Goal: Task Accomplishment & Management: Use online tool/utility

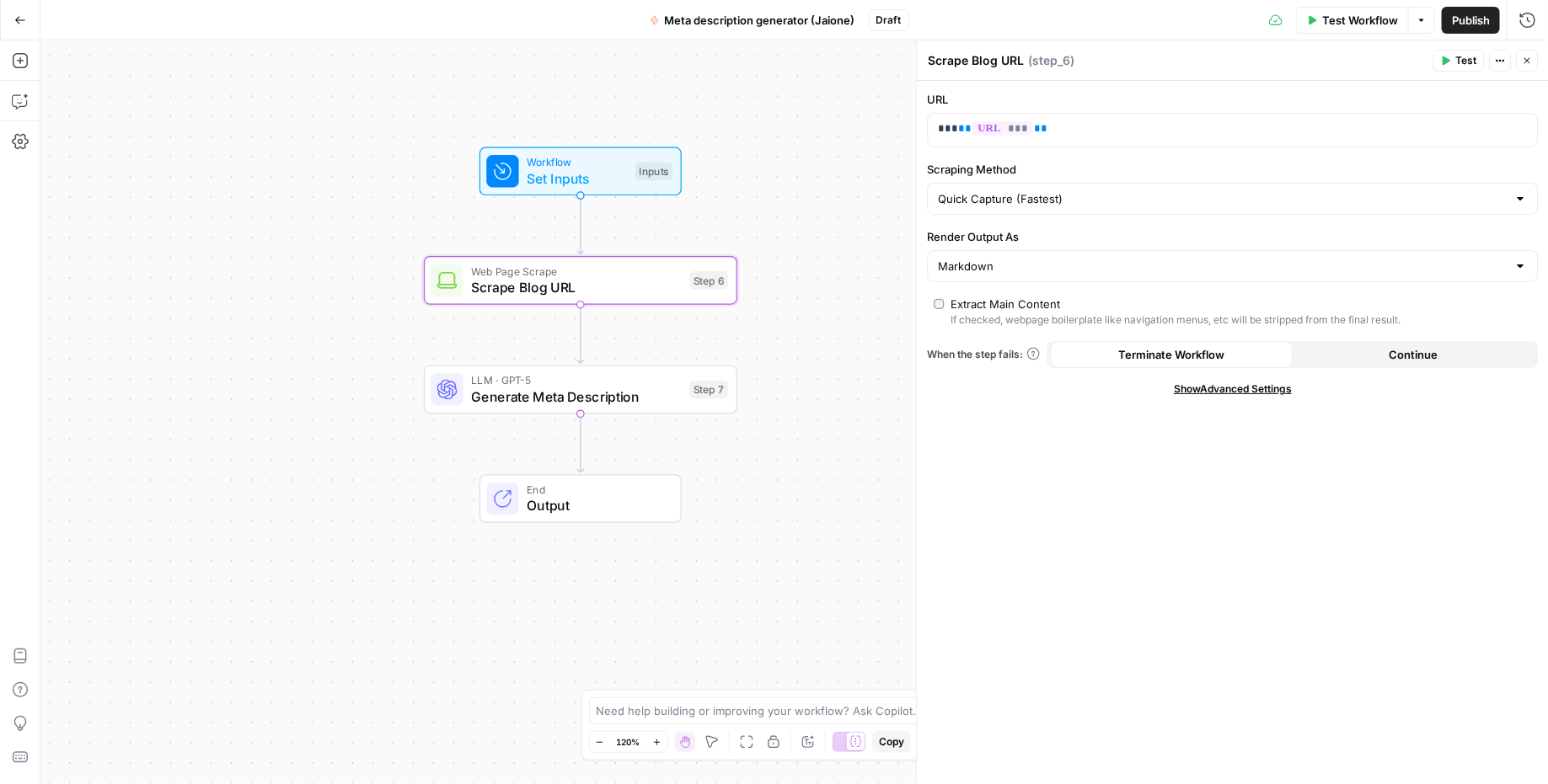
drag, startPoint x: 780, startPoint y: 465, endPoint x: 835, endPoint y: 444, distance: 58.9
click at [836, 444] on div "Workflow Set Inputs Inputs Web Page Scrape Scrape Blog URL Step 6 LLM · GPT-5 G…" at bounding box center [794, 412] width 1508 height 744
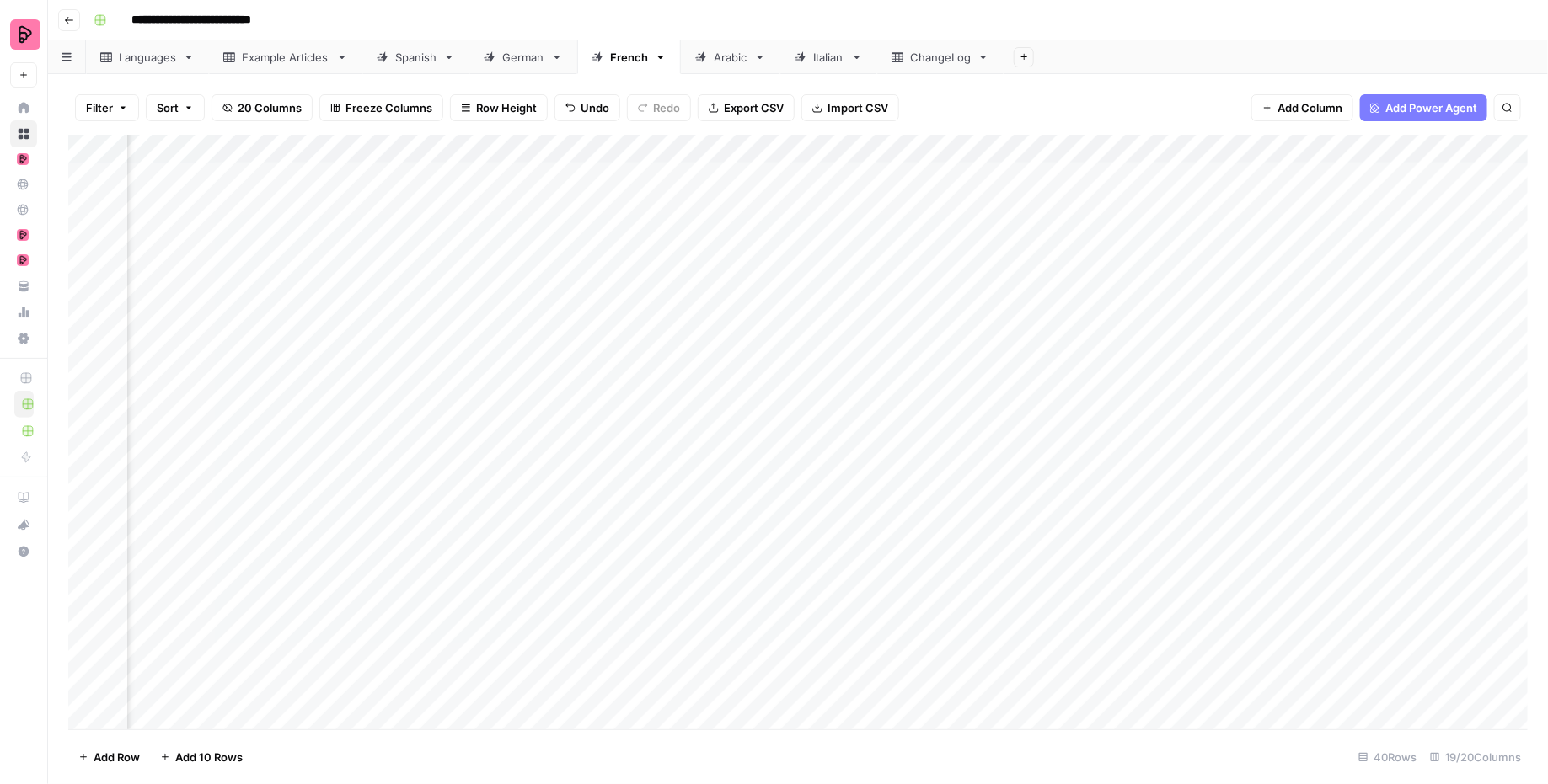
scroll to position [3, 610]
click at [1220, 311] on div "Add Column" at bounding box center [798, 432] width 1461 height 595
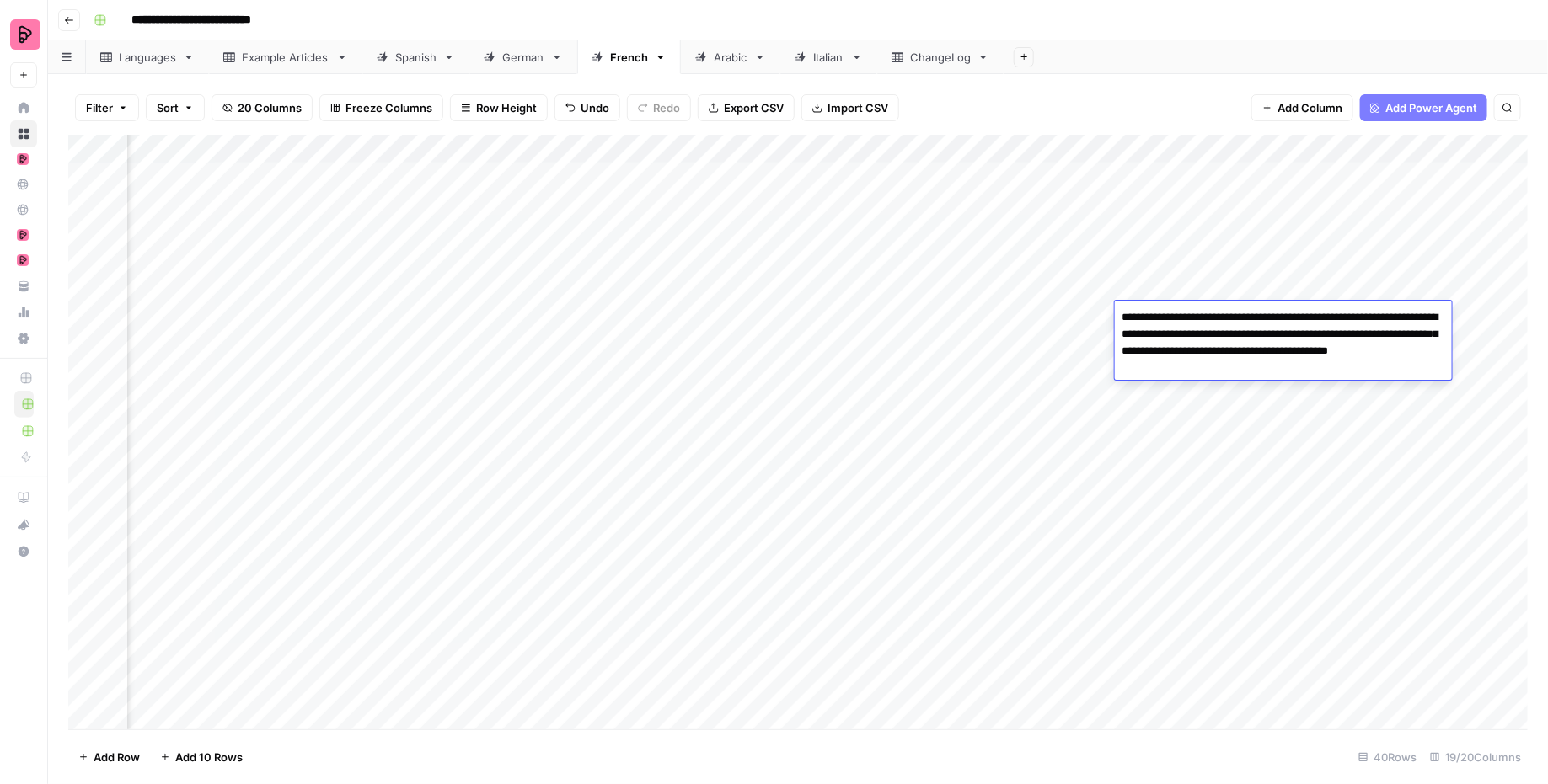
click at [1023, 269] on div "Add Column" at bounding box center [798, 432] width 1461 height 595
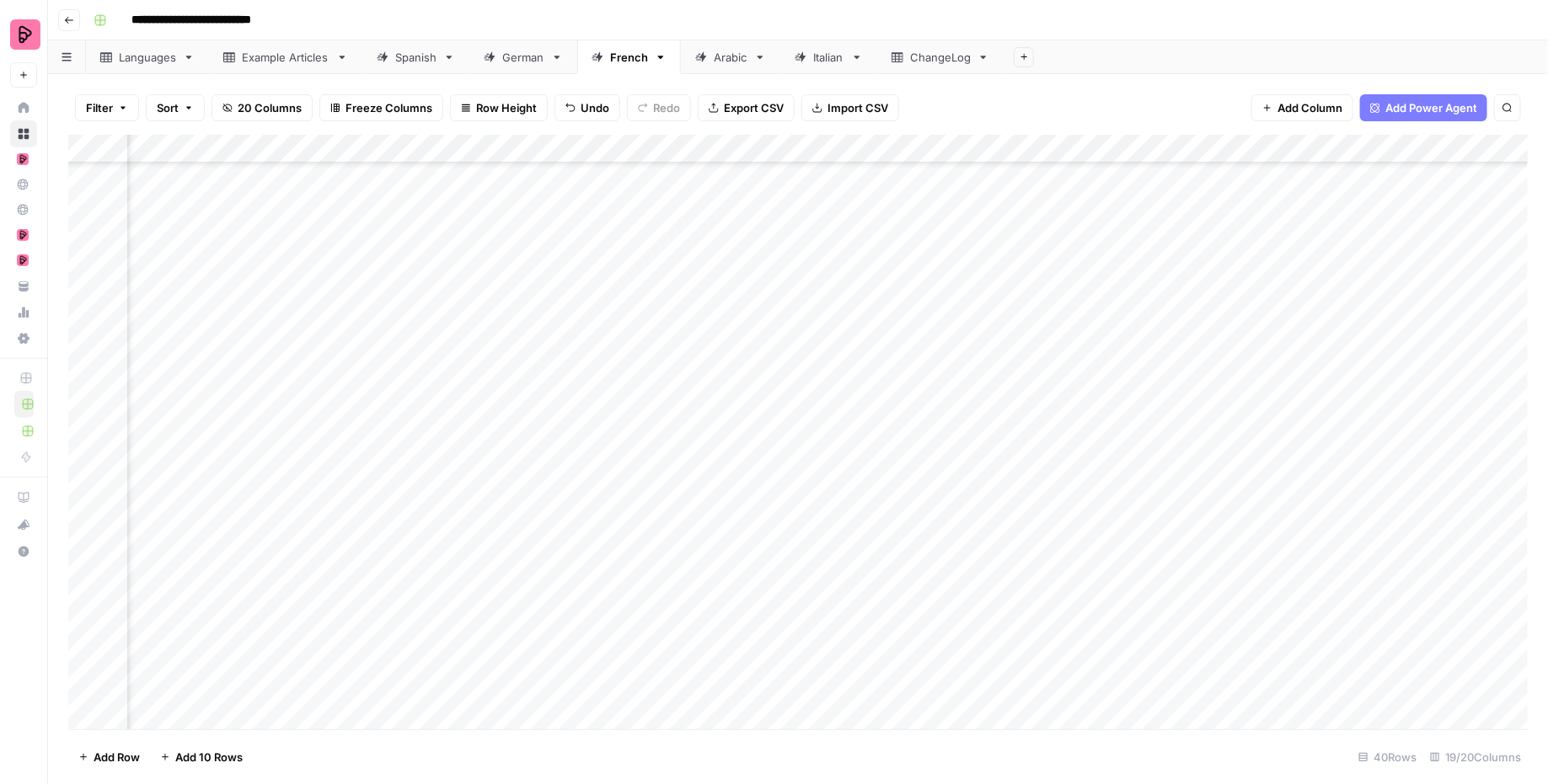
scroll to position [216, 407]
click at [533, 59] on div "German" at bounding box center [523, 57] width 42 height 17
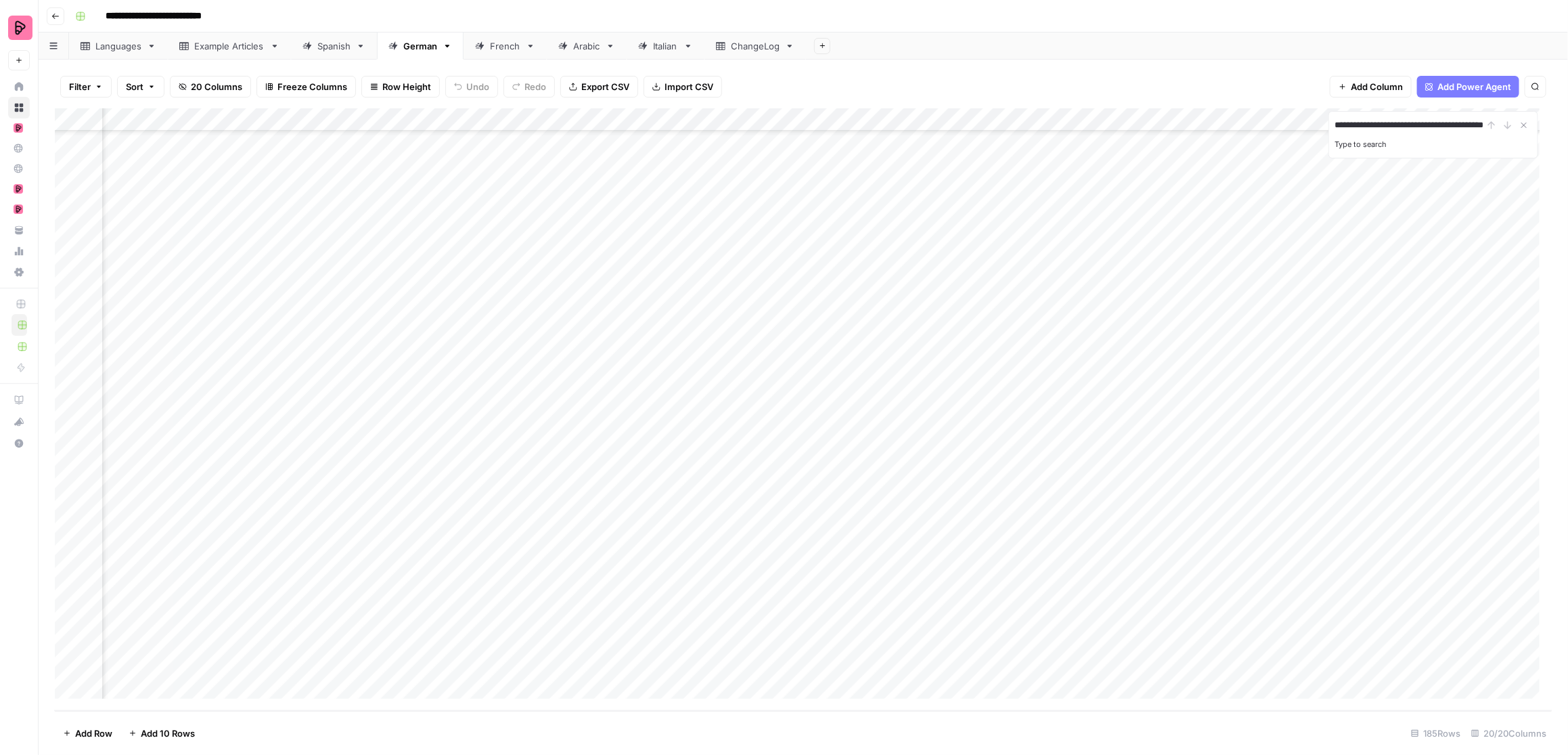
scroll to position [0, 43]
click at [236, 333] on div "Add Column" at bounding box center [803, 409] width 1498 height 603
click at [1242, 122] on input "**********" at bounding box center [1409, 125] width 149 height 16
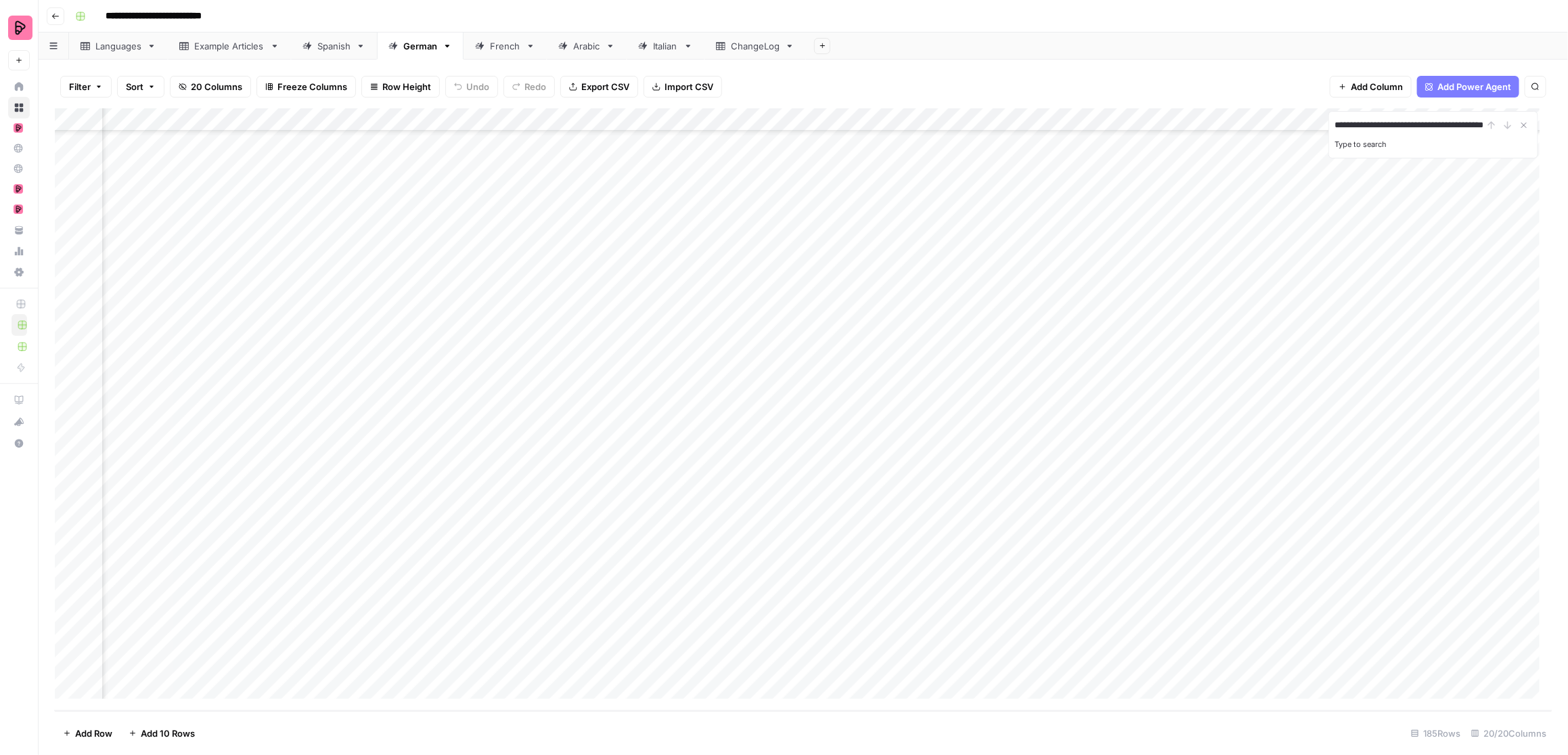
click at [1242, 122] on input "**********" at bounding box center [1409, 125] width 149 height 16
paste input "***"
click at [1242, 119] on div "**********" at bounding box center [1434, 125] width 198 height 16
click at [1242, 126] on div "**********" at bounding box center [1434, 125] width 198 height 16
click at [1242, 126] on input "**********" at bounding box center [1409, 125] width 149 height 16
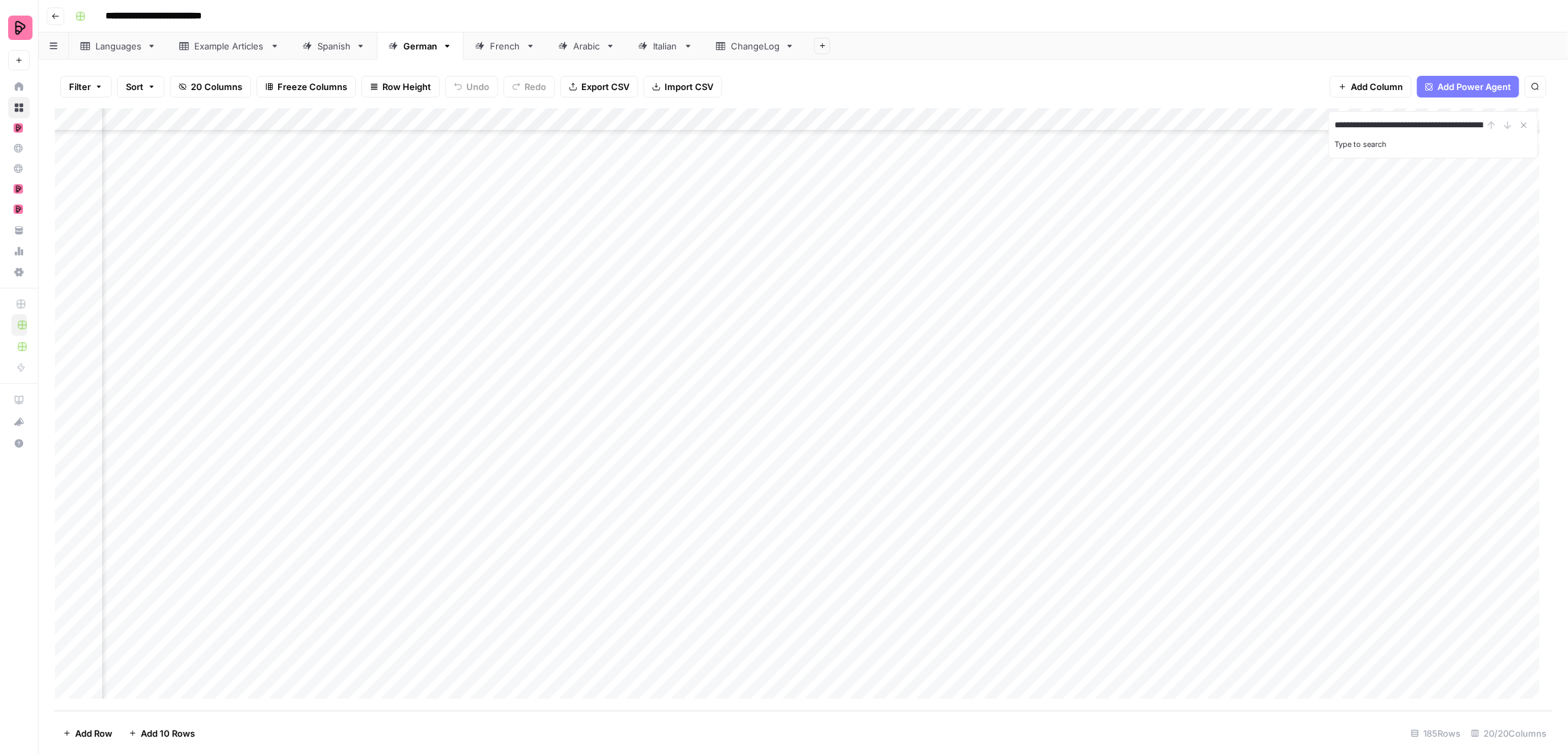
click at [1242, 126] on input "**********" at bounding box center [1409, 125] width 149 height 16
click at [1242, 126] on input "*******" at bounding box center [1409, 125] width 149 height 16
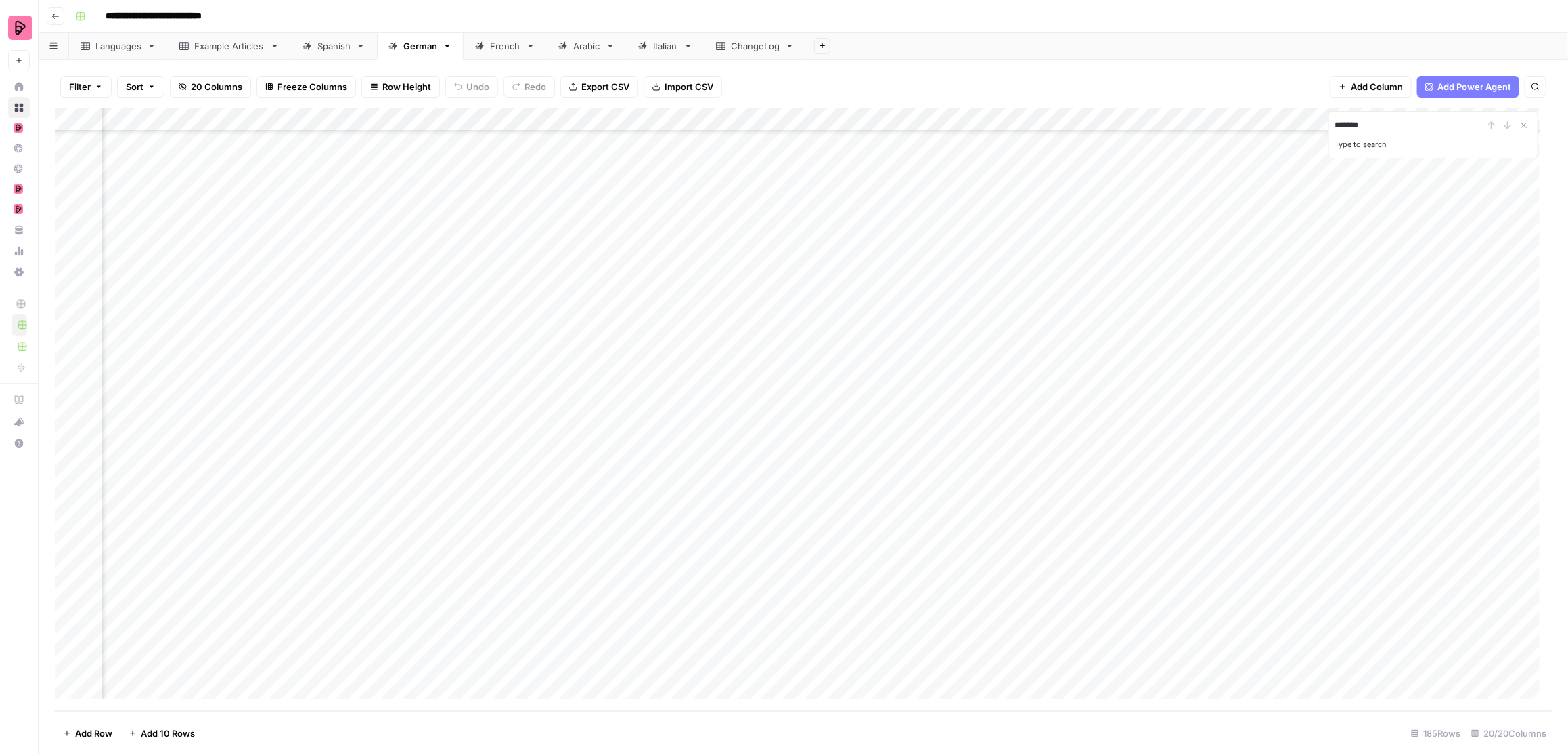
click at [1242, 130] on input "*******" at bounding box center [1409, 125] width 149 height 16
click at [1242, 123] on input "*******" at bounding box center [1409, 125] width 149 height 16
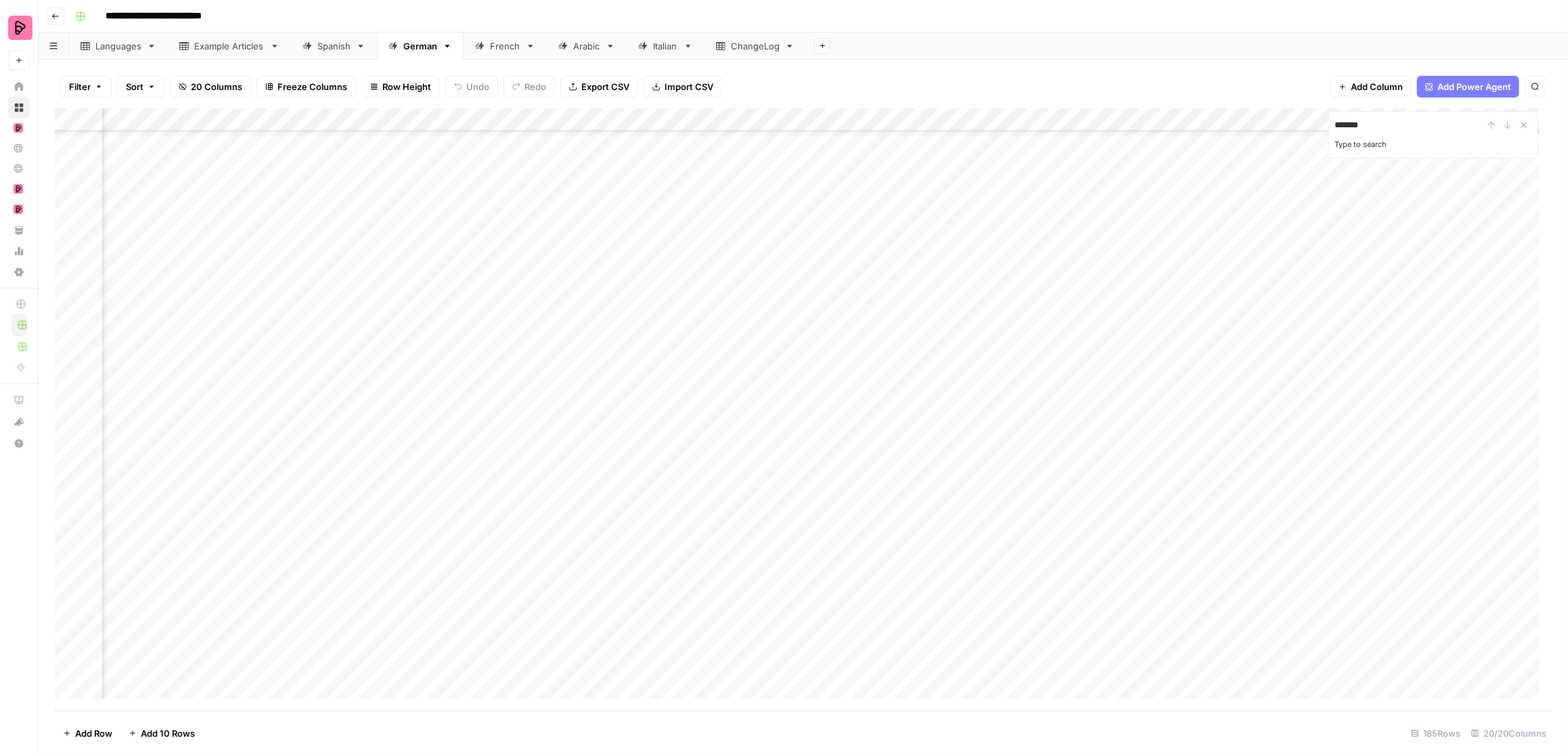
paste input "***"
click at [1242, 126] on icon "Next Result" at bounding box center [1508, 125] width 11 height 11
click at [1242, 125] on button "Previous Result" at bounding box center [1492, 125] width 16 height 16
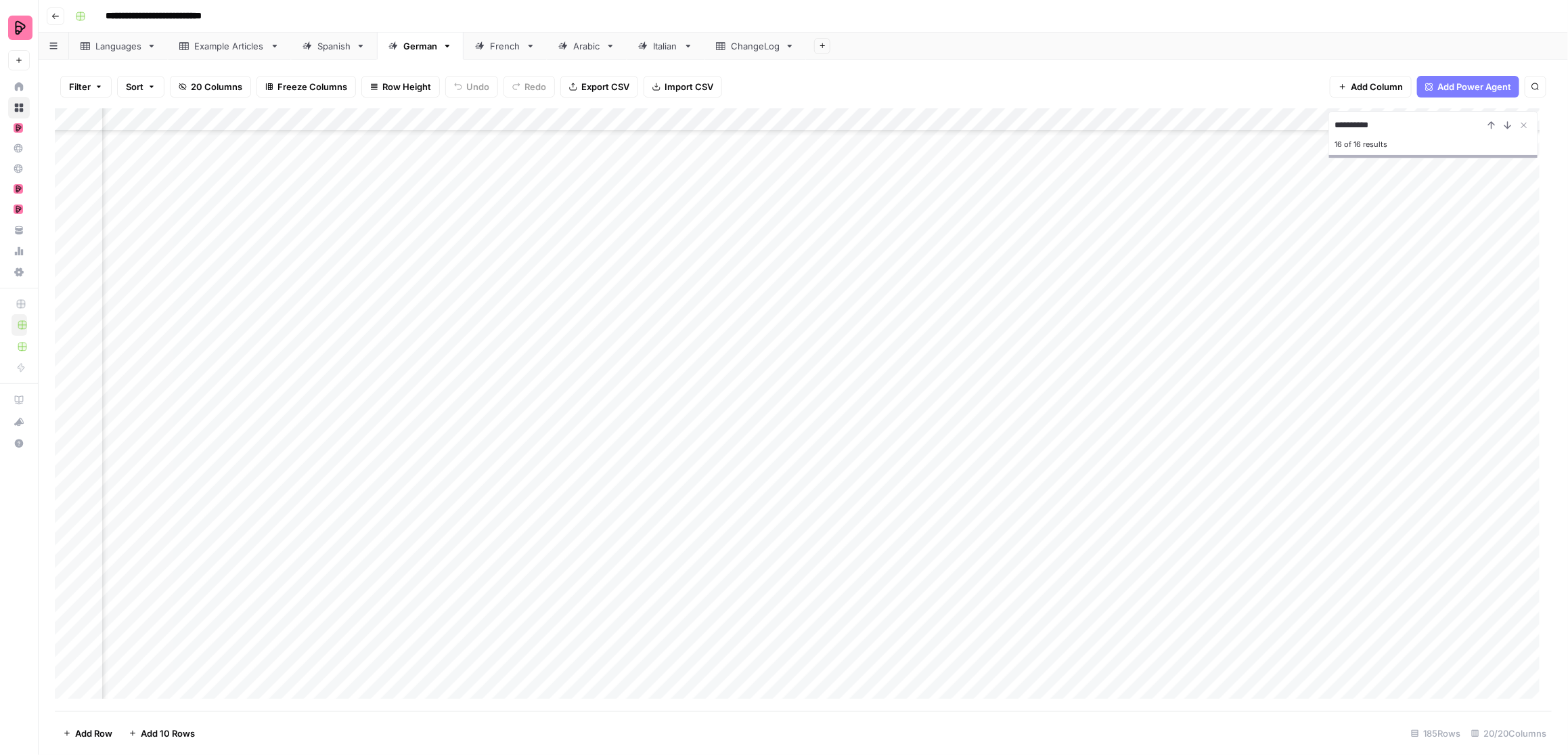
scroll to position [1583, 979]
click at [1242, 125] on icon "Next Result" at bounding box center [1508, 125] width 11 height 11
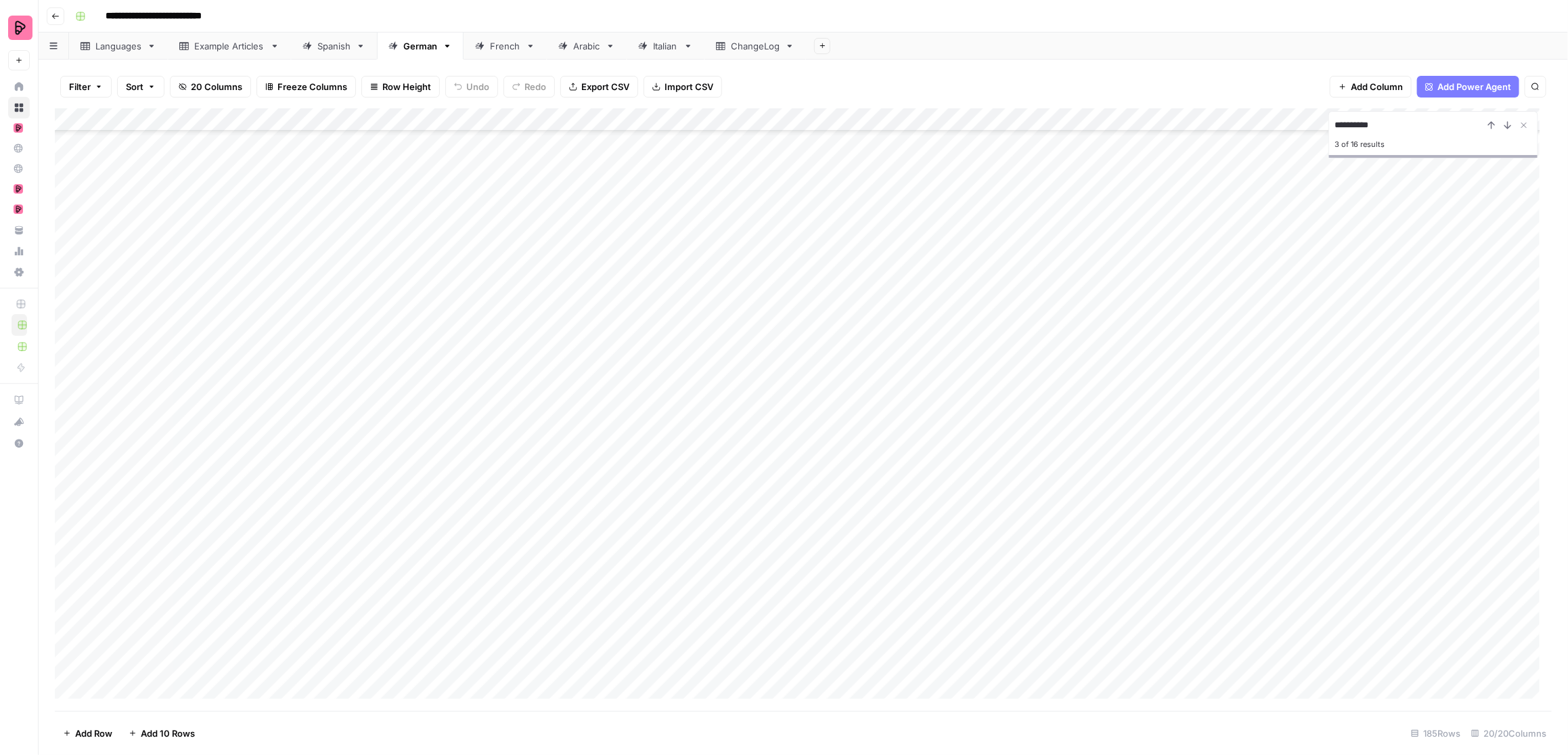
scroll to position [3713, 0]
click at [368, 629] on div "Add Column" at bounding box center [803, 409] width 1498 height 603
click at [494, 629] on div "Add Column" at bounding box center [803, 409] width 1498 height 603
click at [496, 596] on div "Add Column" at bounding box center [803, 409] width 1498 height 603
click at [511, 629] on div "Add Column" at bounding box center [803, 409] width 1498 height 603
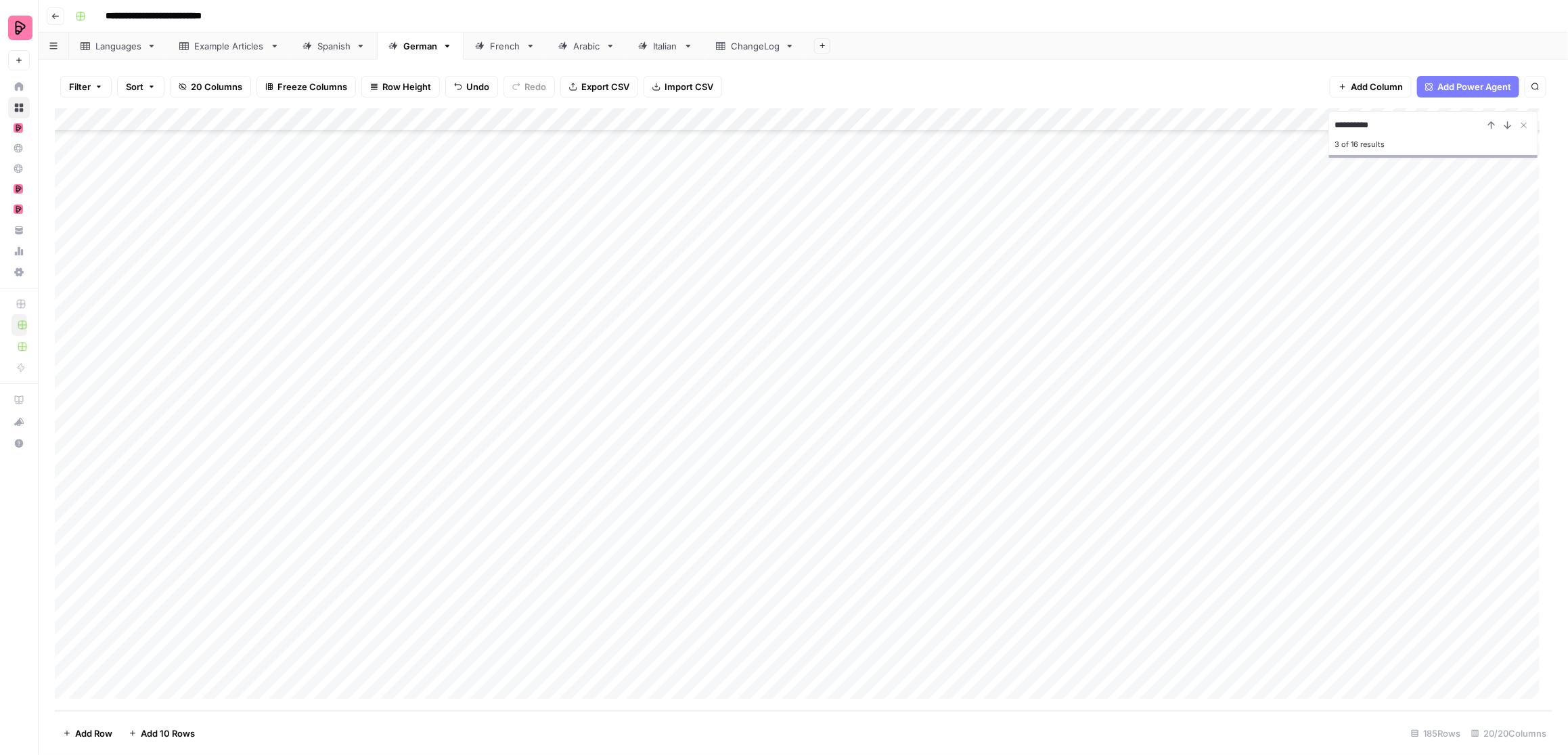
click at [633, 629] on div "Add Column" at bounding box center [803, 409] width 1498 height 603
click at [1242, 126] on input "**********" at bounding box center [1409, 125] width 149 height 16
paste input "**********"
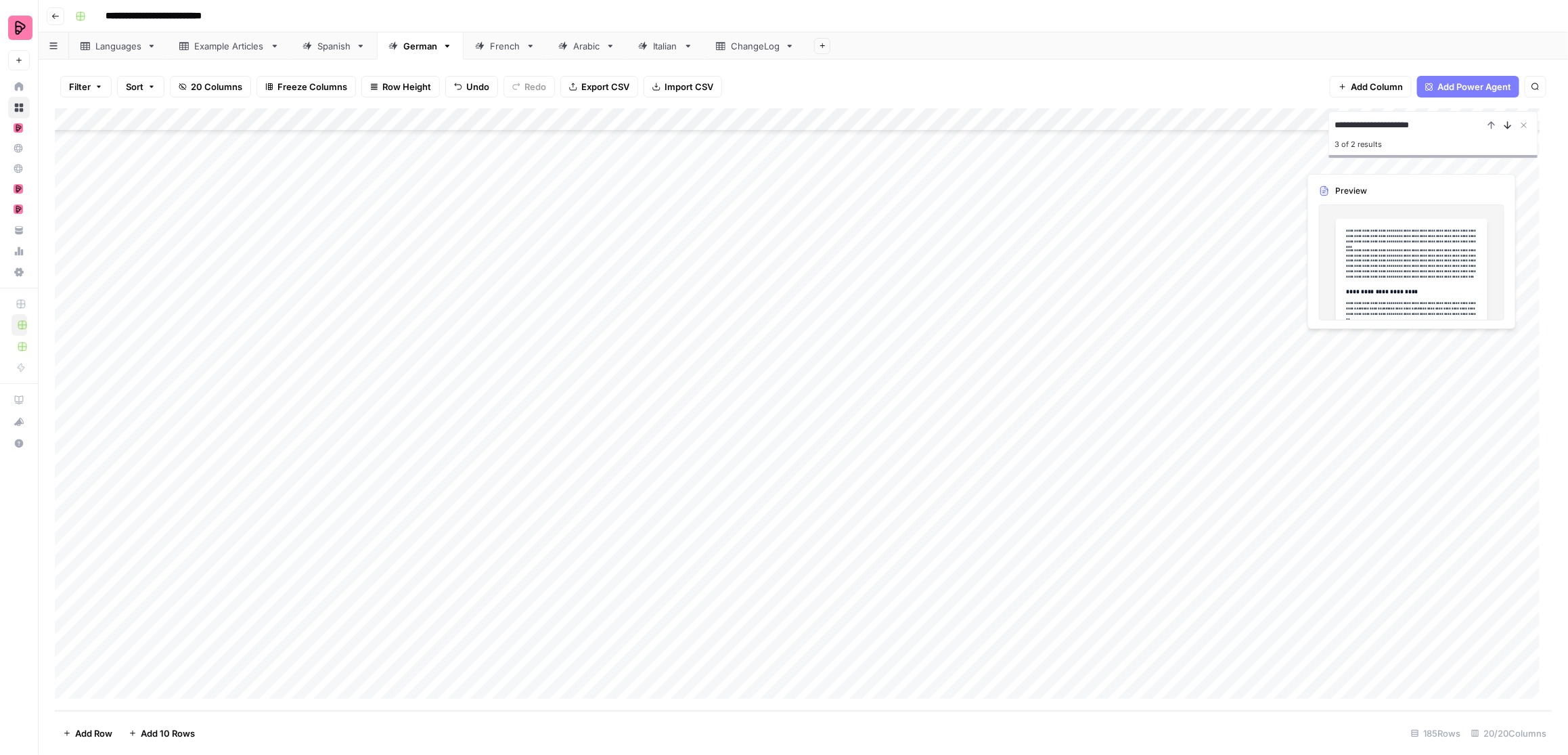
click at [1242, 128] on icon "Next Result" at bounding box center [1508, 125] width 11 height 11
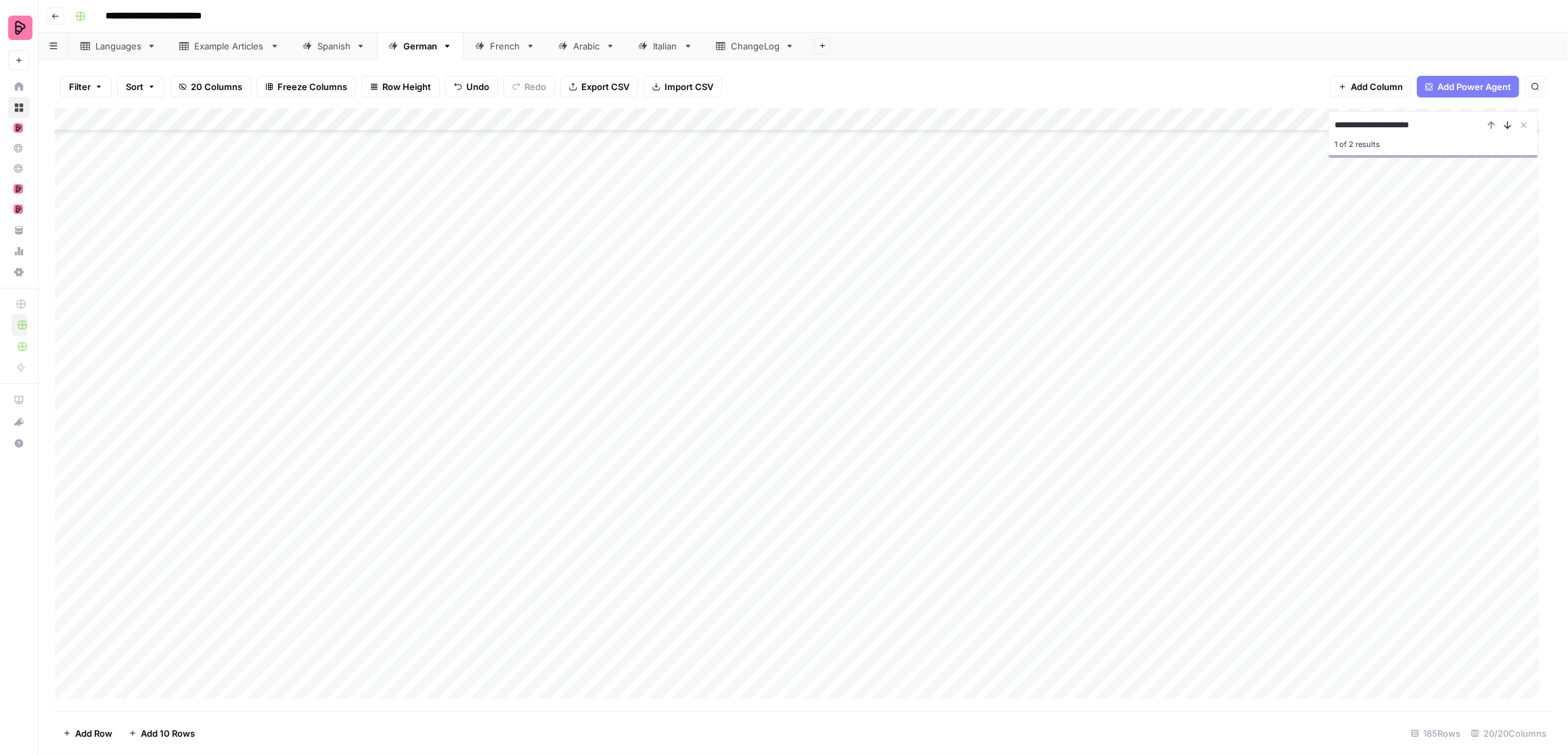
scroll to position [2170, 0]
click at [1242, 128] on icon "Next Result" at bounding box center [1508, 125] width 11 height 11
click at [250, 629] on div "Add Column" at bounding box center [803, 409] width 1498 height 603
click at [485, 629] on div "Add Column" at bounding box center [803, 409] width 1498 height 603
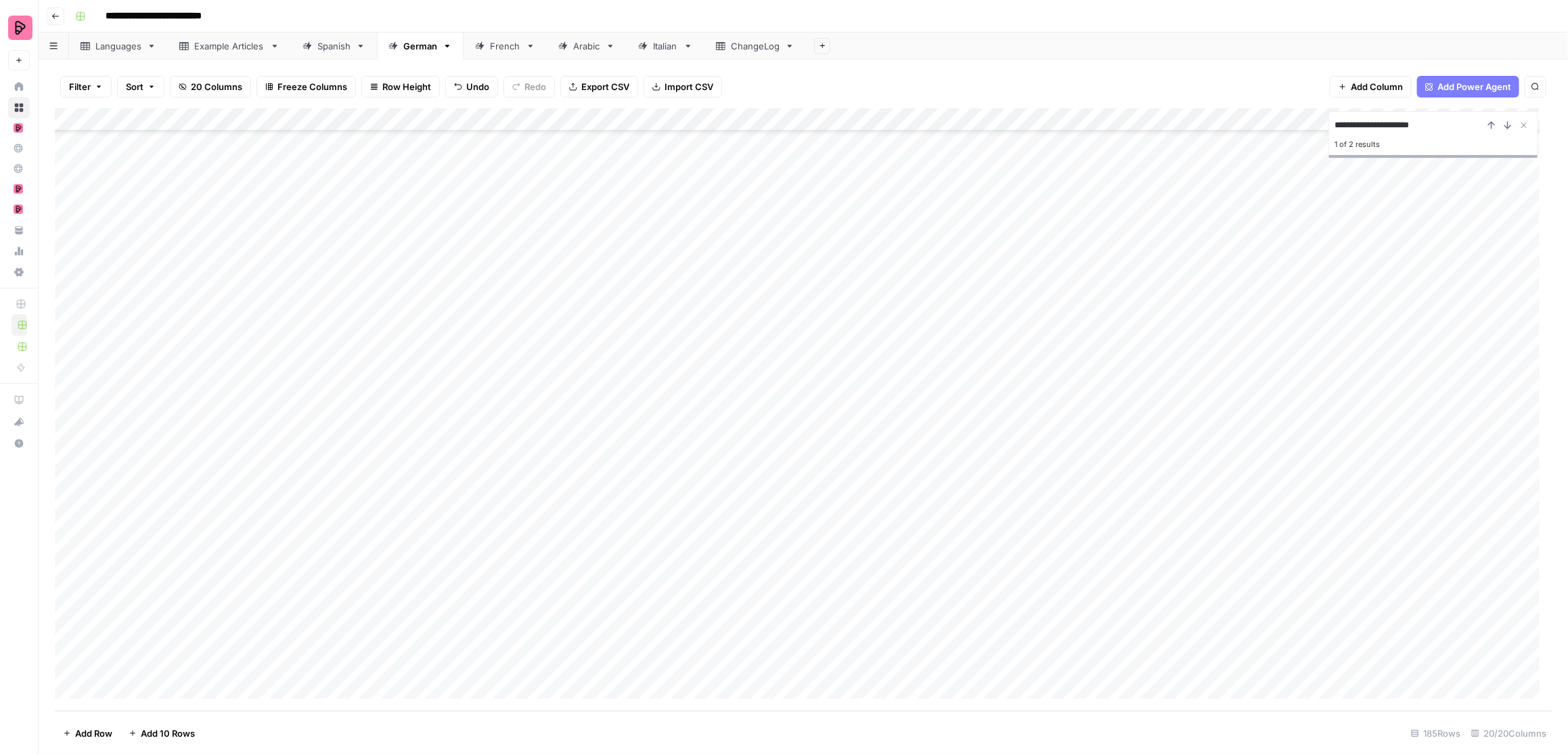
click at [484, 629] on div "Add Column" at bounding box center [803, 409] width 1498 height 603
click at [214, 629] on div "Add Column" at bounding box center [803, 409] width 1498 height 603
click at [1242, 121] on input "**********" at bounding box center [1409, 125] width 149 height 16
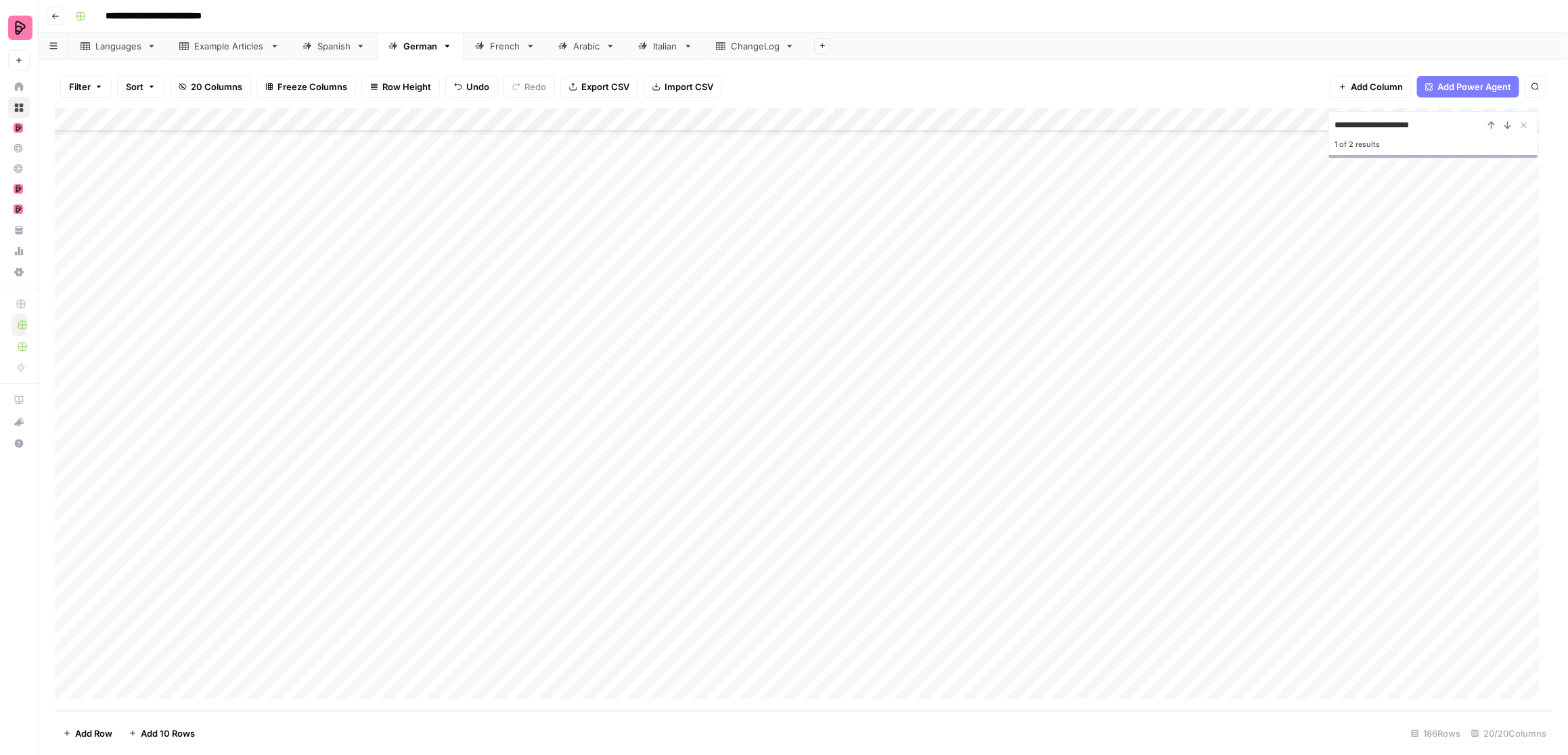
click at [1242, 121] on input "**********" at bounding box center [1409, 125] width 149 height 16
paste input
click at [1242, 126] on icon "Next Result" at bounding box center [1508, 125] width 11 height 11
click at [1242, 126] on input "**********" at bounding box center [1409, 125] width 149 height 16
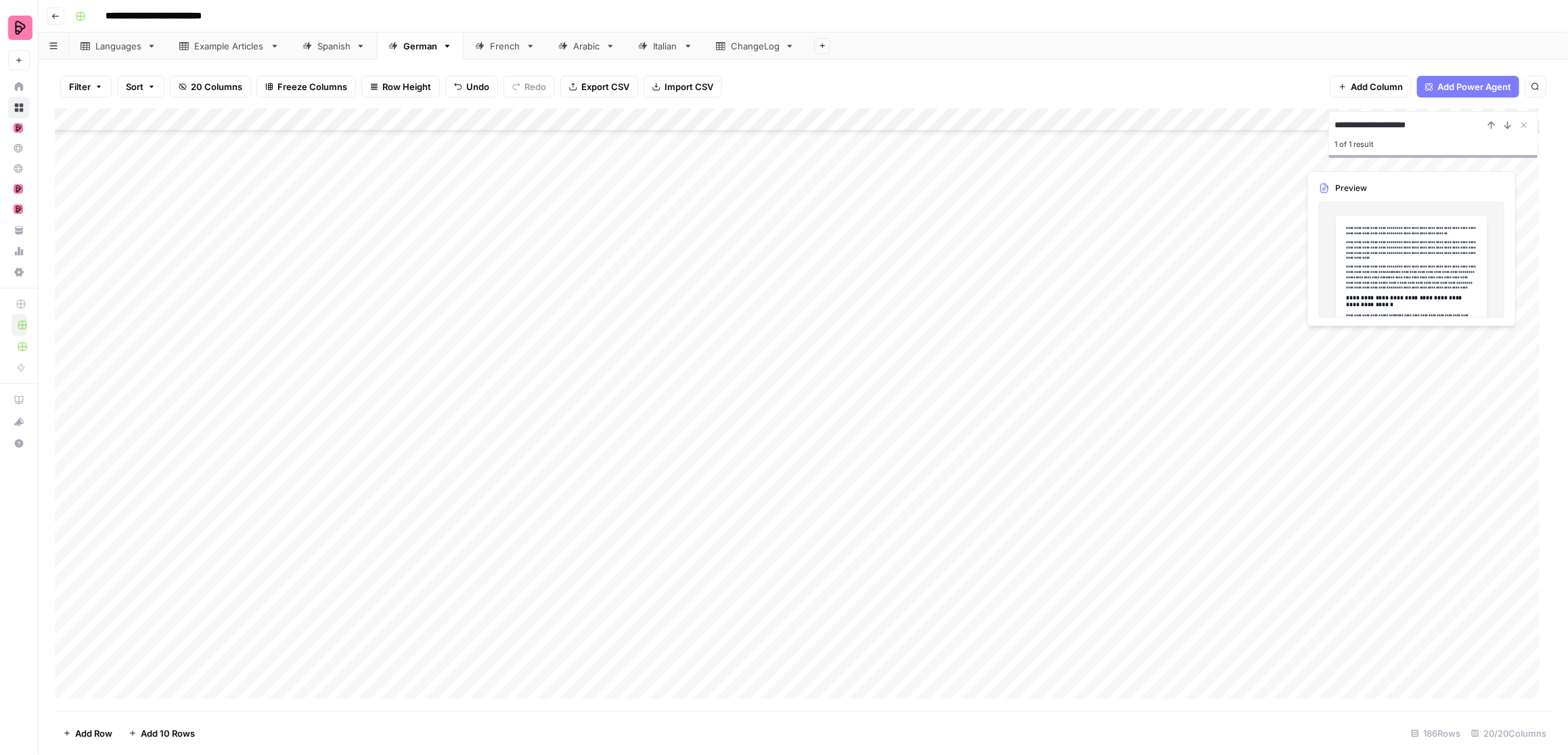
click at [1242, 126] on input "**********" at bounding box center [1409, 125] width 149 height 16
paste input
click at [1242, 126] on icon "Next Result" at bounding box center [1508, 125] width 11 height 11
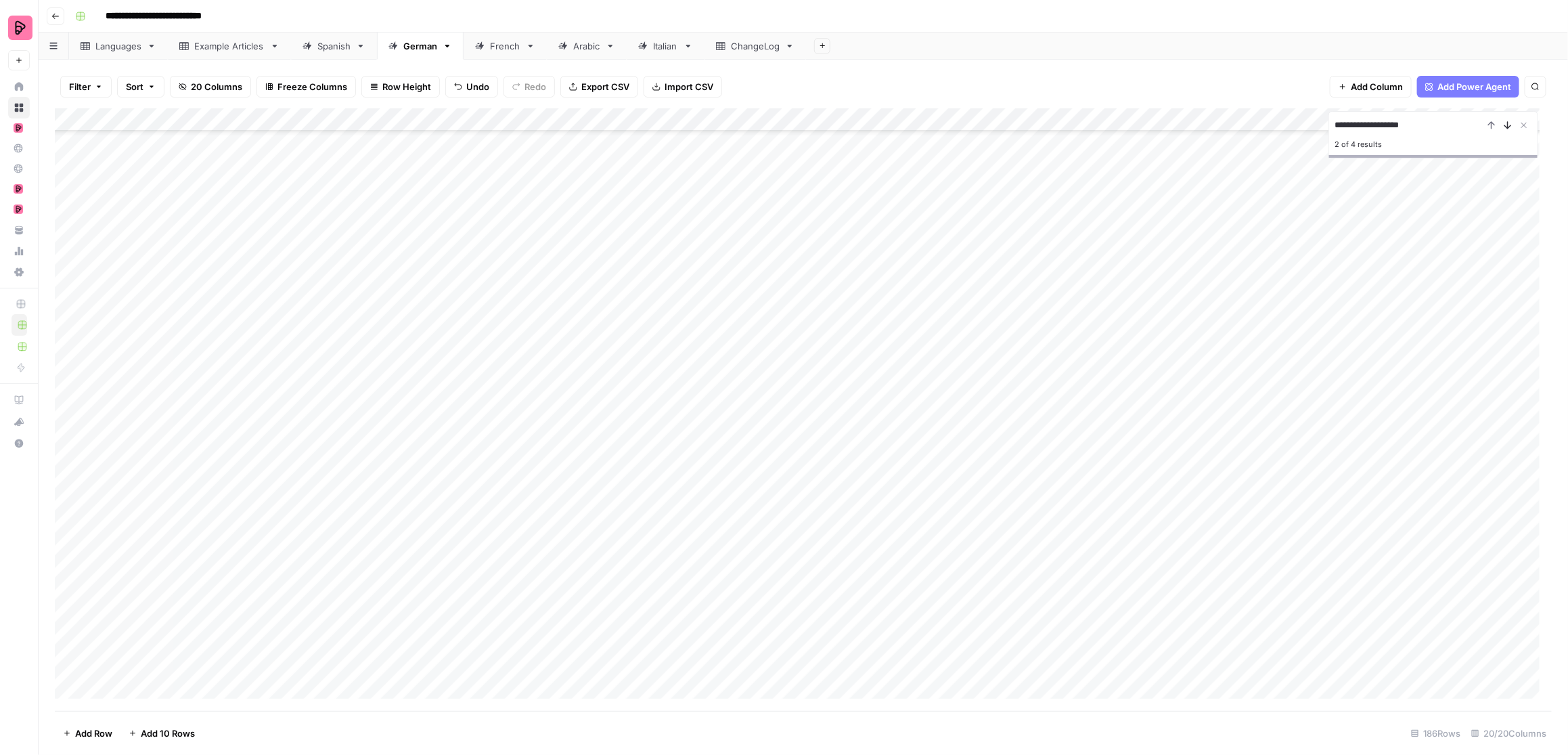
click at [1242, 126] on icon "Next Result" at bounding box center [1508, 125] width 11 height 11
click at [1242, 135] on div "3 of 4 results" at bounding box center [1434, 142] width 198 height 19
click at [1242, 121] on input "**********" at bounding box center [1409, 125] width 149 height 16
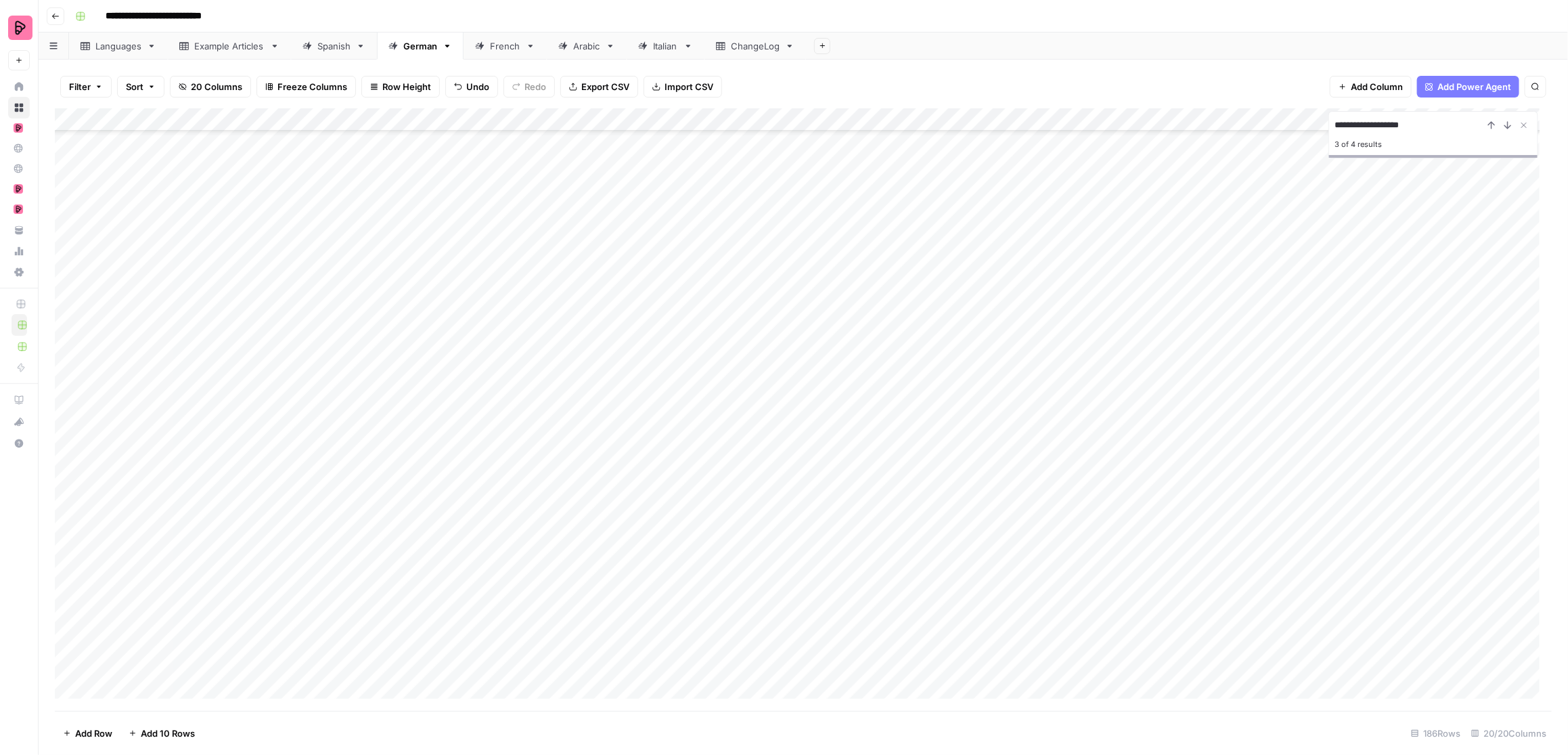
click at [1242, 121] on input "**********" at bounding box center [1409, 125] width 149 height 16
paste input
click at [1242, 125] on icon "Next Result" at bounding box center [1508, 125] width 11 height 11
click at [1242, 129] on icon "Next Result" at bounding box center [1508, 125] width 11 height 11
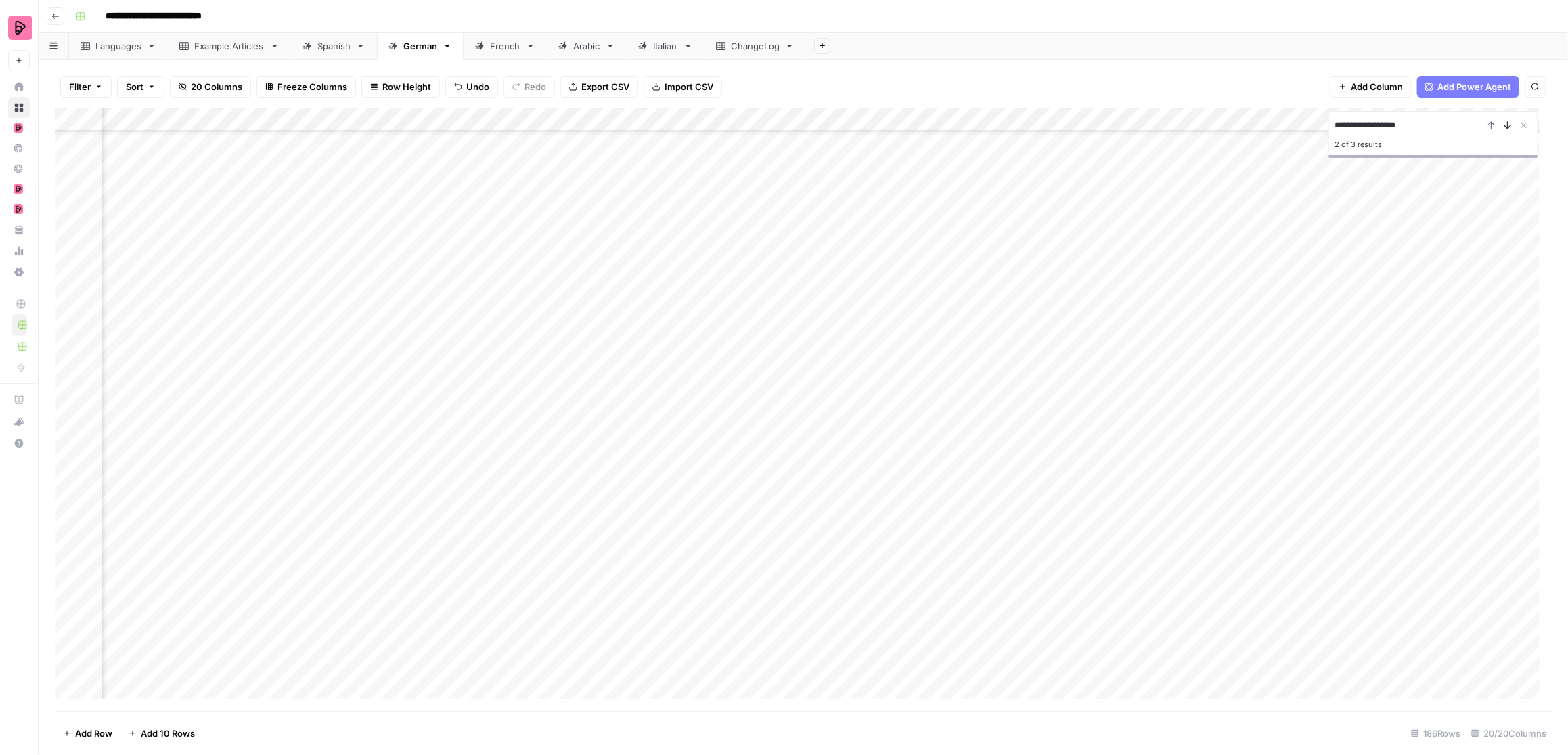
scroll to position [501, 613]
click at [1242, 128] on icon "Next Result" at bounding box center [1508, 125] width 11 height 11
click at [1242, 127] on input "**********" at bounding box center [1409, 125] width 149 height 16
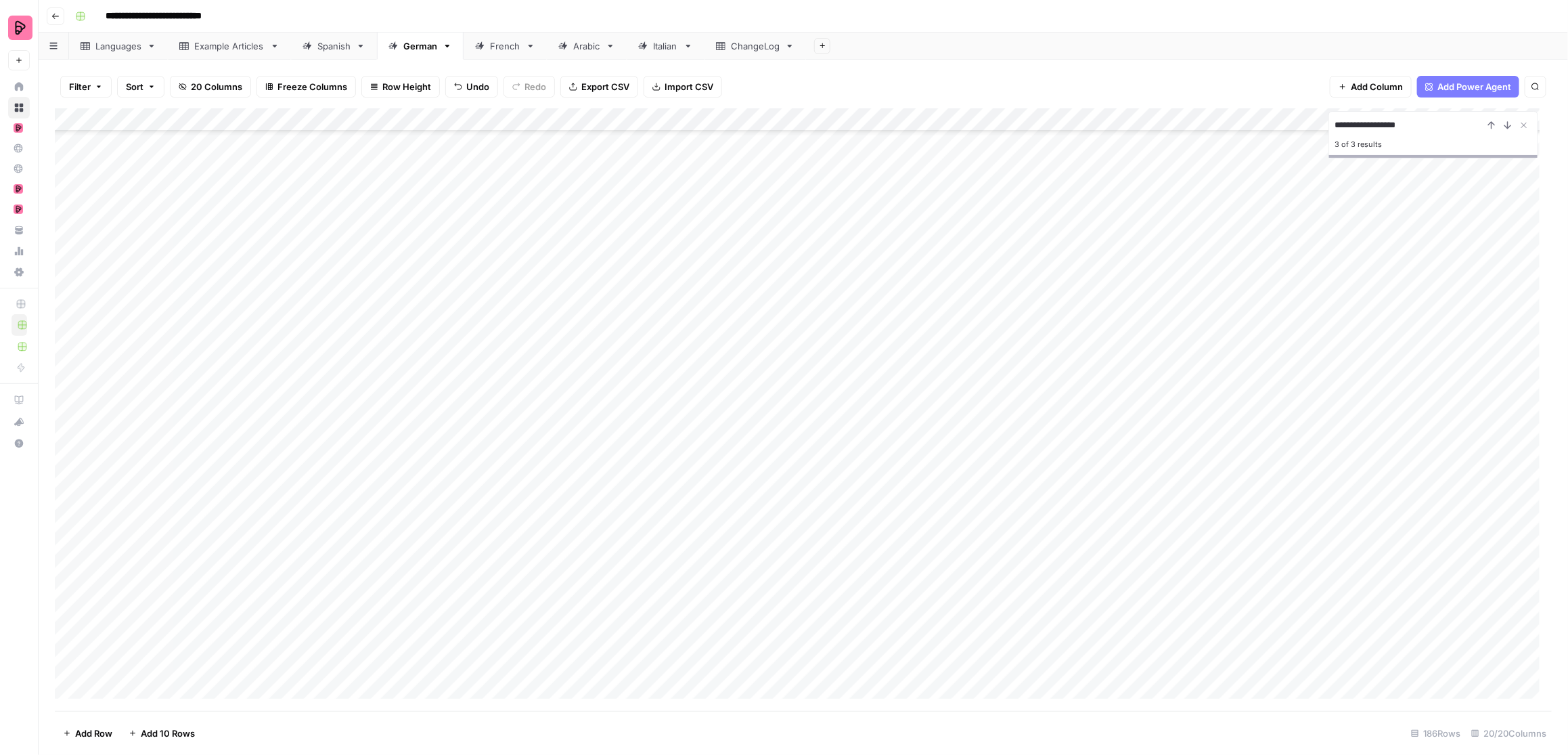
click at [1242, 127] on input "**********" at bounding box center [1409, 125] width 149 height 16
paste input "****"
type input "**********"
click at [1242, 126] on icon "Next Result" at bounding box center [1508, 125] width 11 height 11
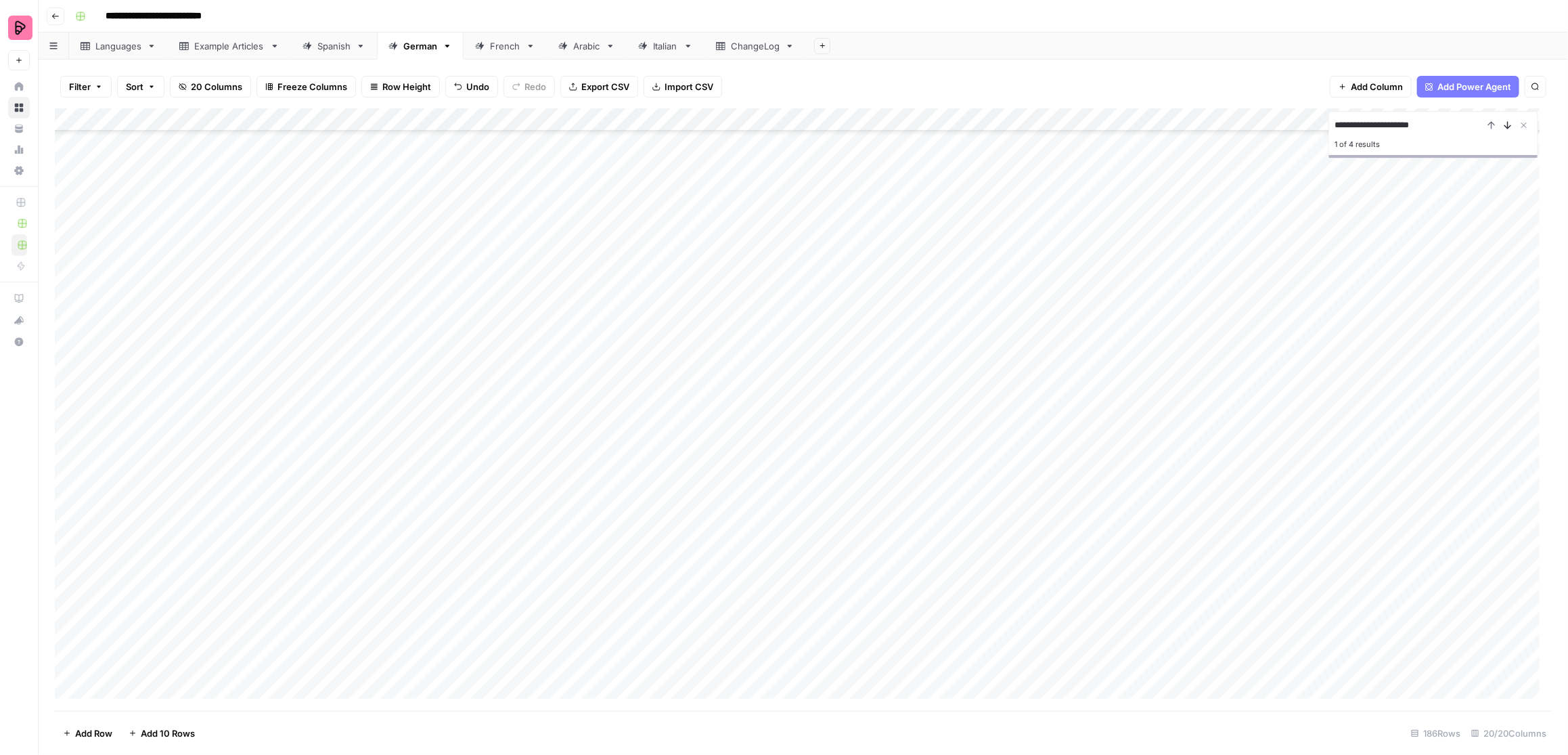
click at [1242, 124] on icon "Next Result" at bounding box center [1508, 125] width 11 height 11
click at [229, 629] on div "Add Column" at bounding box center [803, 409] width 1498 height 603
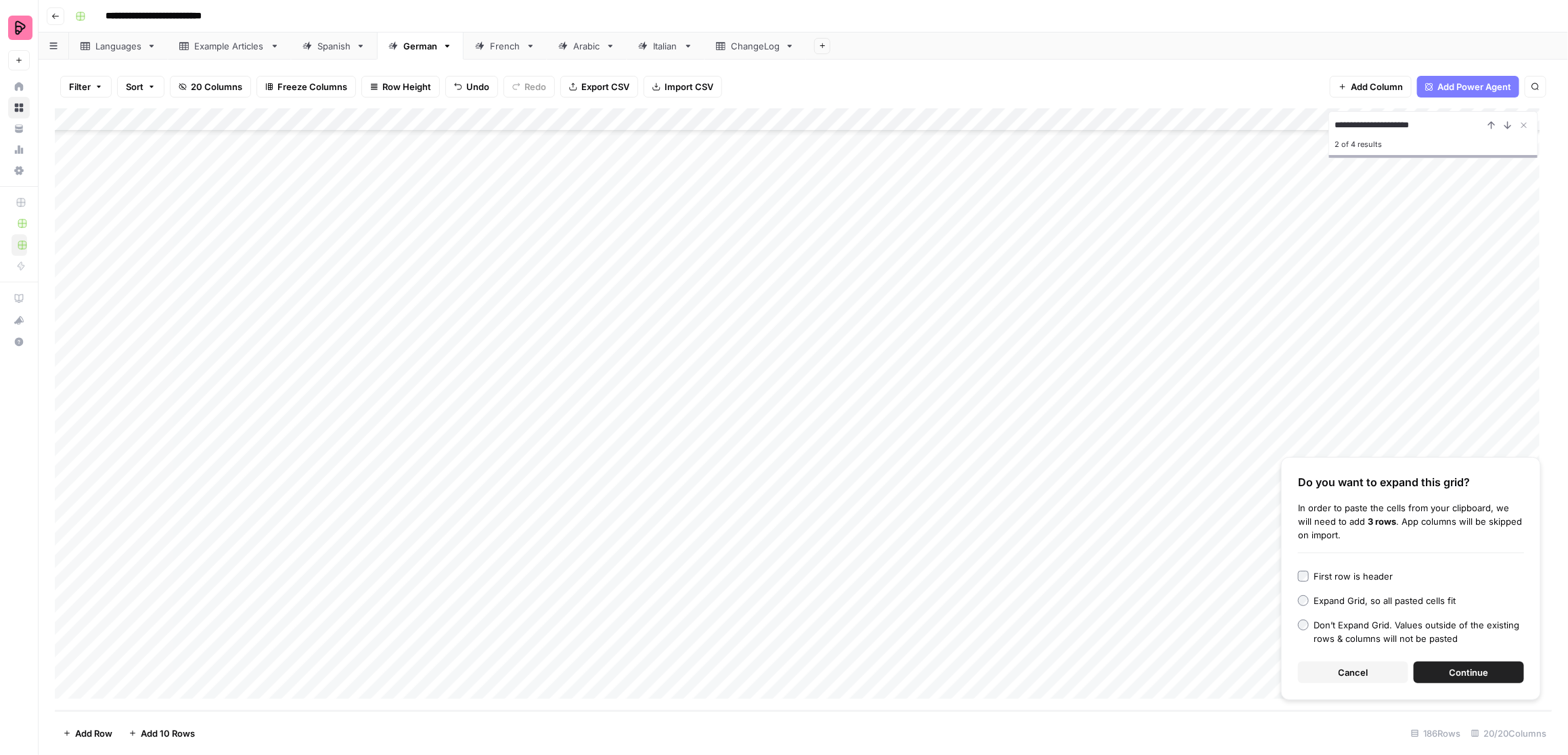
click at [1242, 576] on div "First row is header" at bounding box center [1354, 575] width 79 height 13
click at [1242, 629] on span "Continue" at bounding box center [1470, 672] width 39 height 13
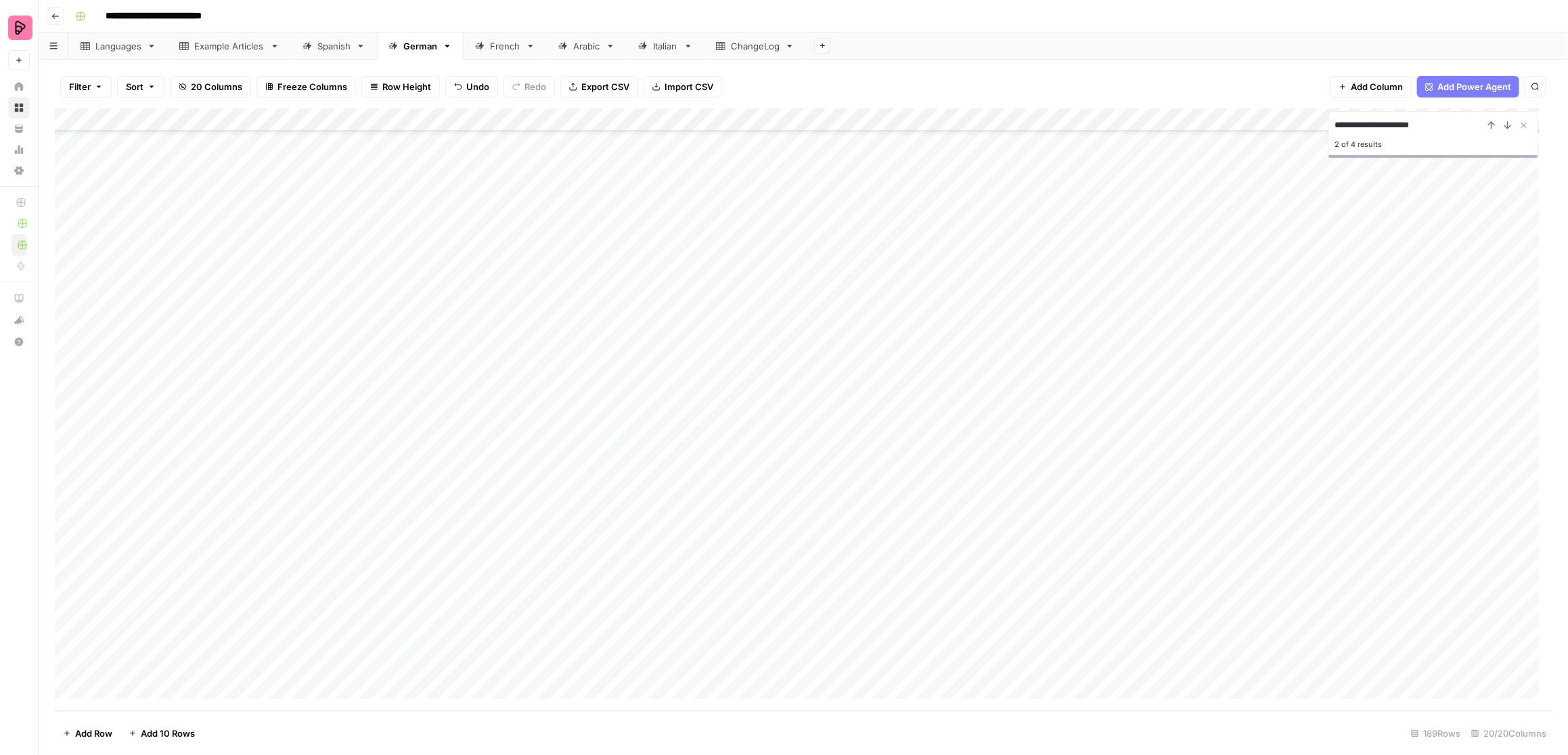
click at [485, 596] on div "Add Column" at bounding box center [803, 409] width 1498 height 603
type textarea "*******"
click at [458, 619] on div "Add Column" at bounding box center [803, 409] width 1498 height 603
type textarea "*****"
click at [485, 629] on div "Add Column" at bounding box center [803, 409] width 1498 height 603
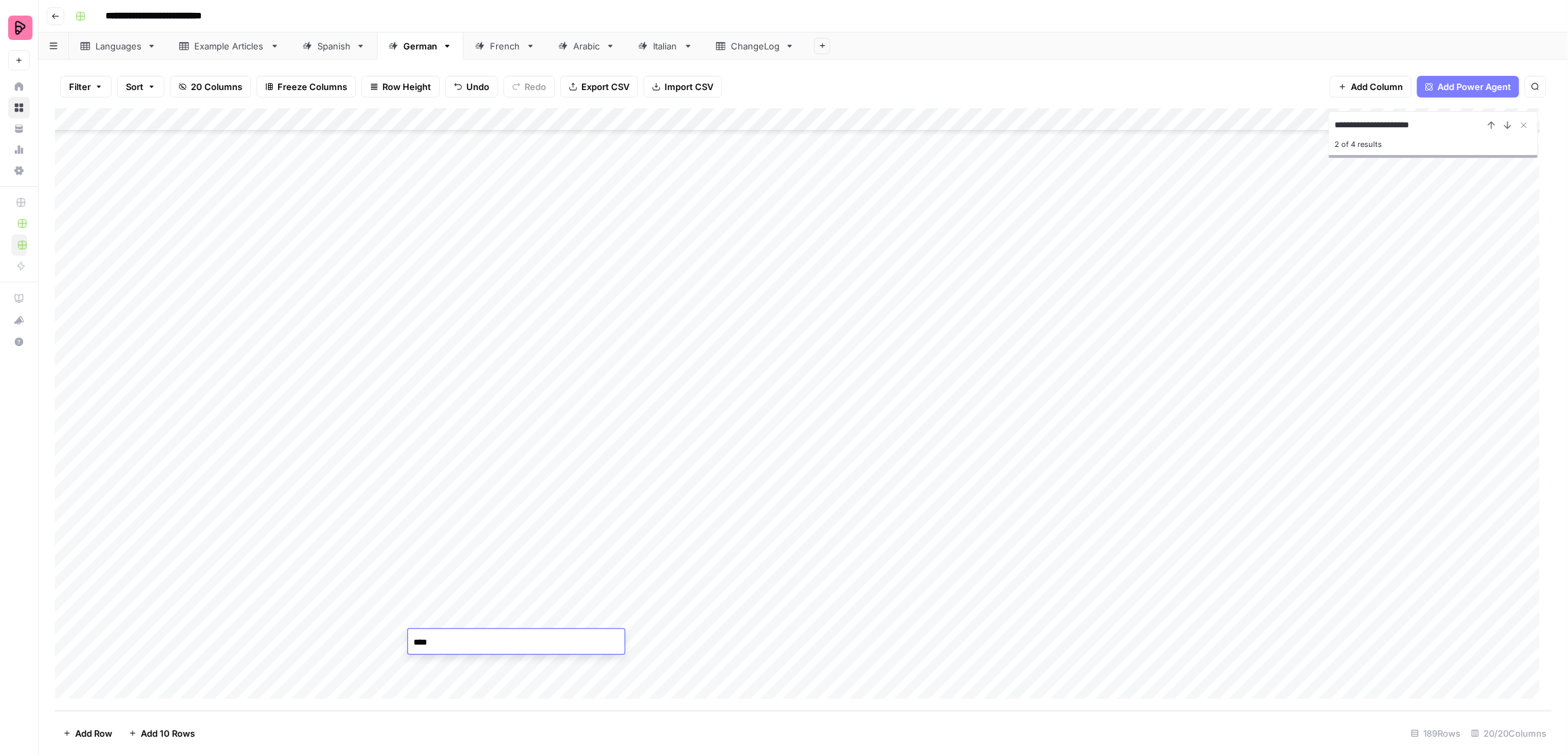
type textarea "*****"
click at [515, 629] on div "Add Column" at bounding box center [803, 409] width 1498 height 603
type textarea "*****"
click at [888, 629] on div "Add Column" at bounding box center [803, 409] width 1498 height 603
click at [1242, 121] on input "**********" at bounding box center [1409, 125] width 149 height 16
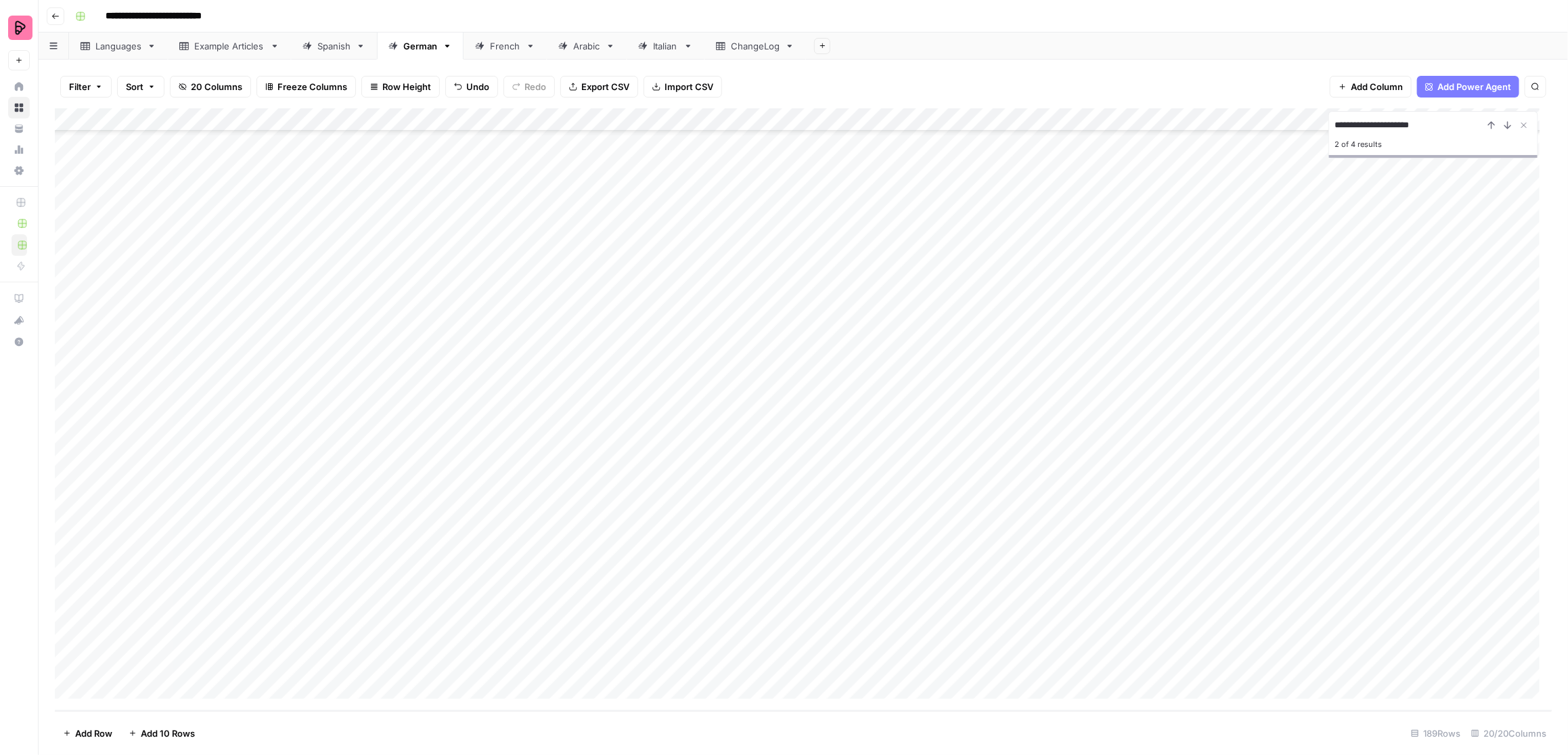
click at [1242, 121] on input "**********" at bounding box center [1409, 125] width 149 height 16
paste input
click at [1242, 126] on icon "Previous Result" at bounding box center [1492, 125] width 11 height 11
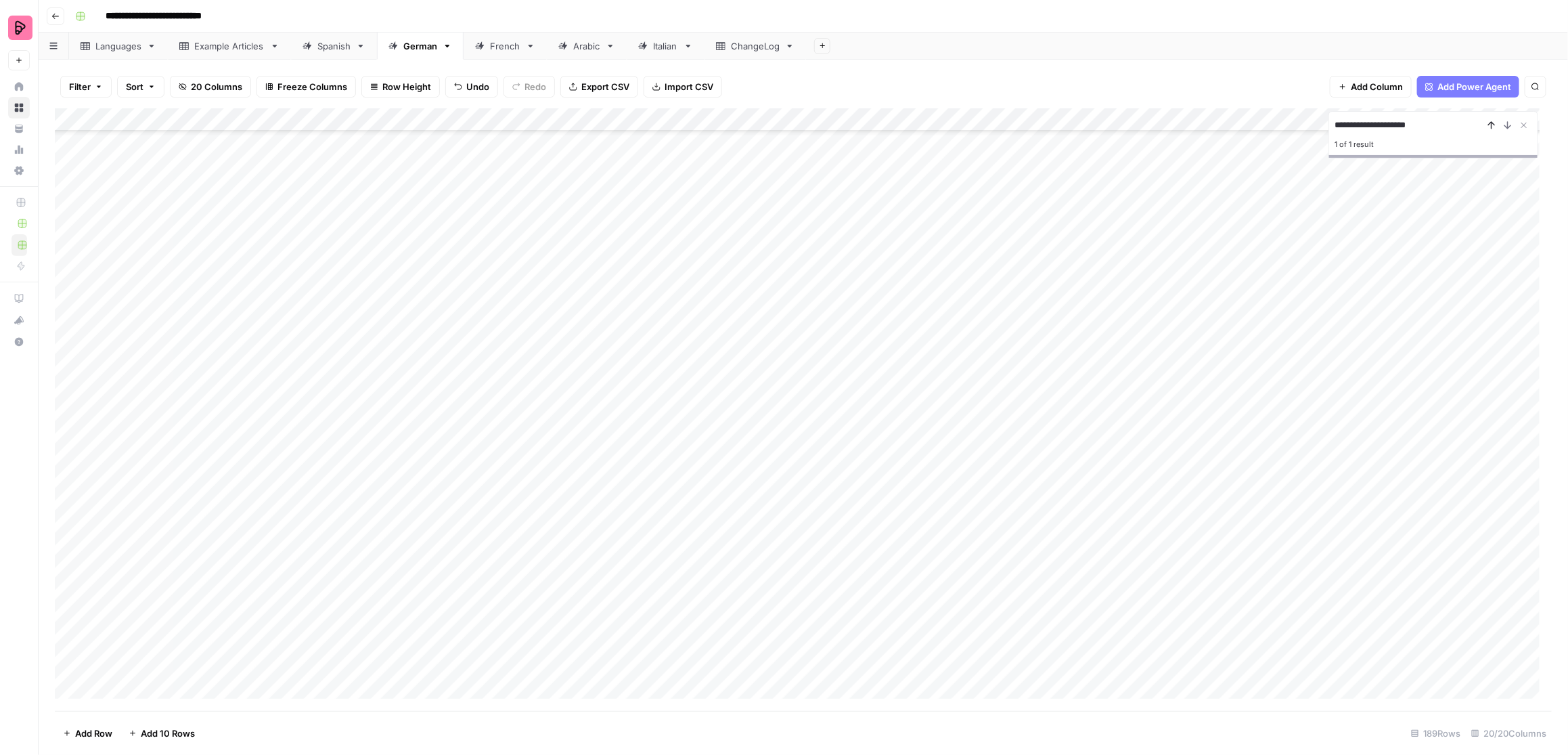
click at [1242, 123] on icon "Previous Result" at bounding box center [1492, 126] width 6 height 7
click at [225, 629] on div "Add Column" at bounding box center [803, 409] width 1498 height 603
click at [498, 629] on div "Add Column" at bounding box center [803, 409] width 1498 height 603
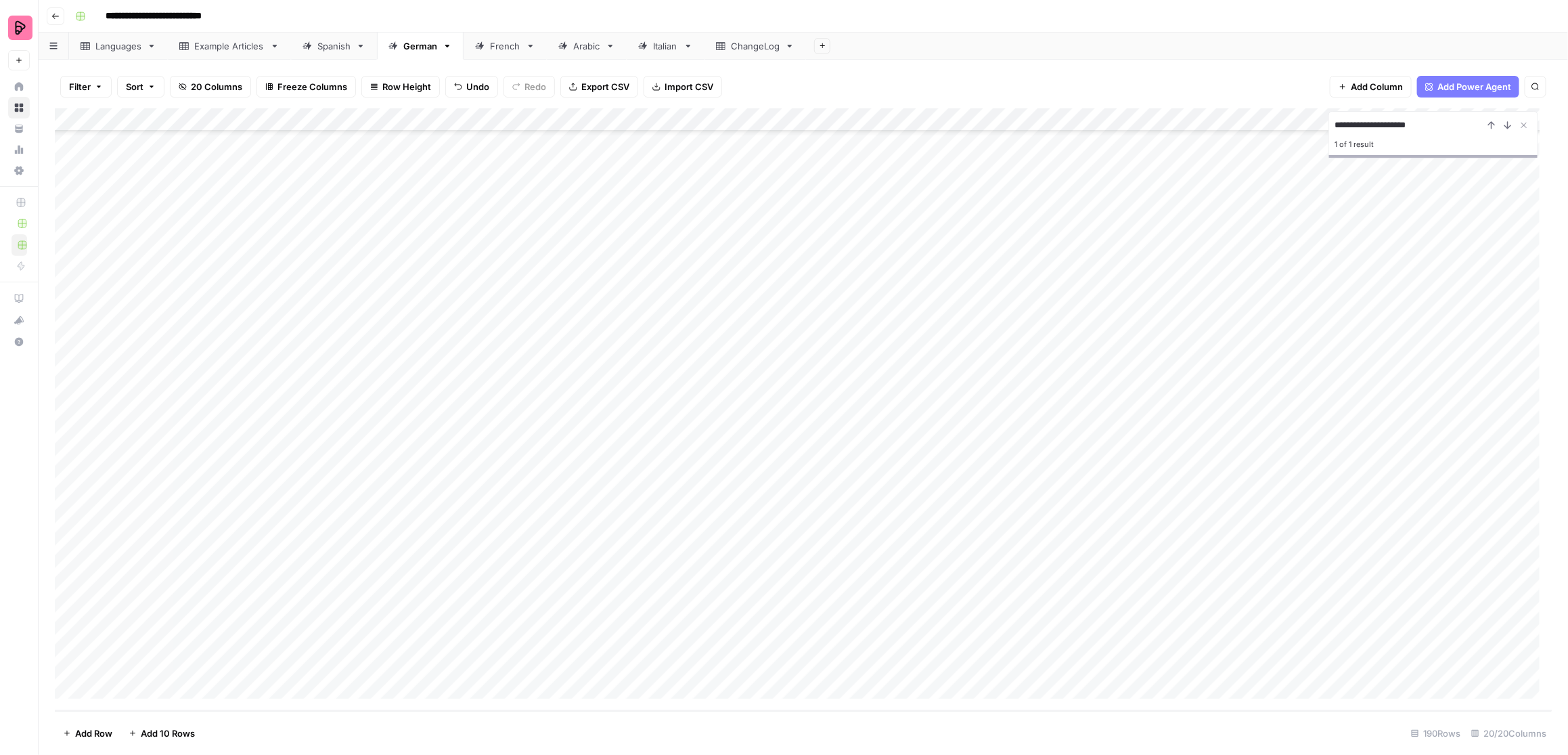
click at [354, 629] on div "Add Column" at bounding box center [803, 409] width 1498 height 603
click at [485, 629] on div "Add Column" at bounding box center [803, 409] width 1498 height 603
click at [482, 298] on div "Add Column" at bounding box center [803, 409] width 1498 height 603
click at [476, 629] on div "Add Column" at bounding box center [803, 409] width 1498 height 603
click at [1242, 121] on input "**********" at bounding box center [1409, 125] width 149 height 16
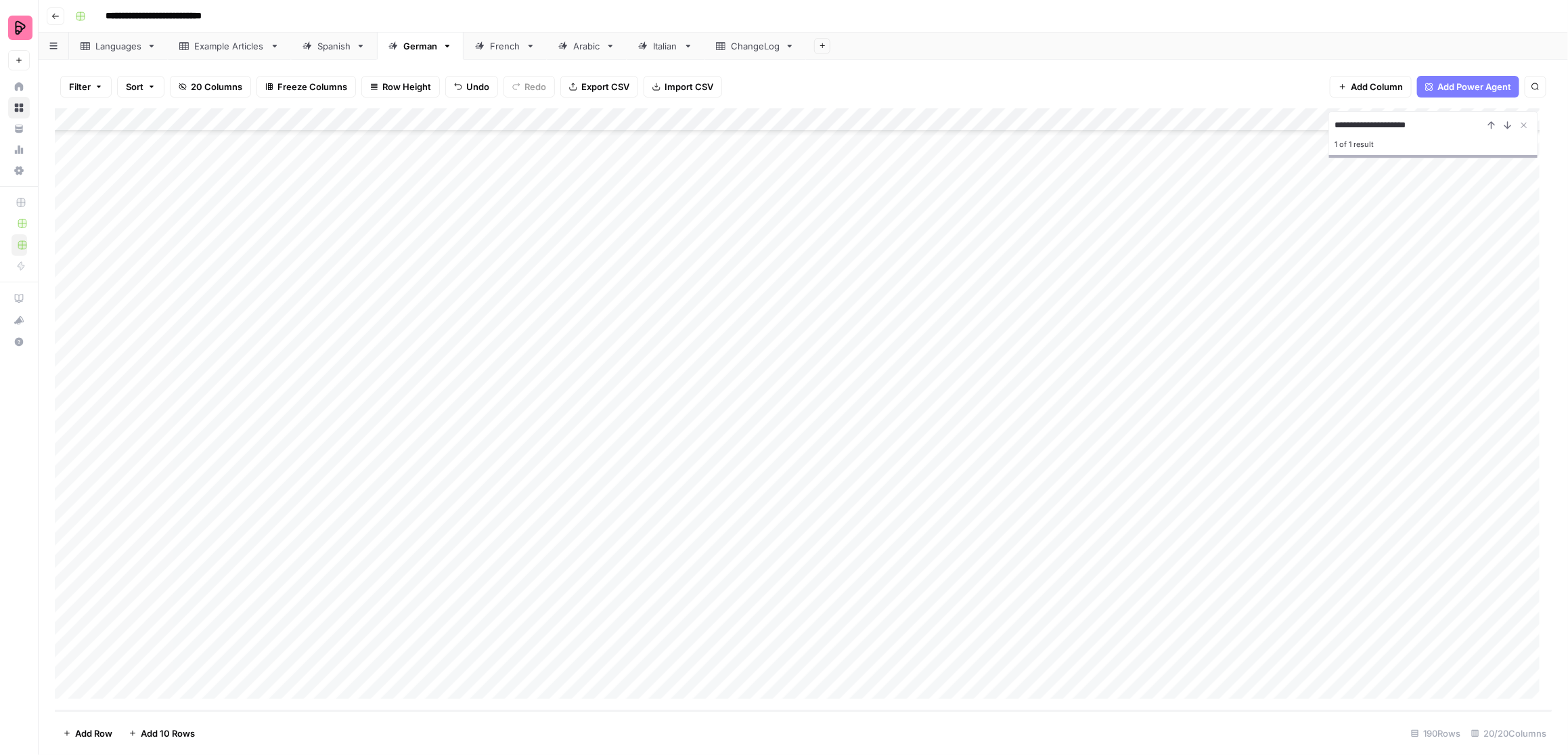
click at [1242, 121] on input "**********" at bounding box center [1409, 125] width 149 height 16
paste input
click at [1242, 129] on icon "Next Result" at bounding box center [1508, 125] width 11 height 11
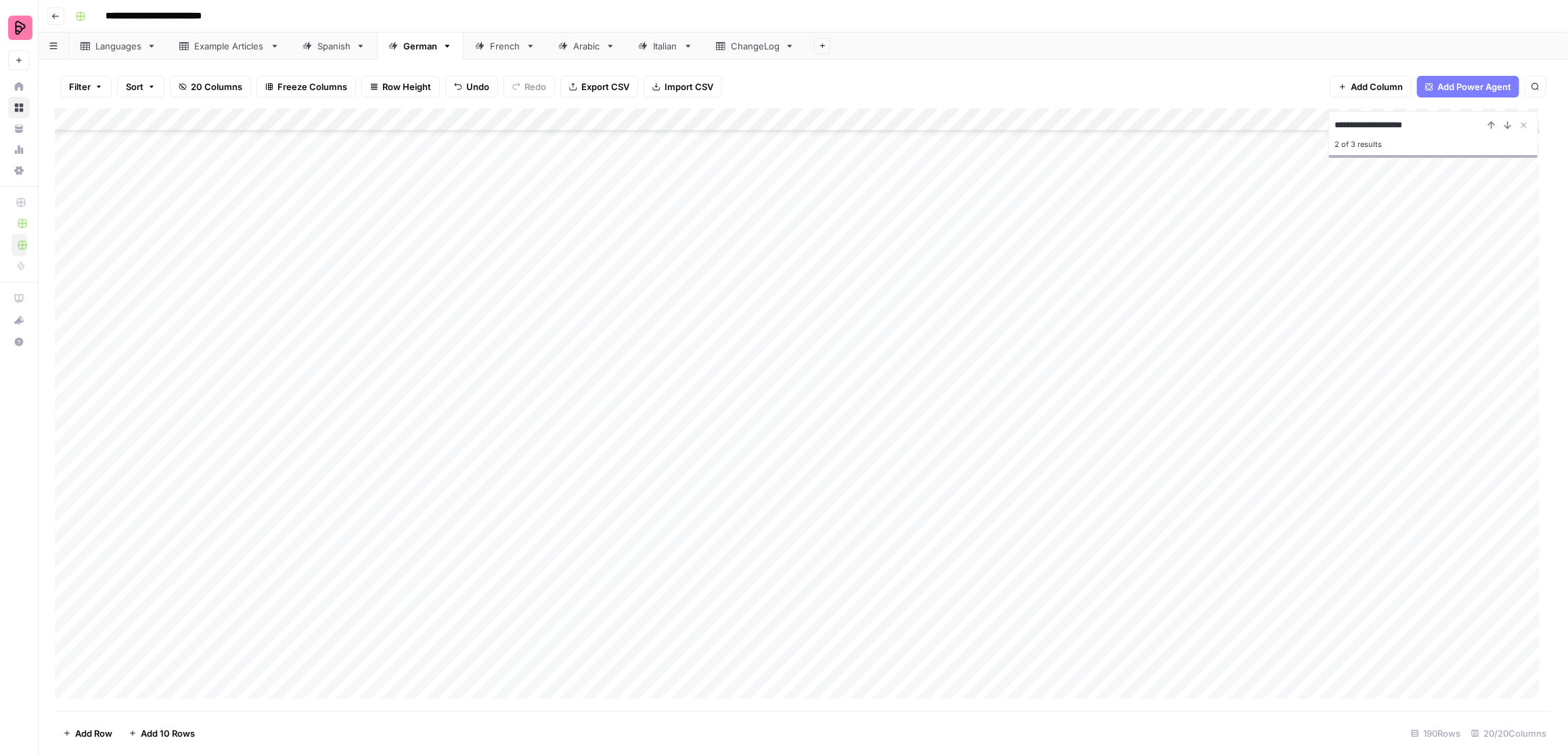
click at [1242, 131] on input "**********" at bounding box center [1409, 125] width 149 height 16
paste input "**"
type input "**********"
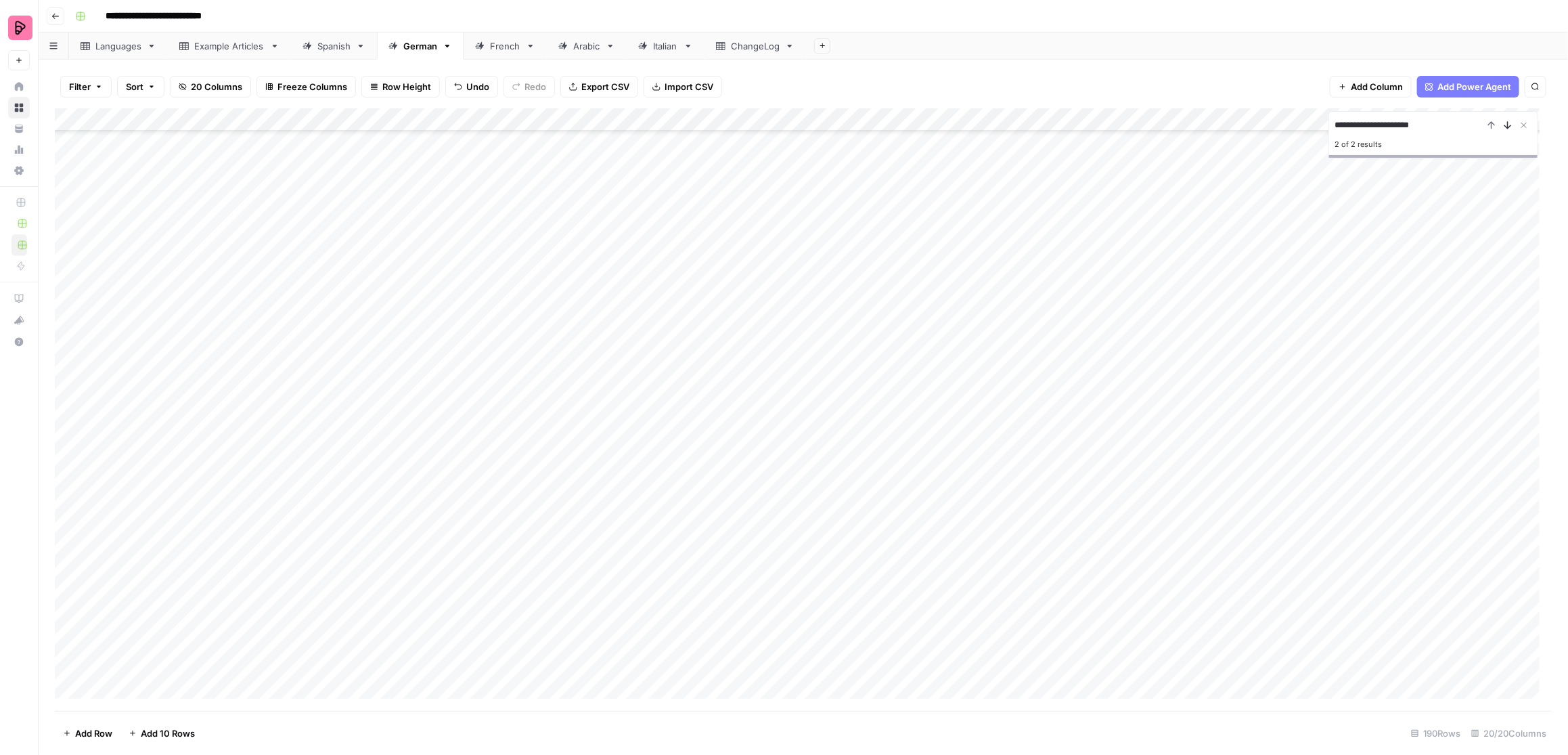
click at [1242, 130] on button "Next Result" at bounding box center [1508, 125] width 16 height 16
click at [1242, 125] on icon "Close Search" at bounding box center [1524, 125] width 11 height 11
click at [220, 629] on div "Add Column" at bounding box center [803, 409] width 1498 height 603
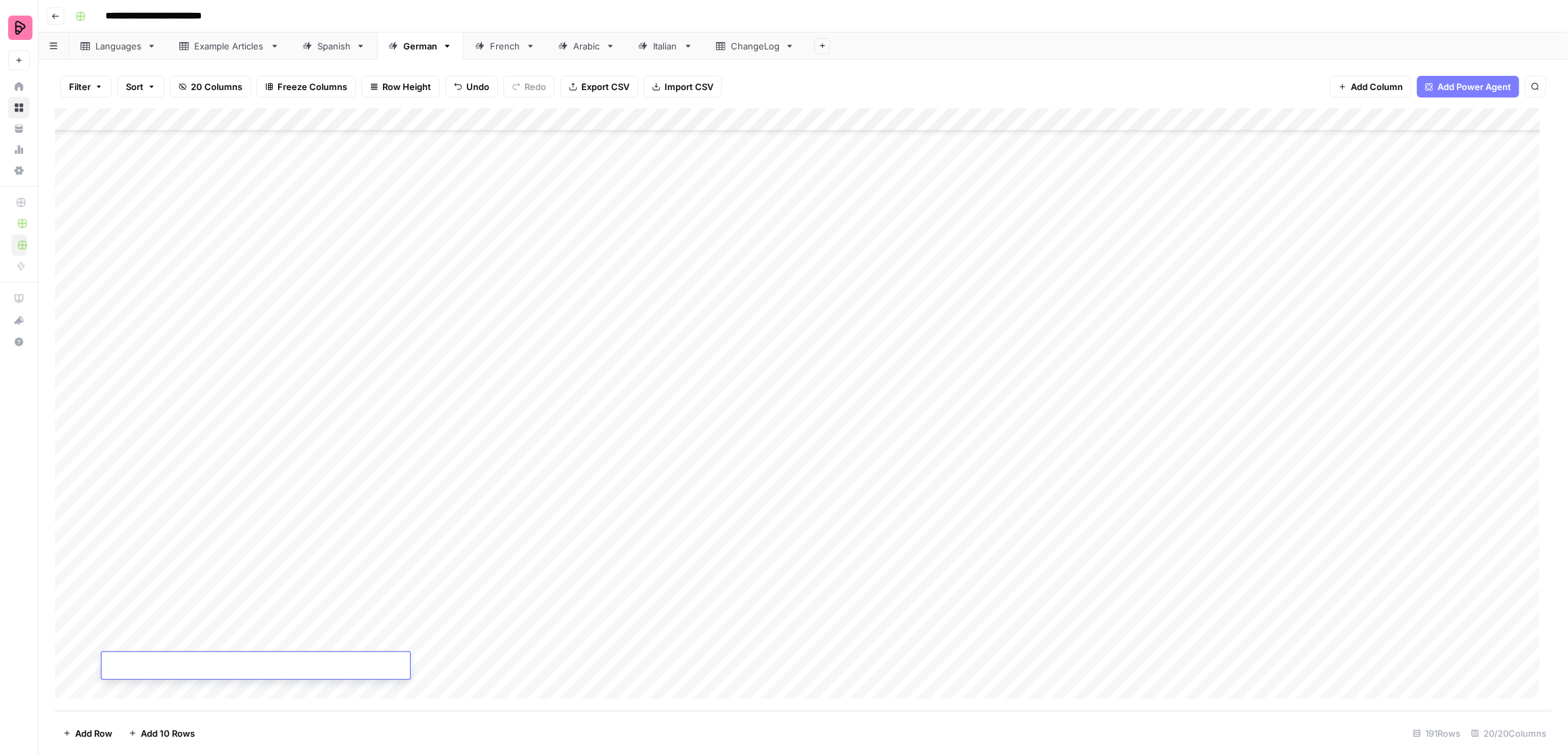
type input "**********"
click at [471, 629] on div "Add Column" at bounding box center [803, 409] width 1498 height 603
click at [331, 629] on div "Add Column" at bounding box center [803, 409] width 1498 height 603
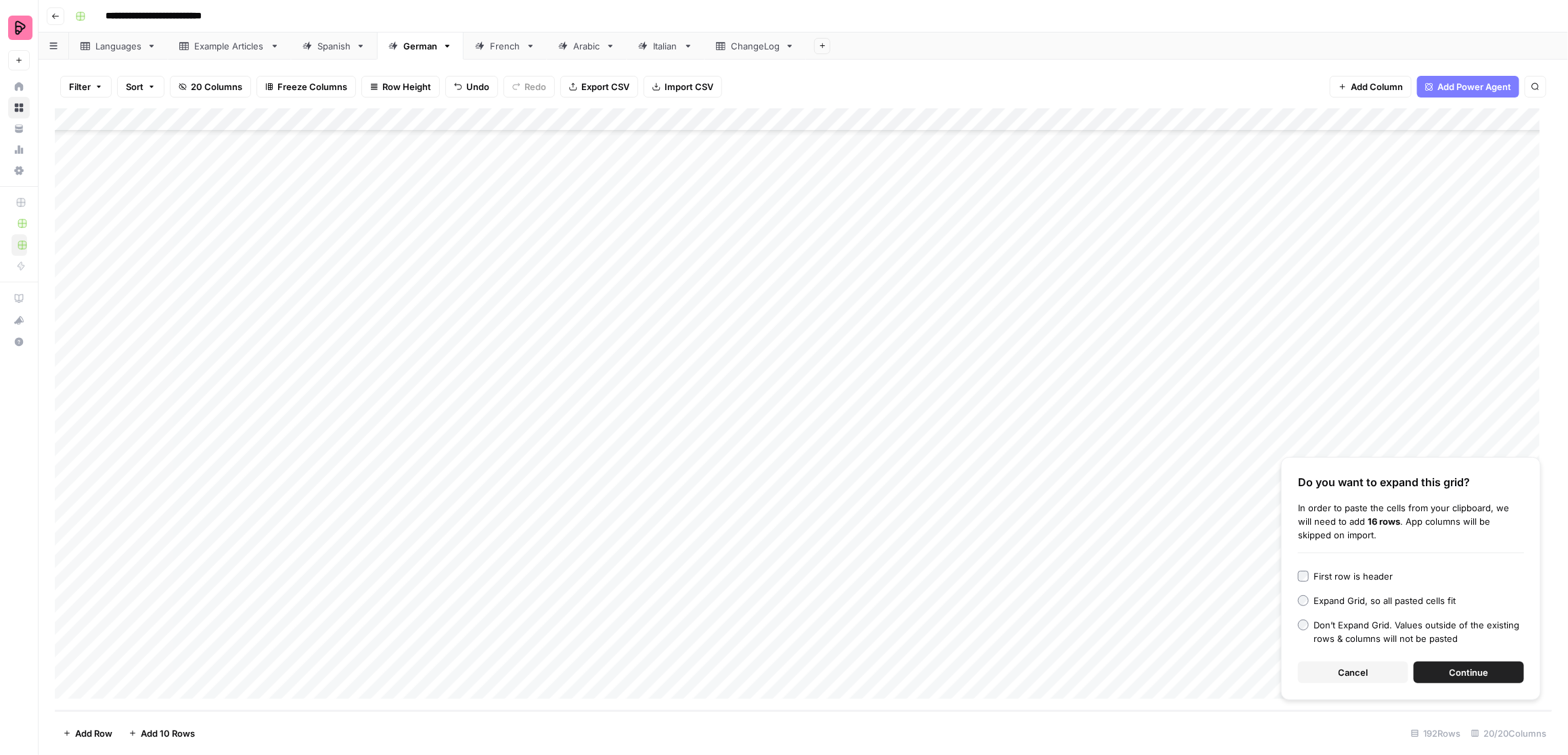
click at [1242, 629] on button "Continue" at bounding box center [1468, 672] width 110 height 22
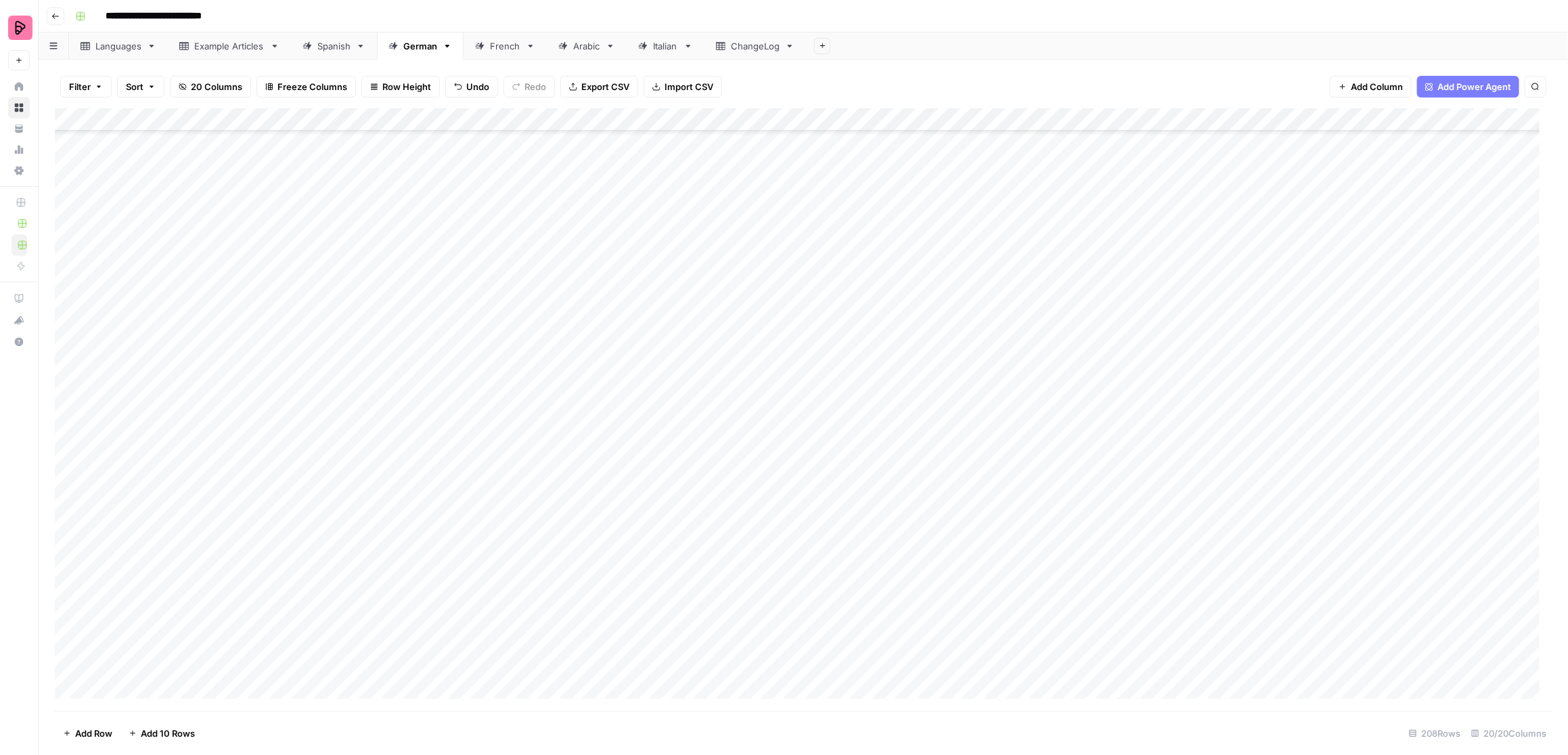
scroll to position [4067, 0]
click at [751, 283] on div "Add Column" at bounding box center [803, 409] width 1498 height 603
click at [747, 307] on div "Add Column" at bounding box center [803, 409] width 1498 height 603
click at [747, 328] on div "Add Column" at bounding box center [803, 409] width 1498 height 603
click at [744, 358] on div "Add Column" at bounding box center [803, 409] width 1498 height 603
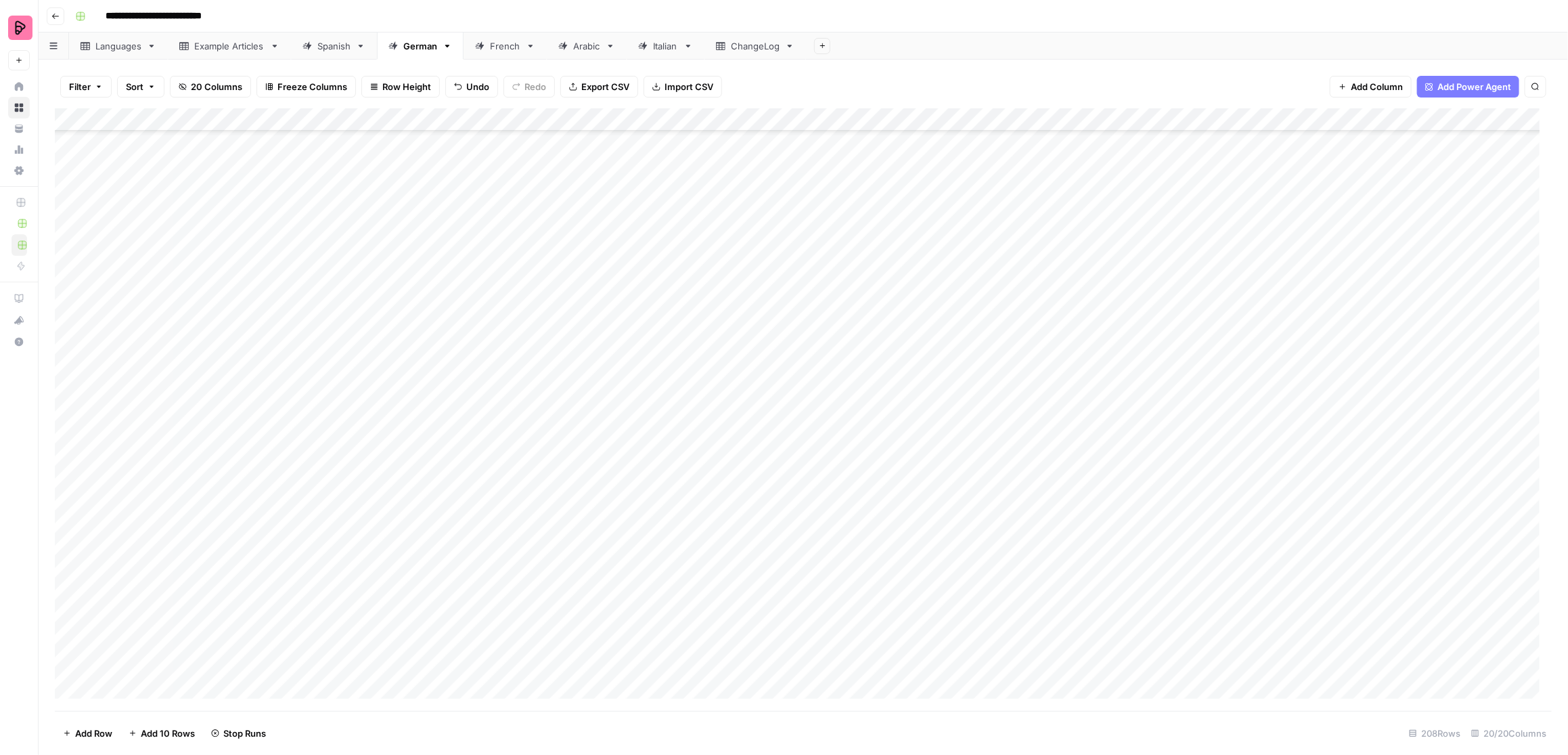
click at [747, 375] on div "Add Column" at bounding box center [803, 409] width 1498 height 603
click at [753, 404] on div "Add Column" at bounding box center [803, 409] width 1498 height 603
click at [753, 424] on div "Add Column" at bounding box center [803, 409] width 1498 height 603
click at [753, 448] on div "Add Column" at bounding box center [803, 409] width 1498 height 603
click at [749, 473] on div "Add Column" at bounding box center [803, 409] width 1498 height 603
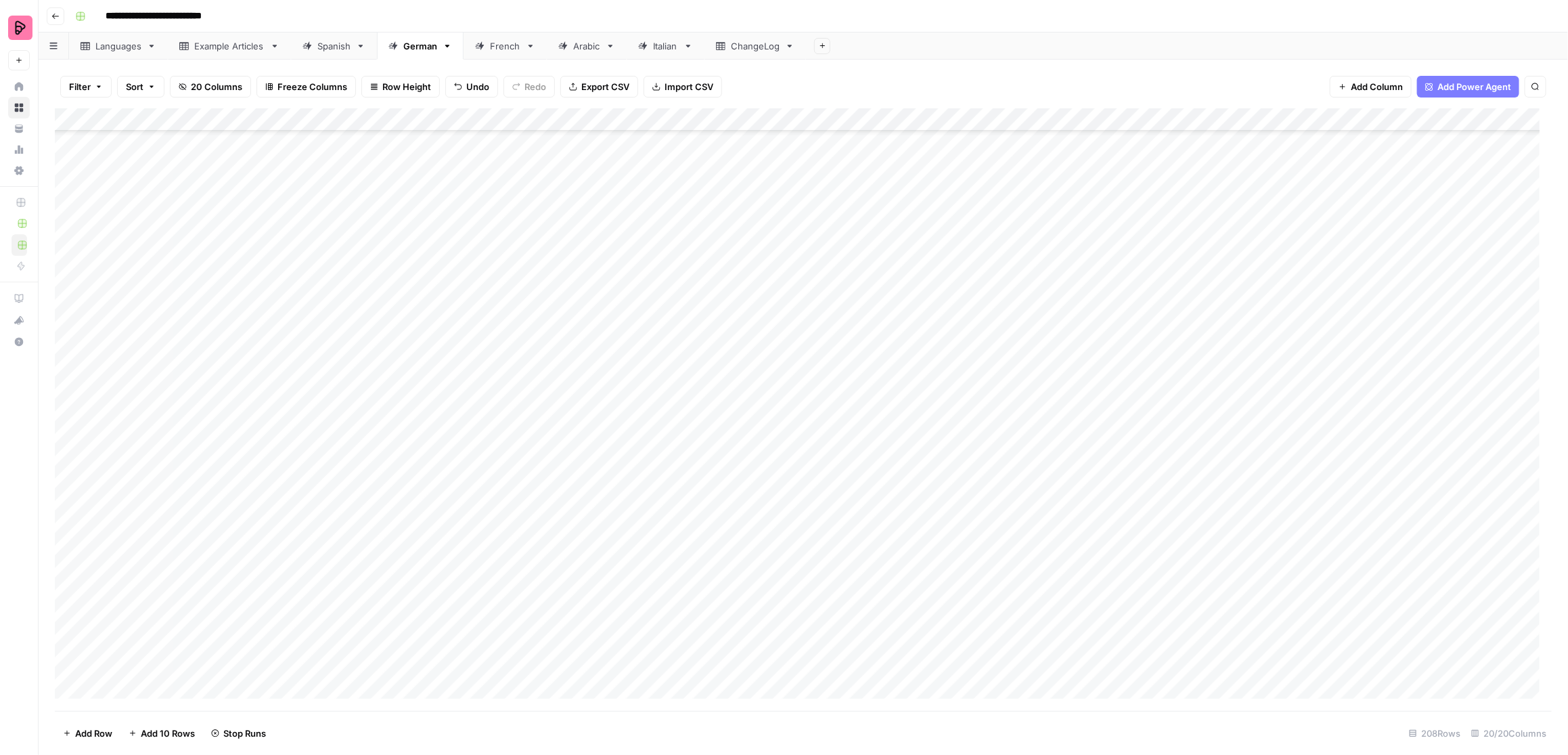
click at [753, 493] on div "Add Column" at bounding box center [803, 409] width 1498 height 603
click at [749, 516] on div "Add Column" at bounding box center [803, 409] width 1498 height 603
click at [745, 537] on div "Add Column" at bounding box center [803, 409] width 1498 height 603
click at [754, 560] on div "Add Column" at bounding box center [803, 409] width 1498 height 603
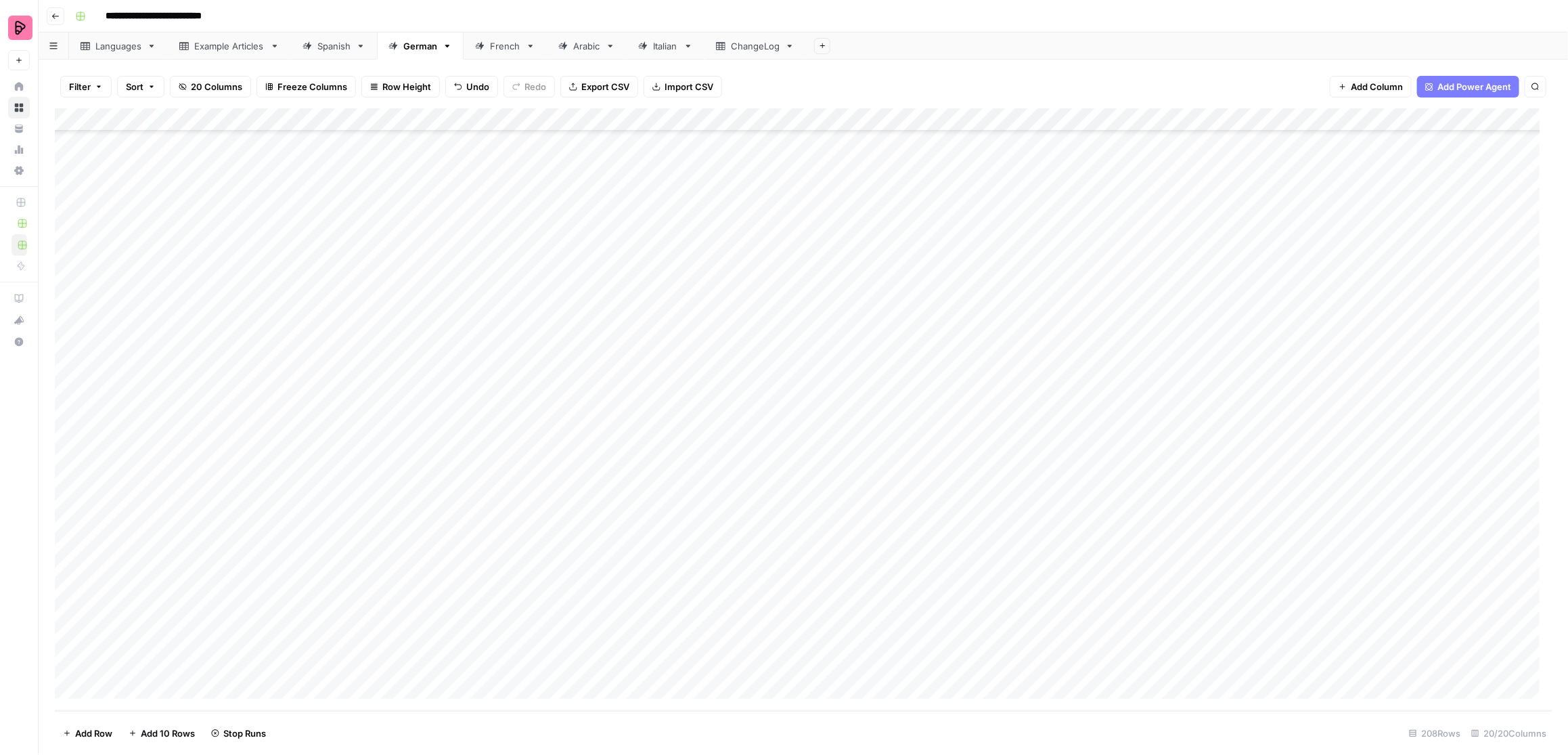
click at [756, 414] on div "Add Column" at bounding box center [803, 409] width 1498 height 603
click at [751, 432] on div "Add Column" at bounding box center [803, 409] width 1498 height 603
click at [749, 455] on div "Add Column" at bounding box center [803, 409] width 1498 height 603
click at [752, 476] on div "Add Column" at bounding box center [803, 409] width 1498 height 603
click at [751, 500] on div "Add Column" at bounding box center [803, 409] width 1498 height 603
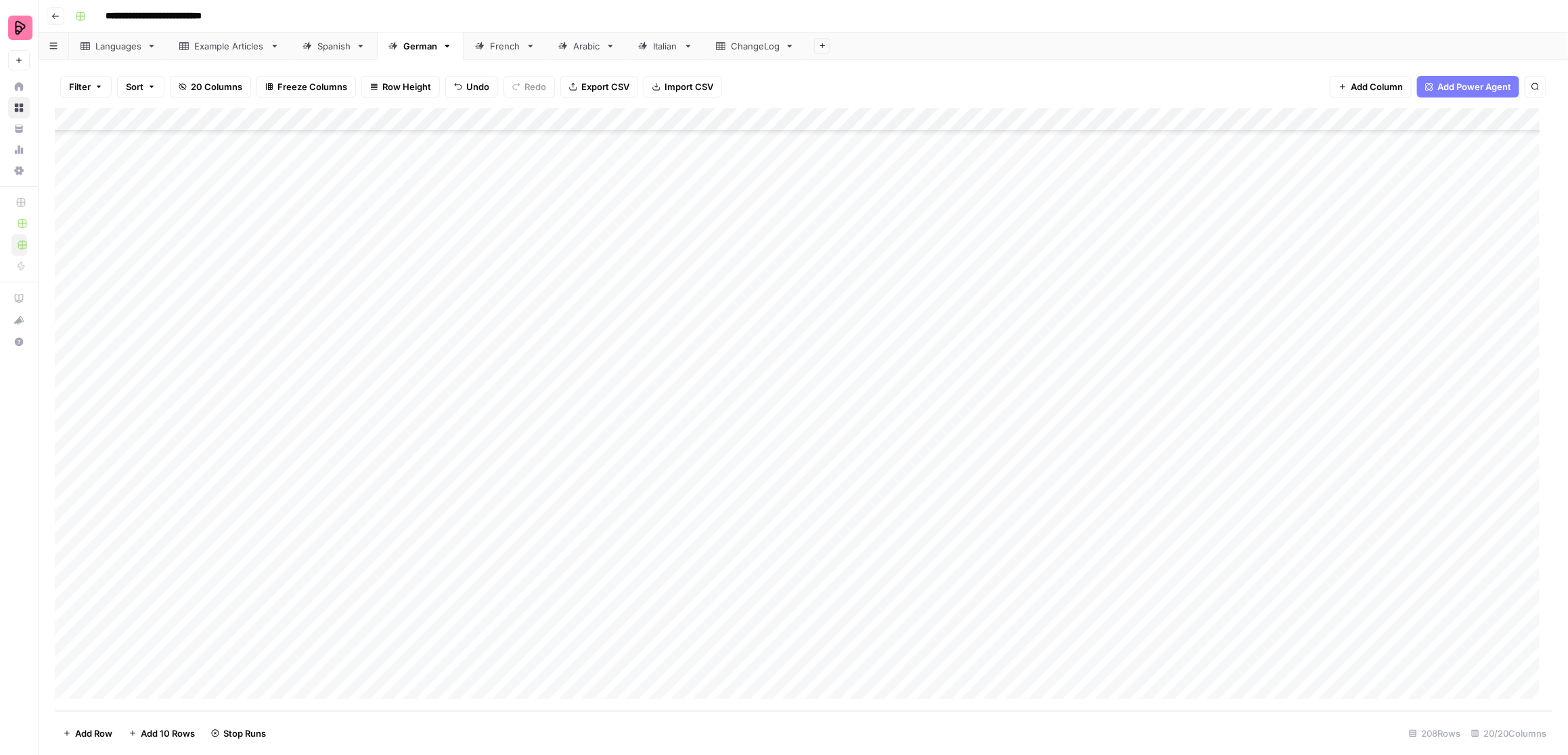
click at [751, 524] on div "Add Column" at bounding box center [803, 409] width 1498 height 603
click at [749, 547] on div "Add Column" at bounding box center [803, 409] width 1498 height 603
click at [739, 575] on div "Add Column" at bounding box center [803, 409] width 1498 height 603
click at [739, 592] on div "Add Column" at bounding box center [803, 409] width 1498 height 603
click at [737, 616] on div "Add Column" at bounding box center [803, 409] width 1498 height 603
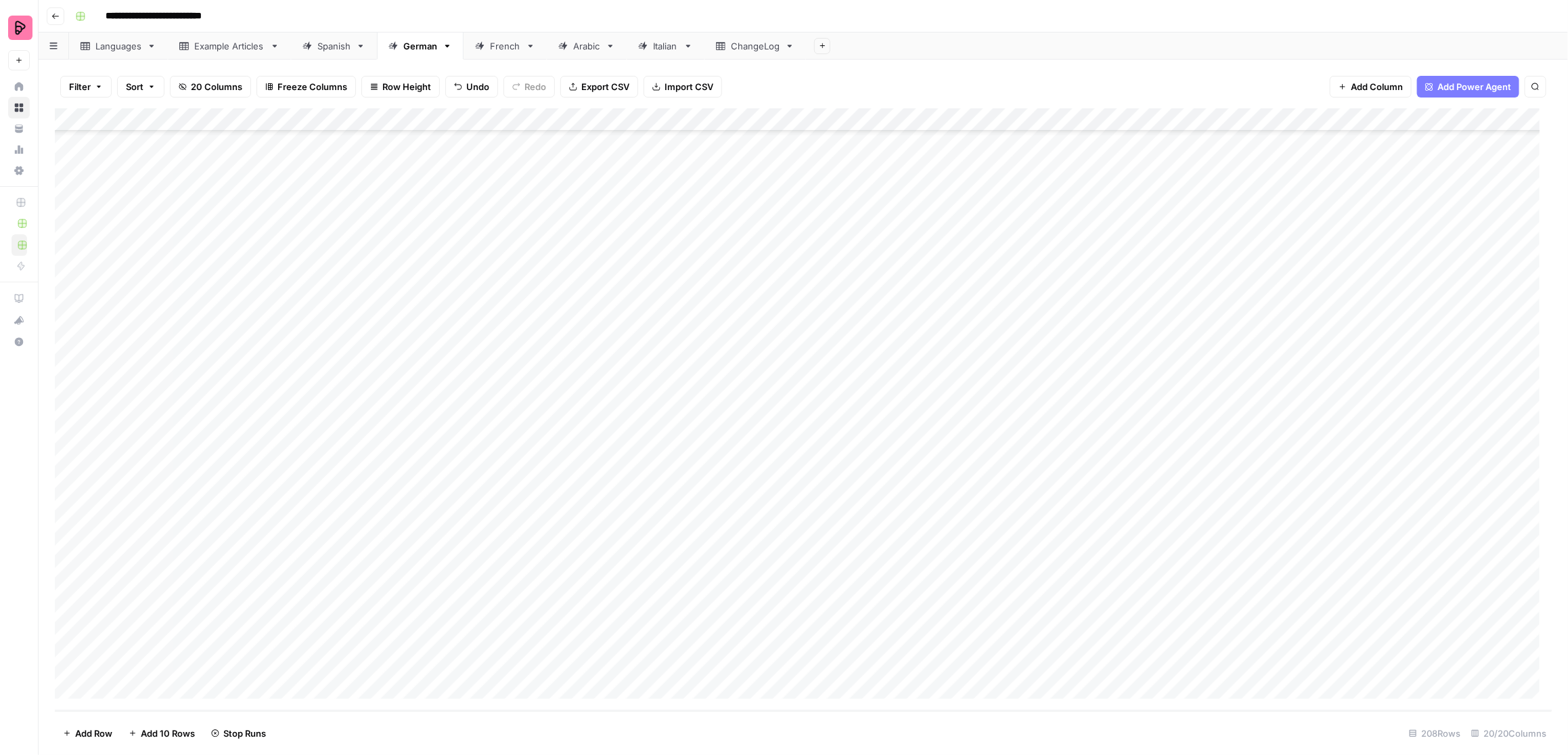
click at [737, 629] on div "Add Column" at bounding box center [803, 409] width 1498 height 603
click at [739, 629] on div "Add Column" at bounding box center [803, 409] width 1498 height 603
click at [744, 573] on div "Add Column" at bounding box center [803, 409] width 1498 height 603
click at [330, 53] on link "Spanish" at bounding box center [334, 46] width 86 height 27
click at [413, 46] on div "German" at bounding box center [420, 46] width 34 height 13
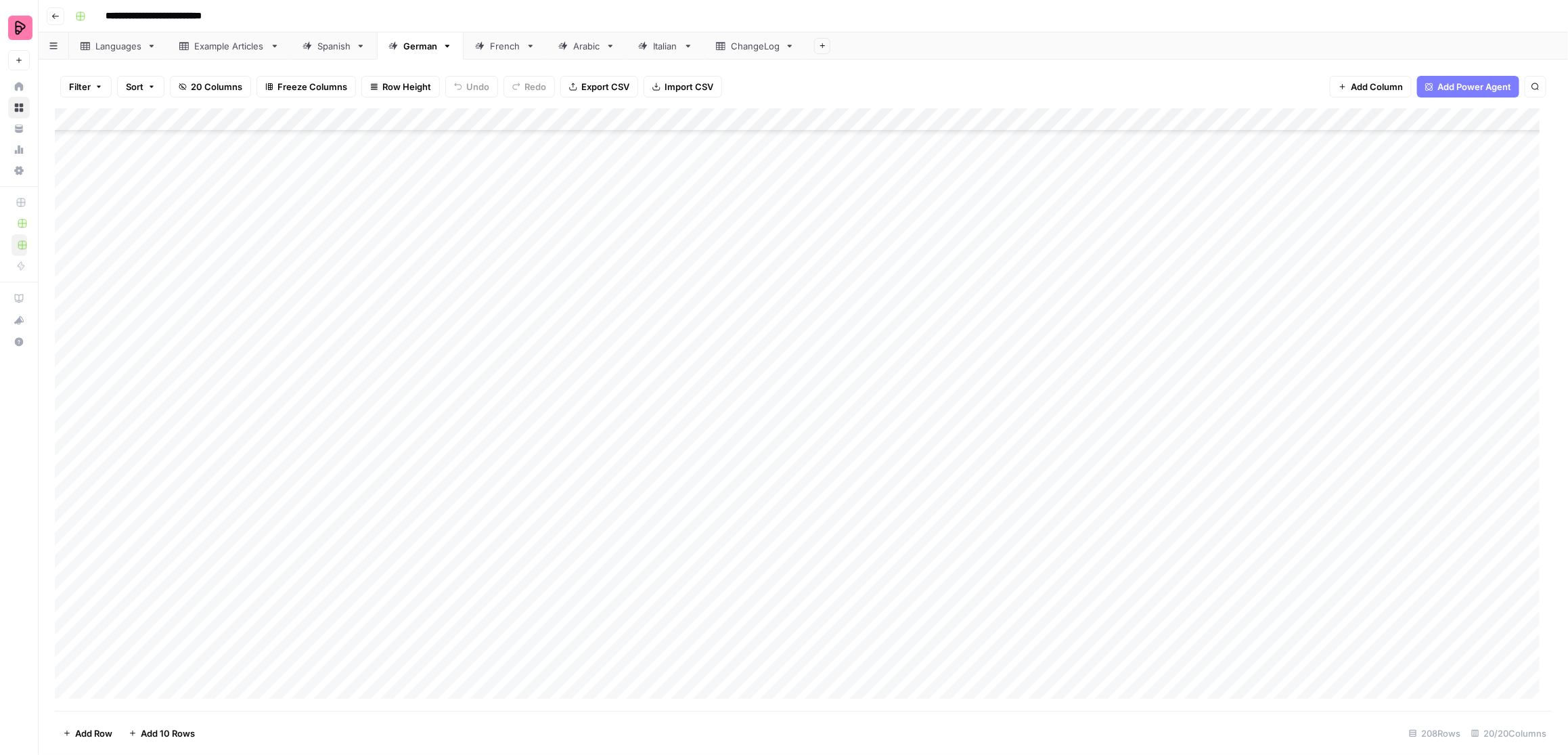
scroll to position [4043, 0]
click at [335, 47] on div "Spanish" at bounding box center [333, 46] width 33 height 13
type input "**********"
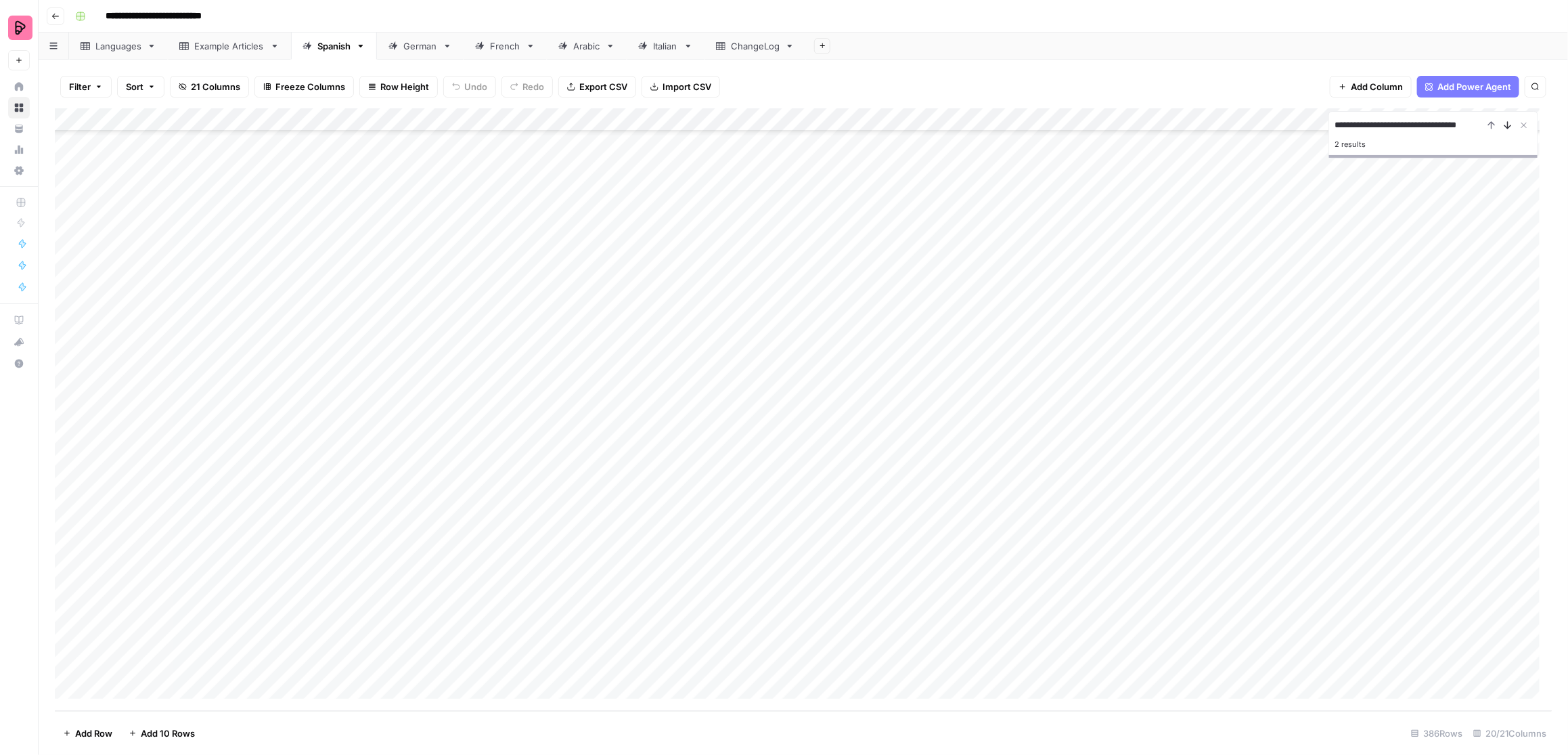
click at [1242, 127] on icon "Next Result" at bounding box center [1508, 125] width 11 height 11
click at [248, 570] on div "Add Column" at bounding box center [803, 409] width 1498 height 603
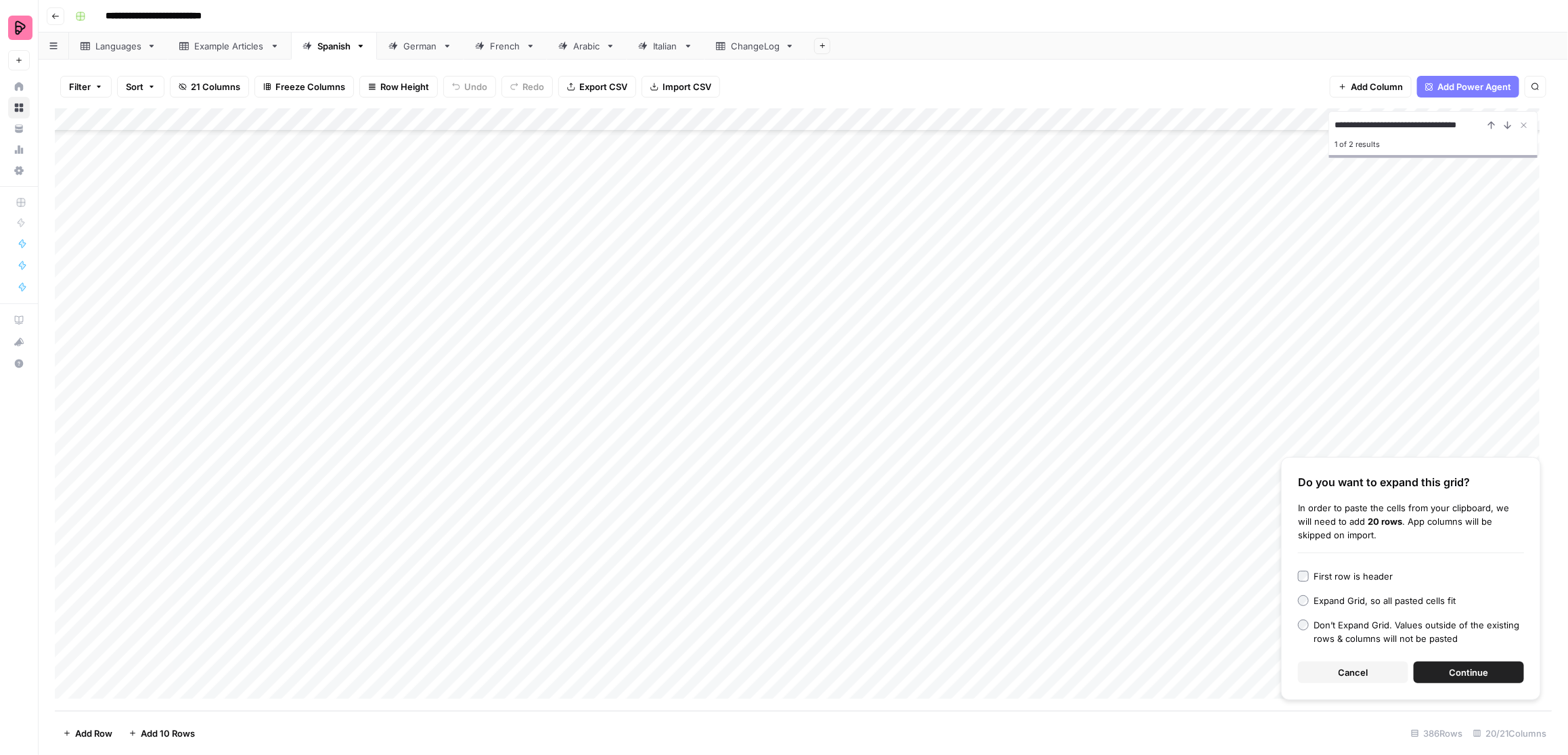
click at [1242, 574] on div "First row is header" at bounding box center [1354, 575] width 79 height 13
click at [1242, 629] on span "Continue" at bounding box center [1470, 672] width 39 height 13
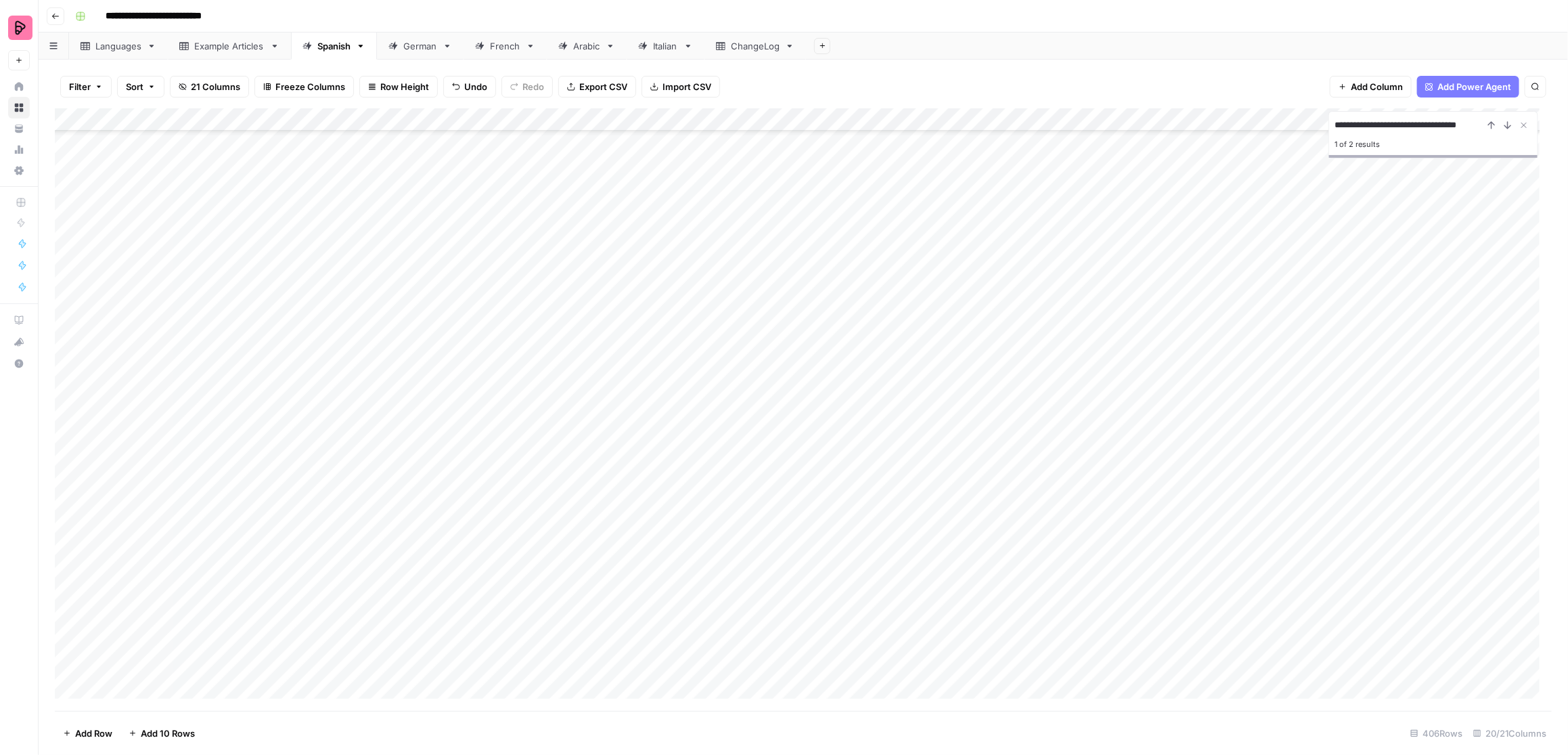
scroll to position [8338, 0]
click at [1242, 125] on icon "Close Search" at bounding box center [1524, 125] width 11 height 11
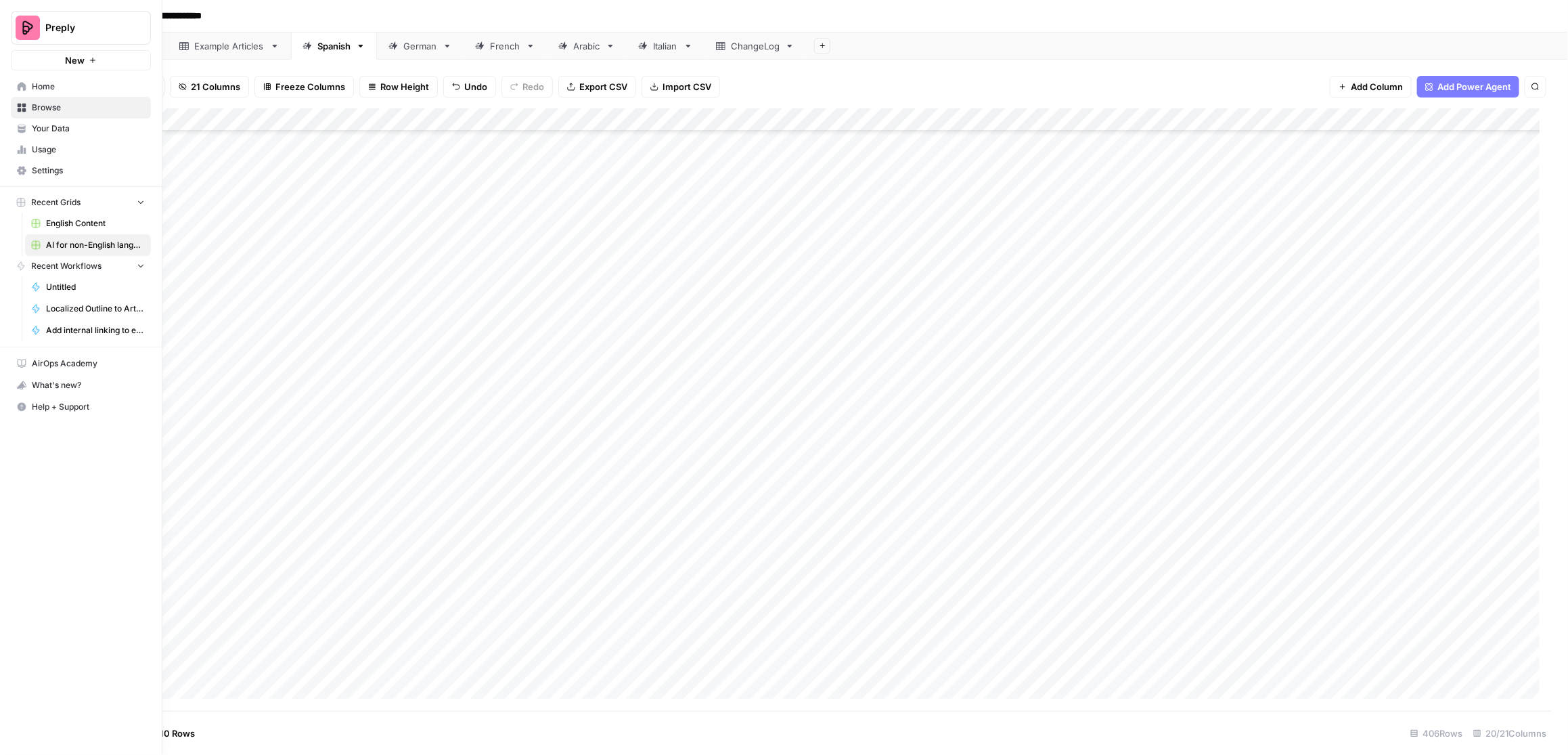
click at [62, 124] on span "Your Data" at bounding box center [88, 128] width 113 height 12
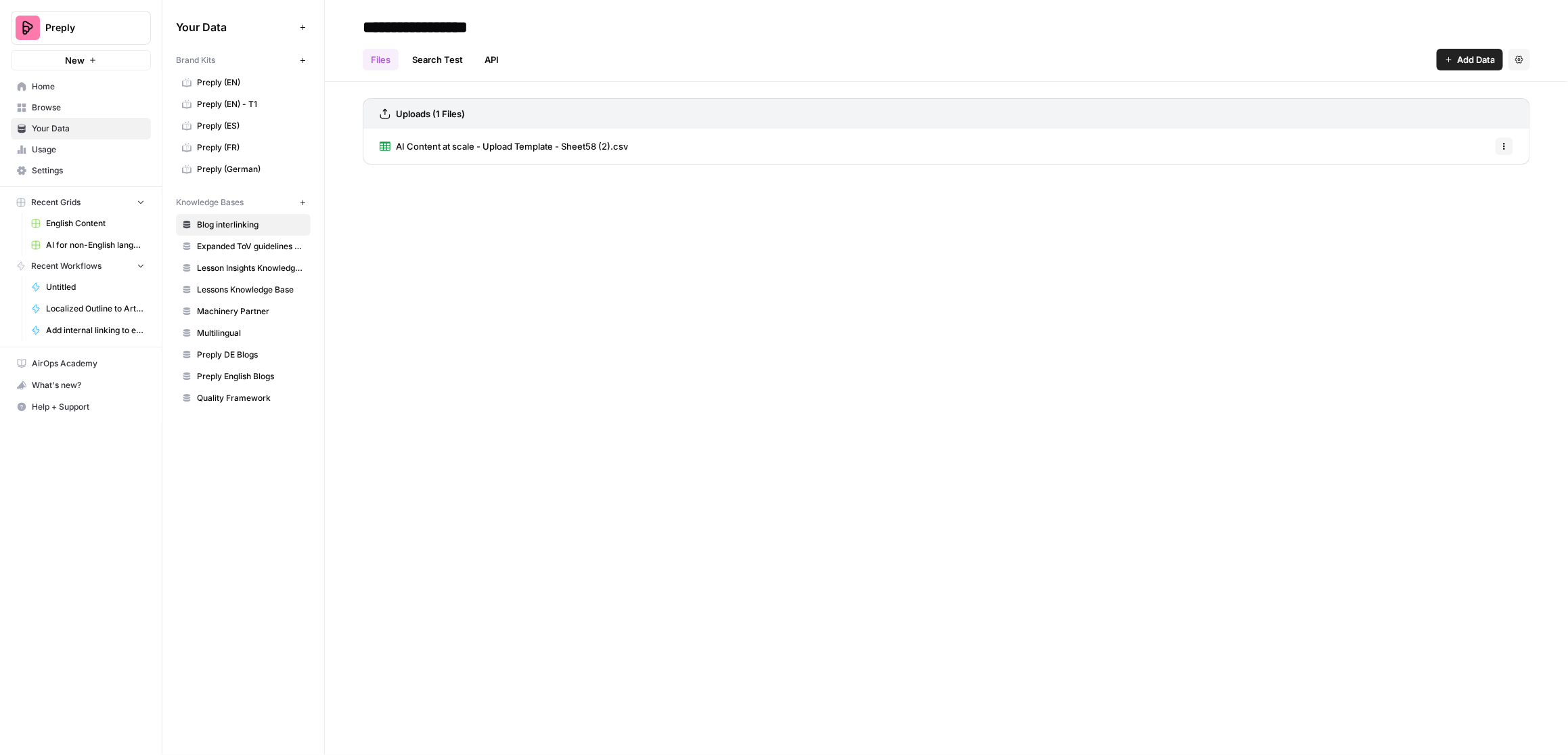
click at [227, 331] on span "Multilingual" at bounding box center [250, 333] width 107 height 12
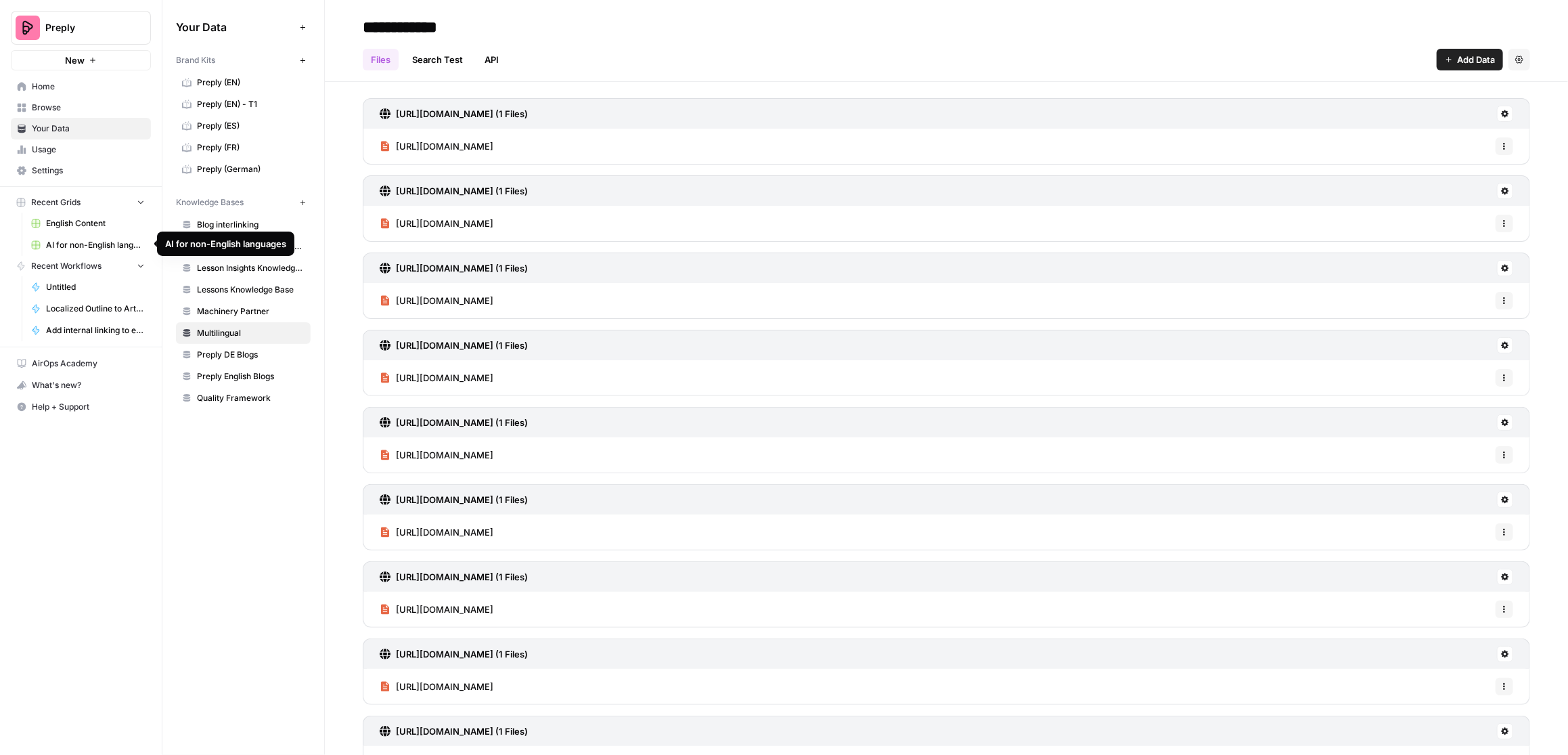
click at [92, 242] on span "AI for non-English languages" at bounding box center [95, 245] width 99 height 12
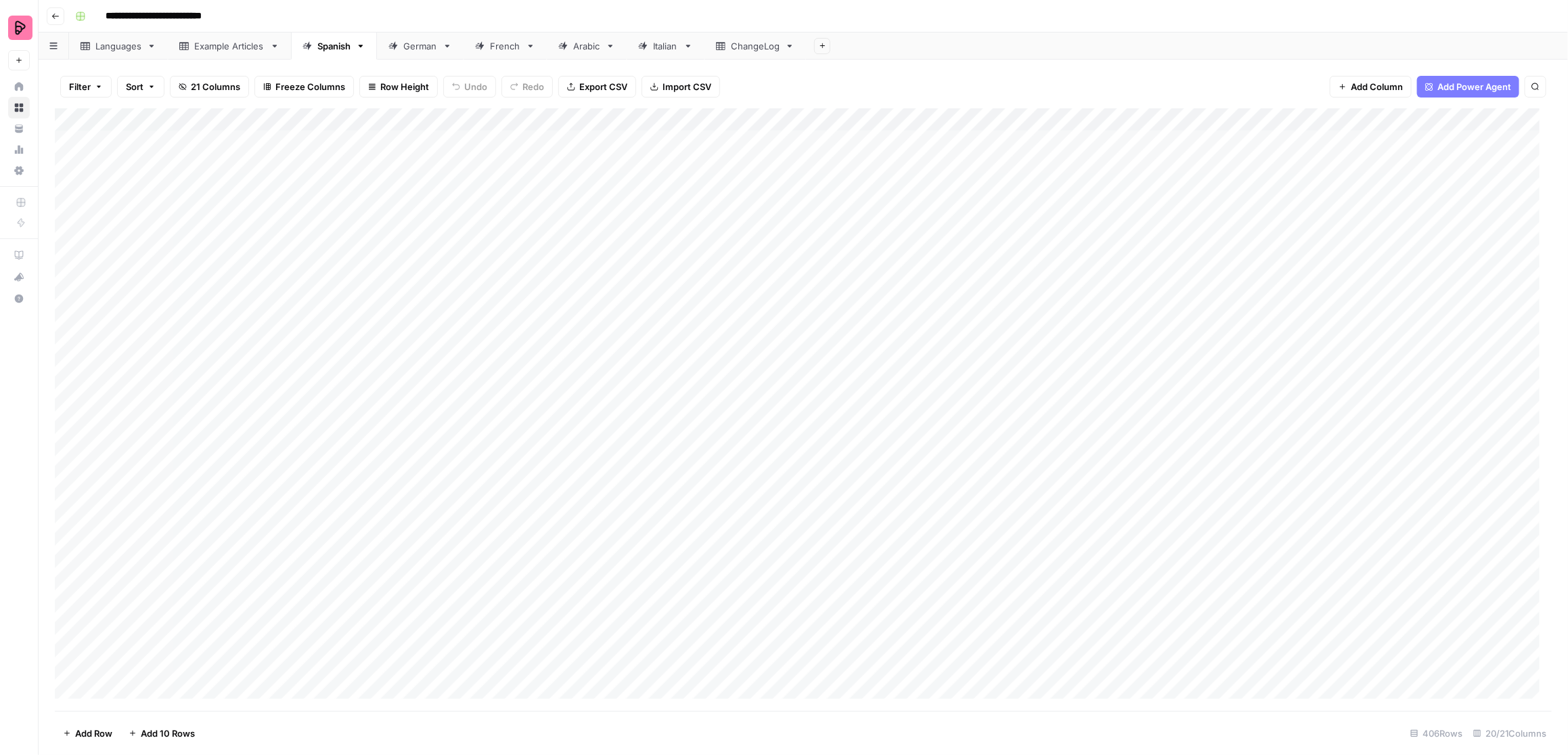
click at [109, 46] on div "Languages" at bounding box center [119, 46] width 46 height 13
click at [204, 43] on div "Example Articles" at bounding box center [229, 46] width 70 height 13
click at [333, 49] on div "Spanish" at bounding box center [333, 46] width 33 height 13
click at [341, 187] on div "Add Column" at bounding box center [803, 409] width 1498 height 603
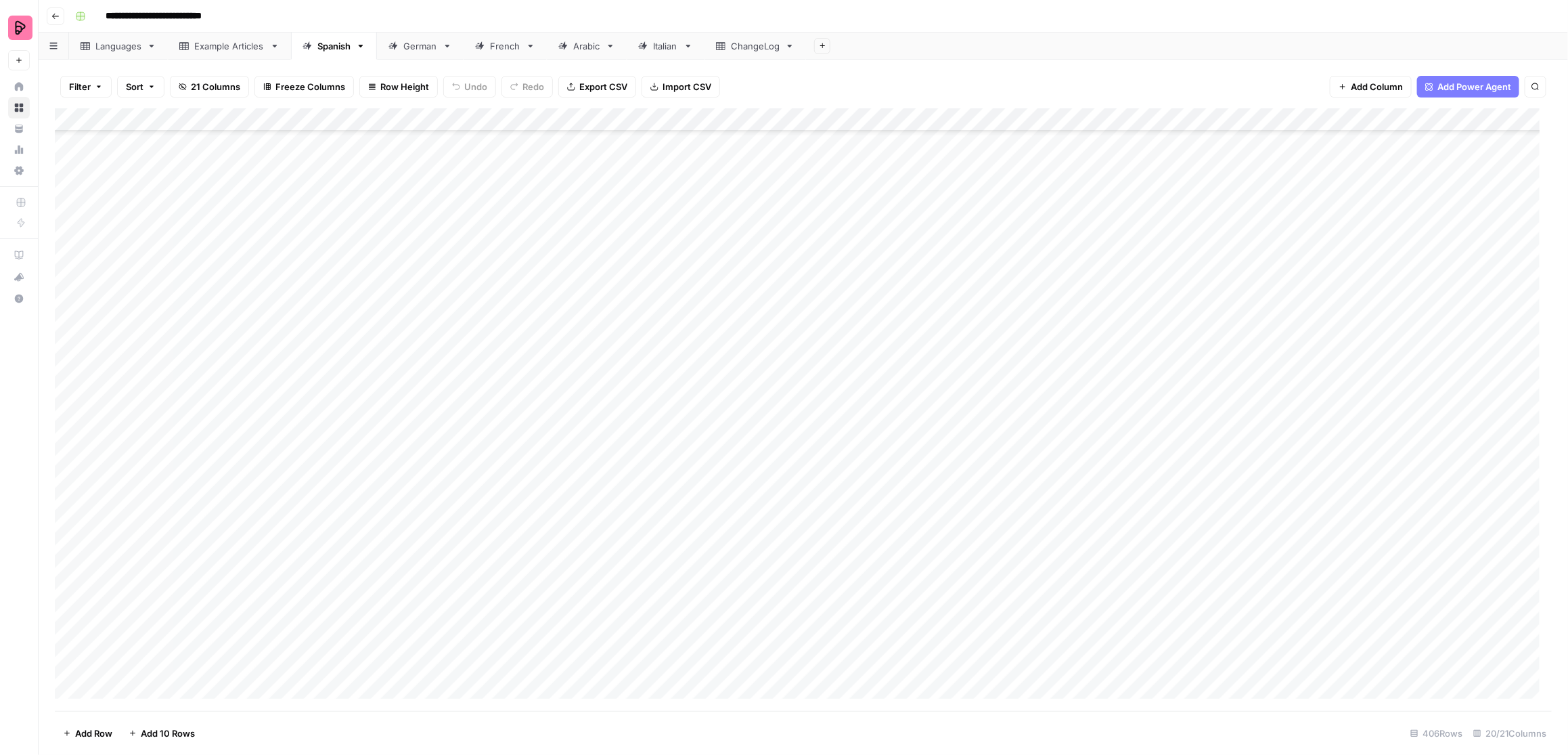
click at [343, 192] on div "Add Column" at bounding box center [803, 409] width 1498 height 603
click at [343, 192] on div "**********" at bounding box center [257, 194] width 311 height 23
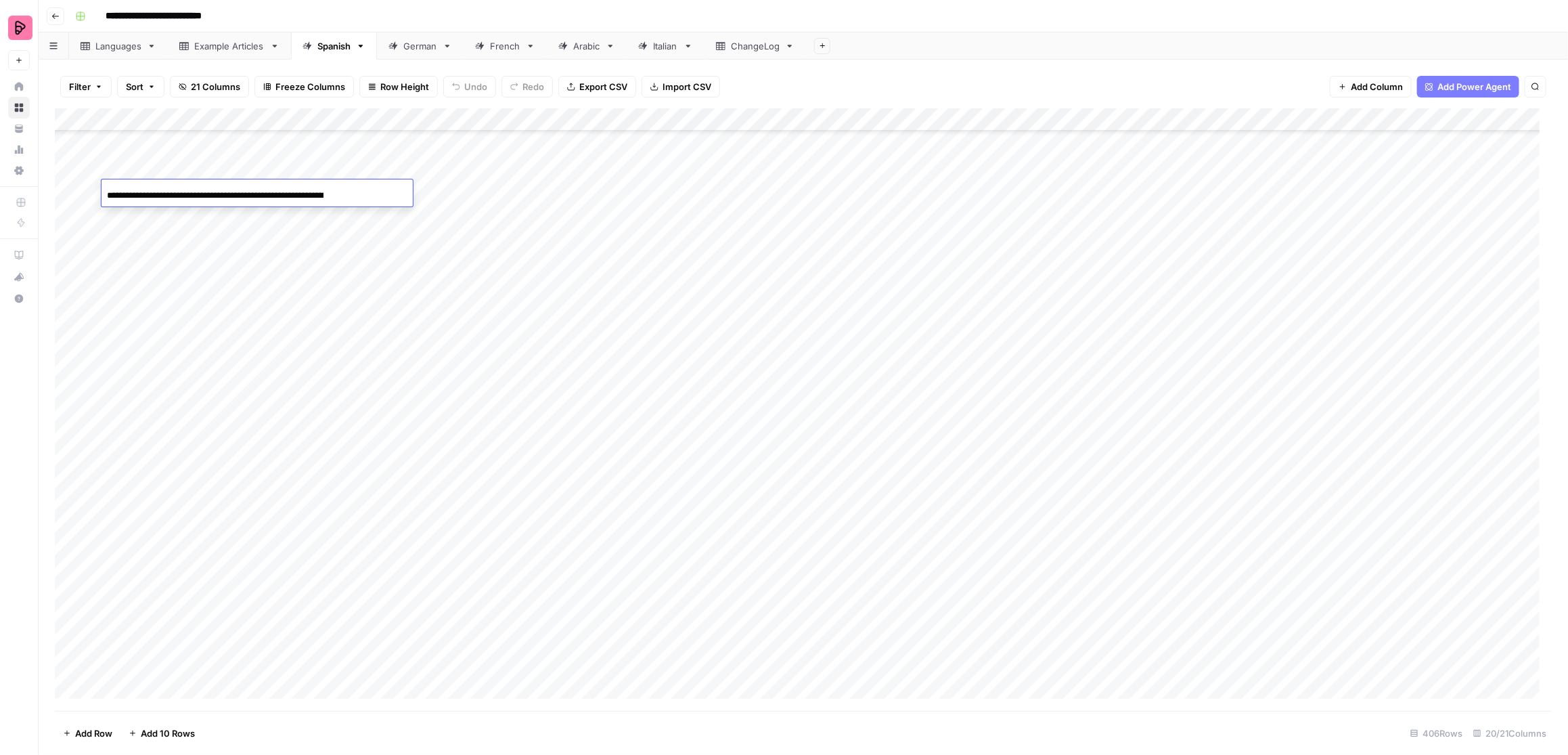
copy body
click at [231, 54] on link "Example Articles" at bounding box center [229, 46] width 123 height 27
click at [341, 54] on link "Spanish" at bounding box center [334, 46] width 86 height 27
click at [683, 194] on div "Add Column" at bounding box center [803, 409] width 1498 height 603
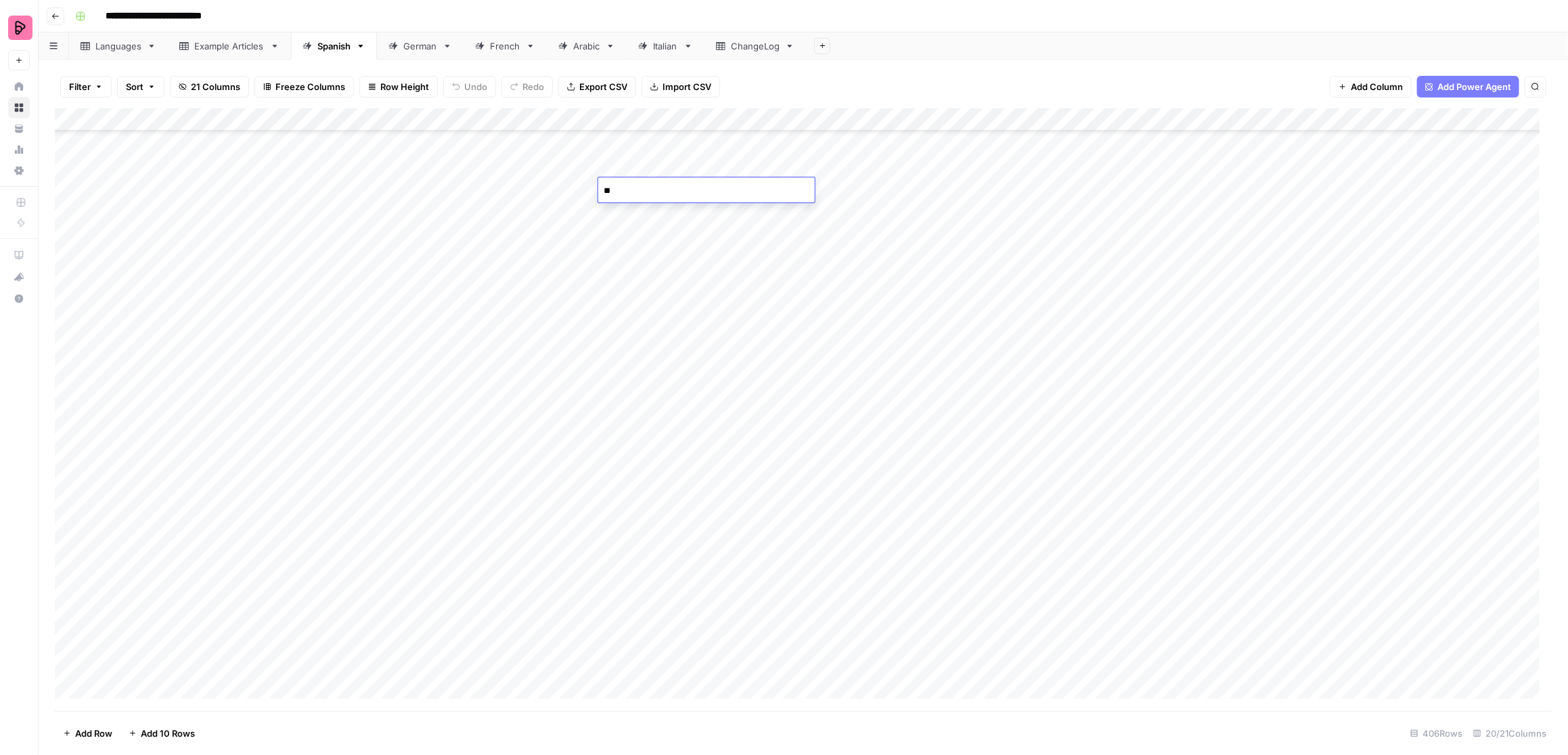
type textarea "*"
type textarea "****"
click at [657, 258] on div "Add Column" at bounding box center [803, 409] width 1498 height 603
click at [670, 200] on div "Add Column" at bounding box center [803, 409] width 1498 height 603
click at [688, 214] on div "Add Column" at bounding box center [803, 409] width 1498 height 603
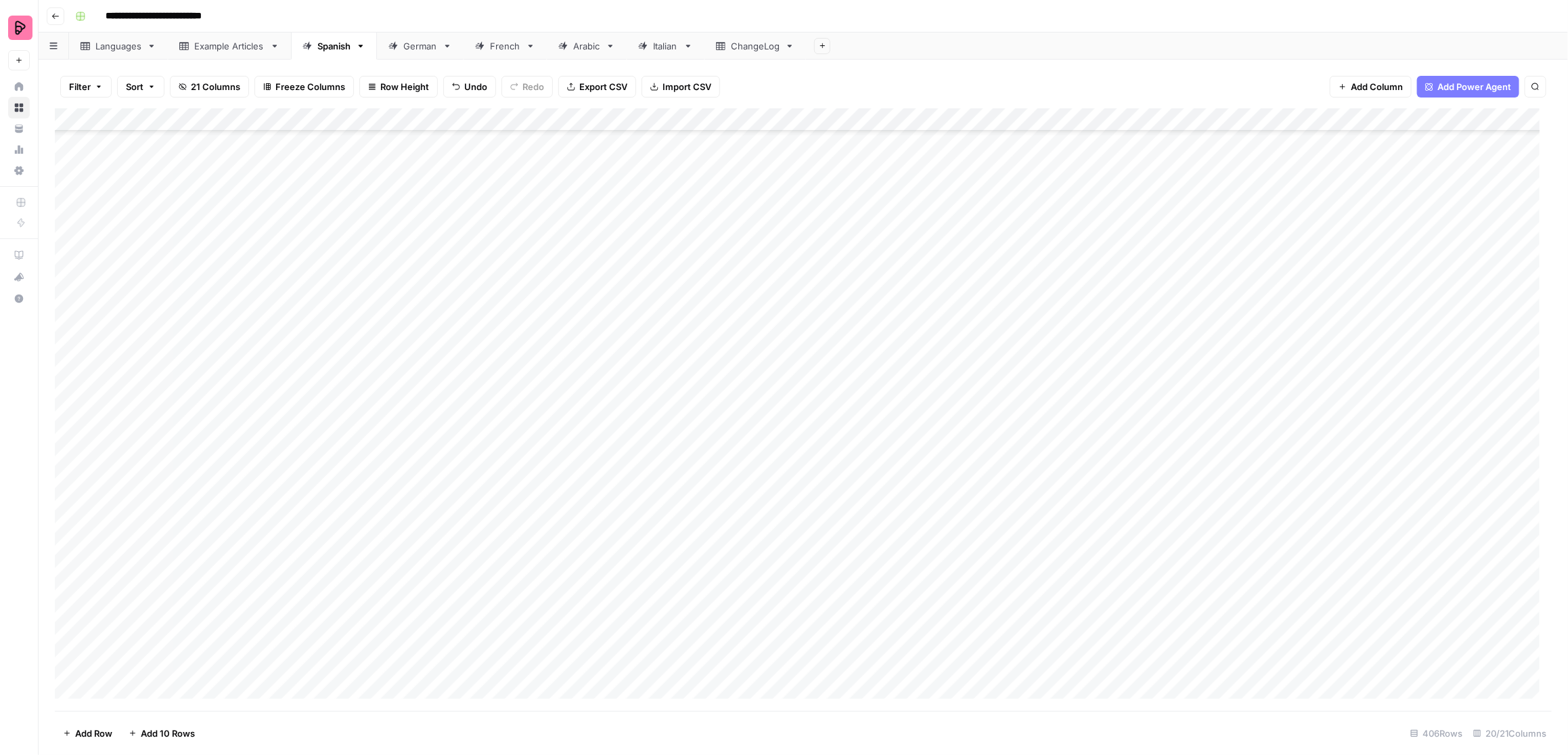
scroll to position [8799, 0]
drag, startPoint x: 690, startPoint y: 237, endPoint x: 654, endPoint y: 660, distance: 424.5
click at [654, 629] on div "Add Column" at bounding box center [803, 409] width 1498 height 603
click at [622, 382] on div "Add Column" at bounding box center [803, 409] width 1498 height 603
click at [655, 173] on div "Add Column" at bounding box center [803, 409] width 1498 height 603
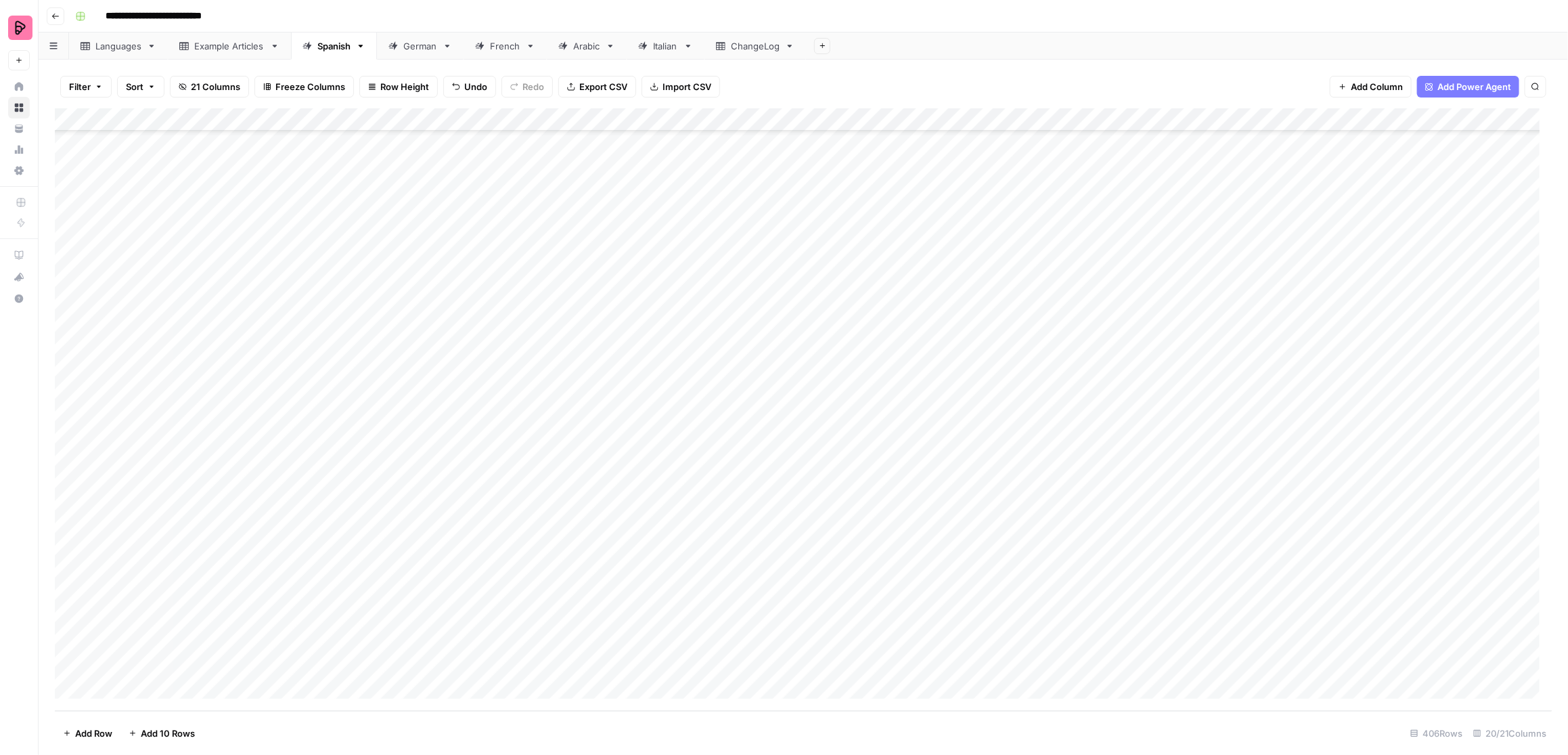
click at [658, 206] on div "Add Column" at bounding box center [803, 409] width 1498 height 603
click at [652, 227] on div "Add Column" at bounding box center [803, 409] width 1498 height 603
drag, startPoint x: 652, startPoint y: 252, endPoint x: 653, endPoint y: 293, distance: 41.0
click at [653, 293] on div "Add Column" at bounding box center [803, 409] width 1498 height 603
click at [660, 280] on div "Add Column" at bounding box center [803, 409] width 1498 height 603
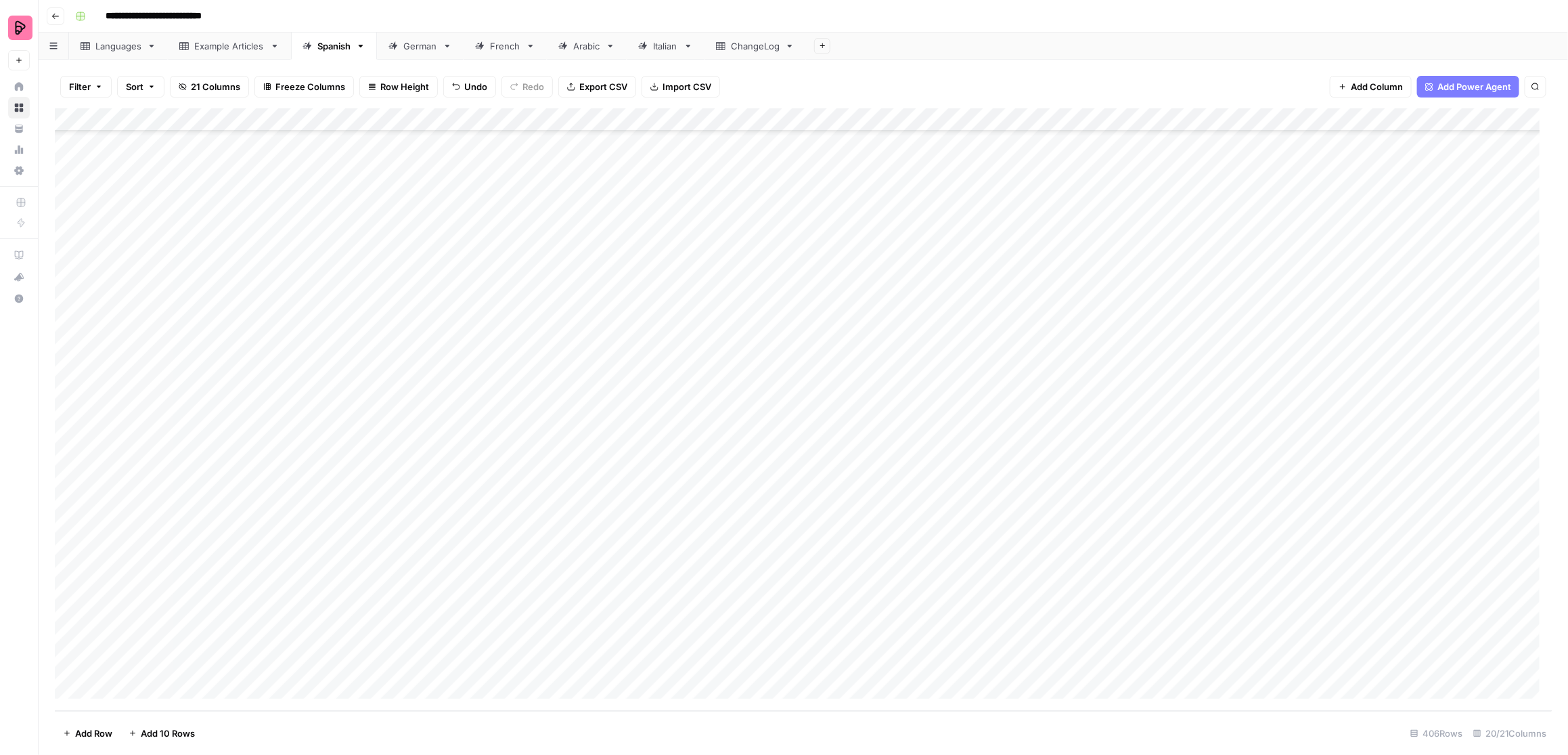
click at [656, 295] on div "Add Column" at bounding box center [803, 409] width 1498 height 603
click at [651, 319] on div "Add Column" at bounding box center [803, 409] width 1498 height 603
click at [651, 342] on div "Add Column" at bounding box center [803, 409] width 1498 height 603
click at [655, 375] on div "Add Column" at bounding box center [803, 409] width 1498 height 603
click at [652, 395] on div "Add Column" at bounding box center [803, 409] width 1498 height 603
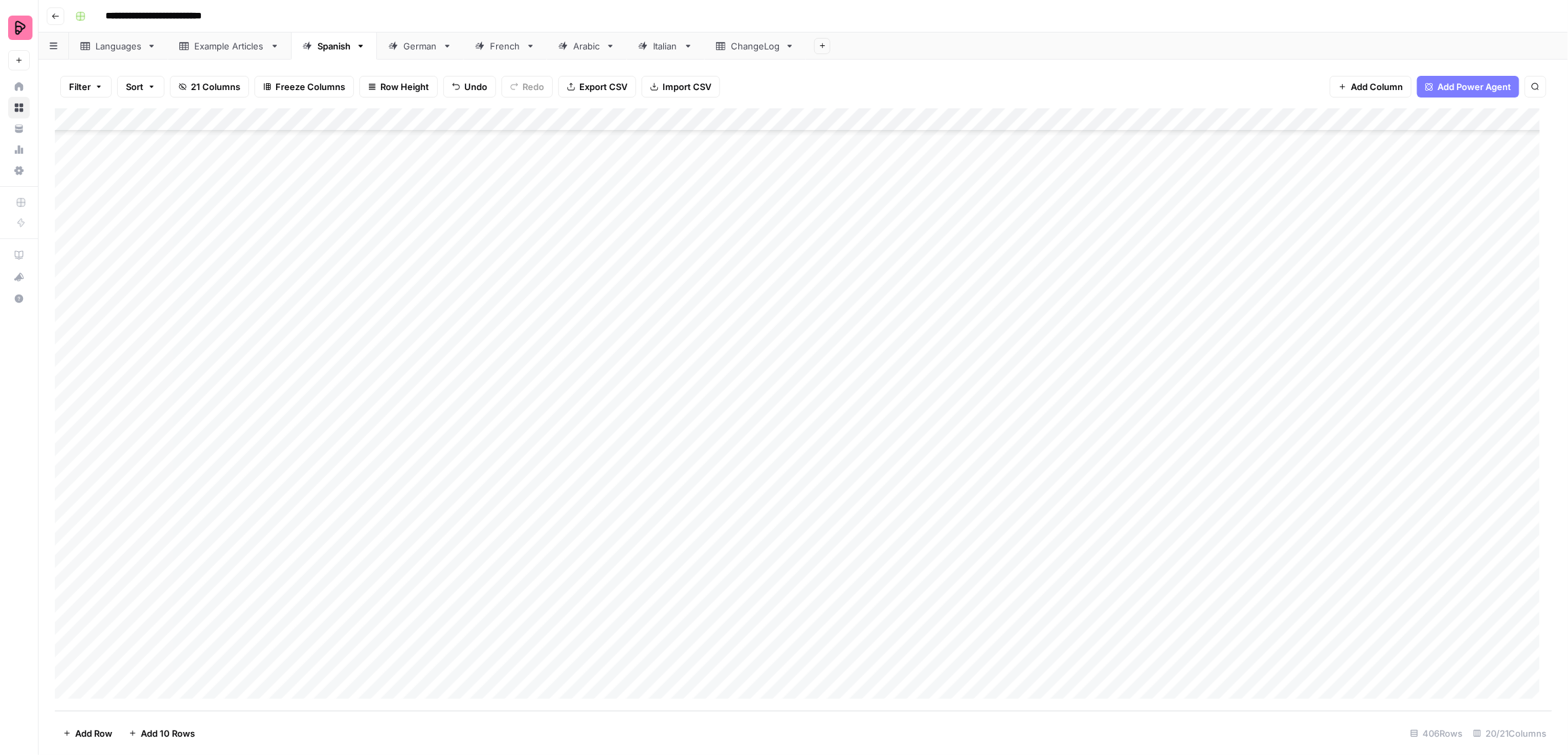
click at [653, 415] on div "Add Column" at bounding box center [803, 409] width 1498 height 603
click at [640, 436] on div "Add Column" at bounding box center [803, 409] width 1498 height 603
click at [644, 455] on div "Add Column" at bounding box center [803, 409] width 1498 height 603
click at [644, 483] on div "Add Column" at bounding box center [803, 409] width 1498 height 603
click at [646, 507] on div "Add Column" at bounding box center [803, 409] width 1498 height 603
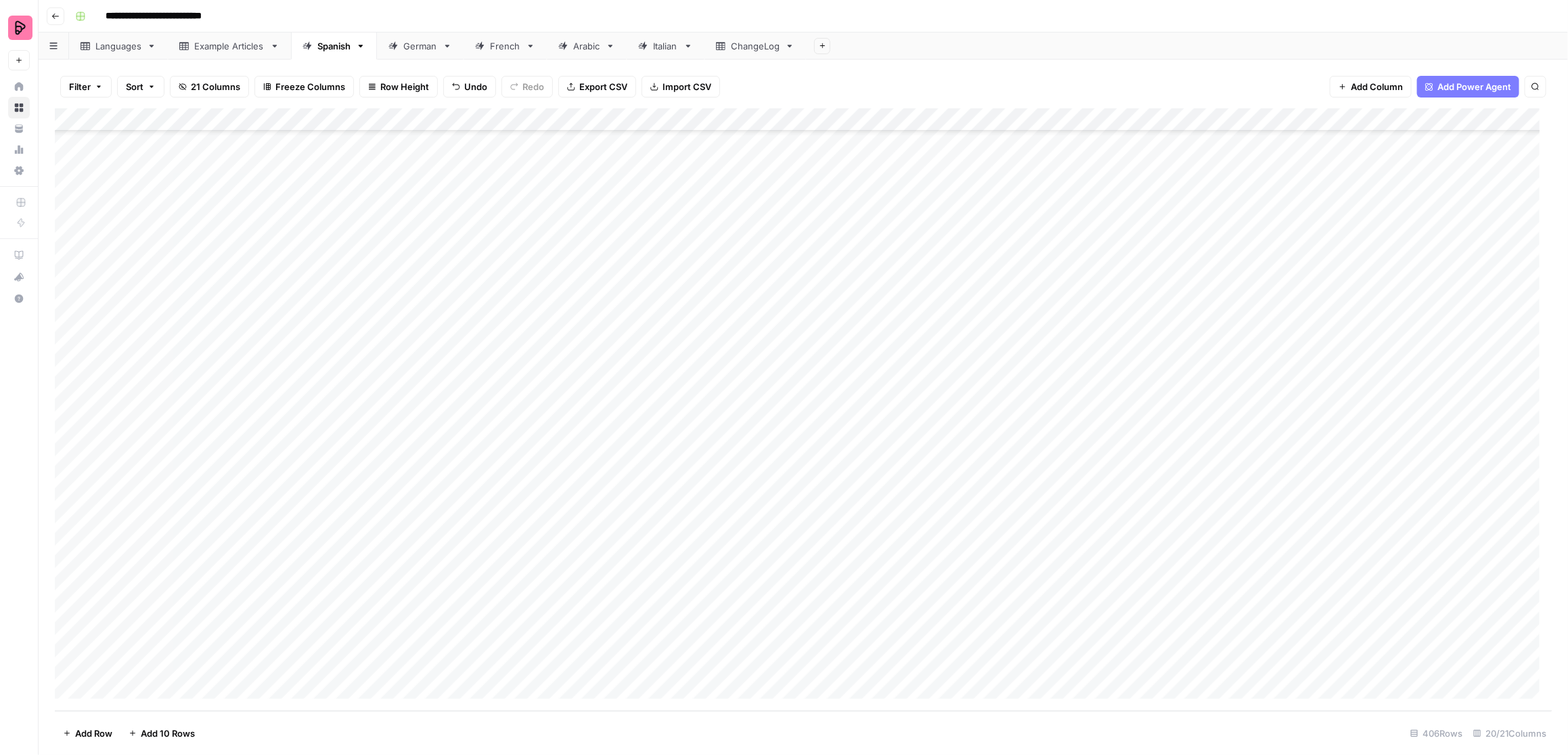
click at [648, 527] on div "Add Column" at bounding box center [803, 409] width 1498 height 603
click at [651, 553] on div "Add Column" at bounding box center [803, 409] width 1498 height 603
click at [650, 585] on div "Add Column" at bounding box center [803, 409] width 1498 height 603
click at [646, 567] on div "Add Column" at bounding box center [803, 409] width 1498 height 603
click at [645, 624] on div "Add Column" at bounding box center [803, 409] width 1498 height 603
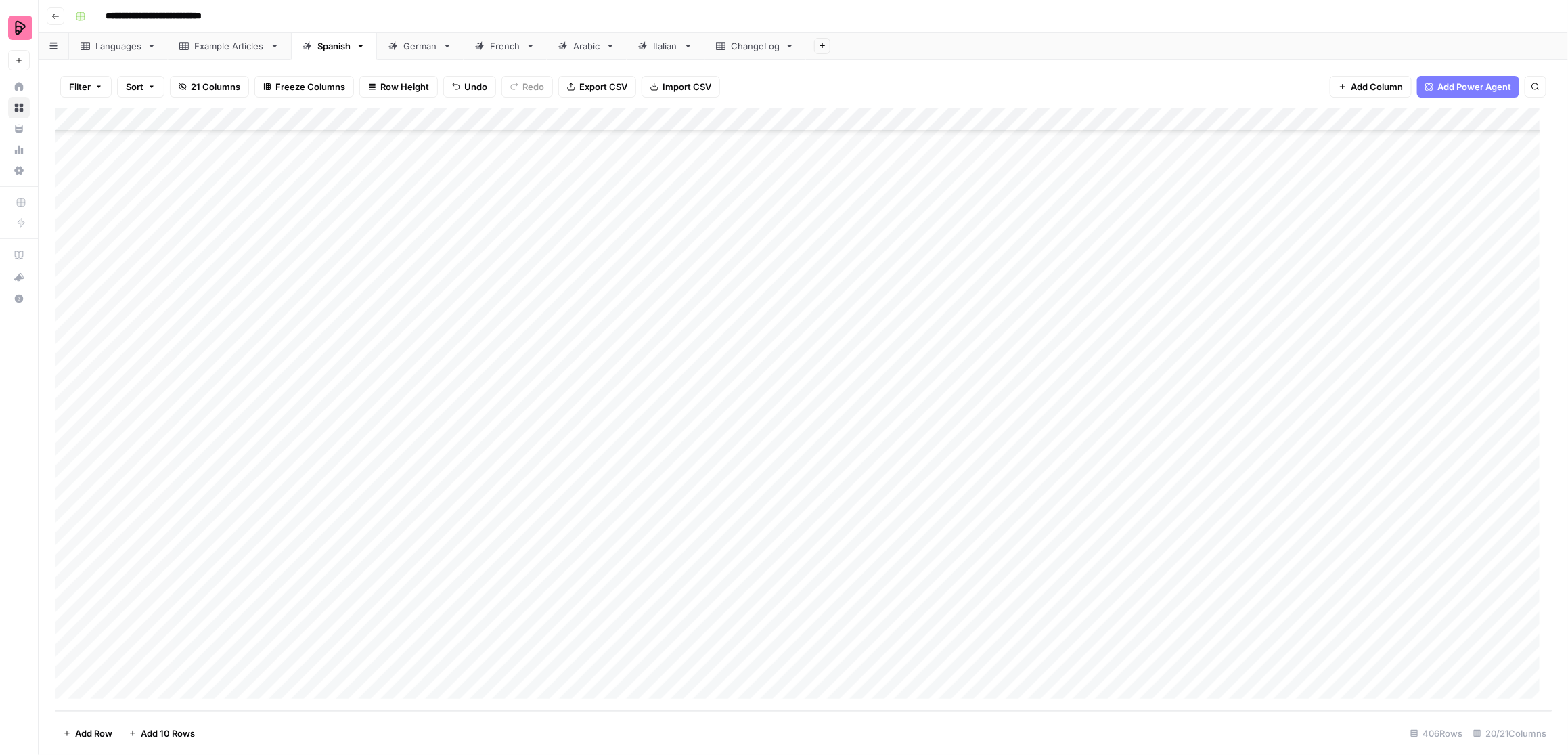
click at [644, 629] on div "Add Column" at bounding box center [803, 409] width 1498 height 603
click at [646, 629] on div "Add Column" at bounding box center [803, 409] width 1498 height 603
click at [786, 394] on div "Add Column" at bounding box center [803, 409] width 1498 height 603
click at [785, 417] on div "Add Column" at bounding box center [803, 409] width 1498 height 603
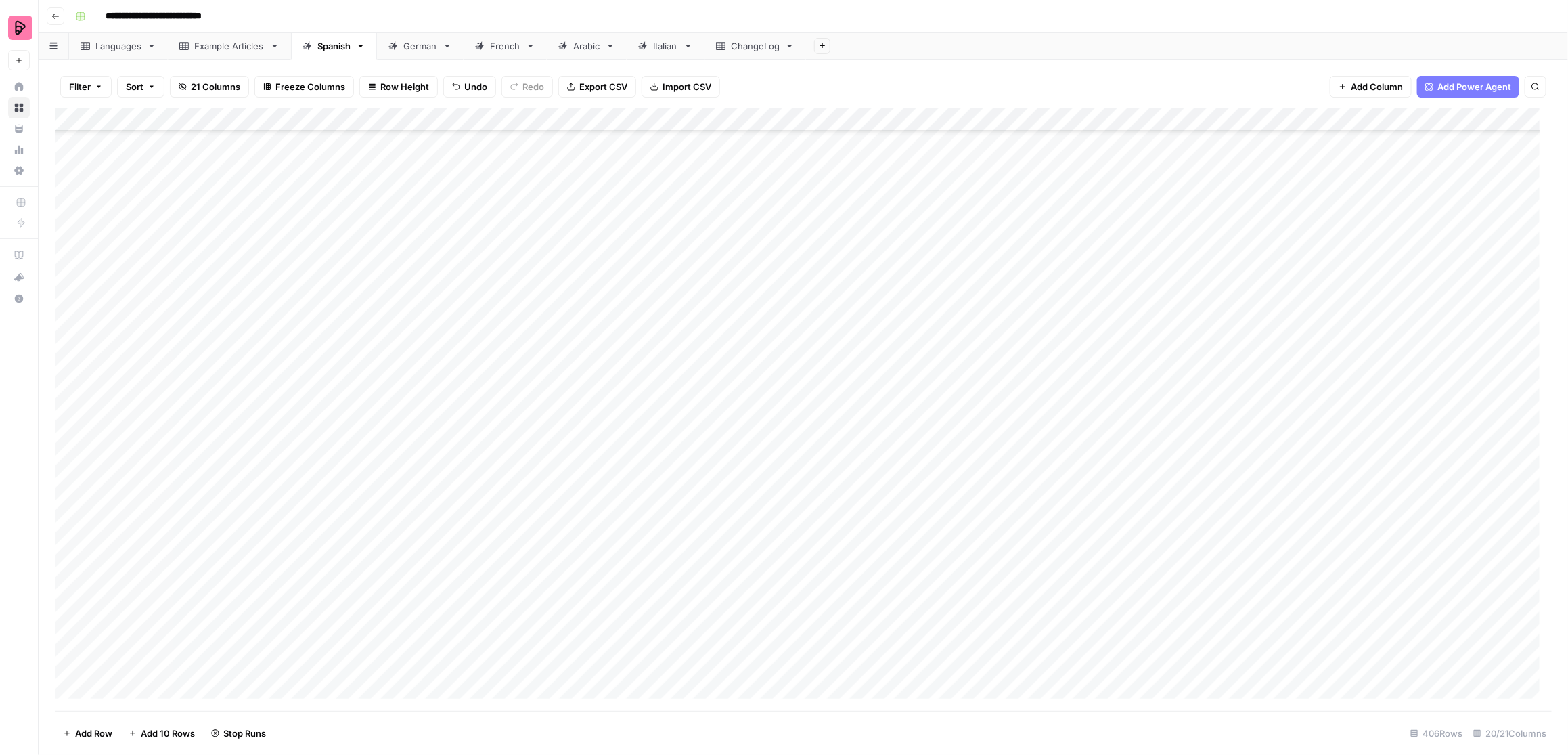
click at [781, 443] on div "Add Column" at bounding box center [803, 409] width 1498 height 603
click at [782, 465] on div "Add Column" at bounding box center [803, 409] width 1498 height 603
click at [780, 485] on div "Add Column" at bounding box center [803, 409] width 1498 height 603
click at [782, 511] on div "Add Column" at bounding box center [803, 409] width 1498 height 603
click at [779, 537] on div "Add Column" at bounding box center [803, 409] width 1498 height 603
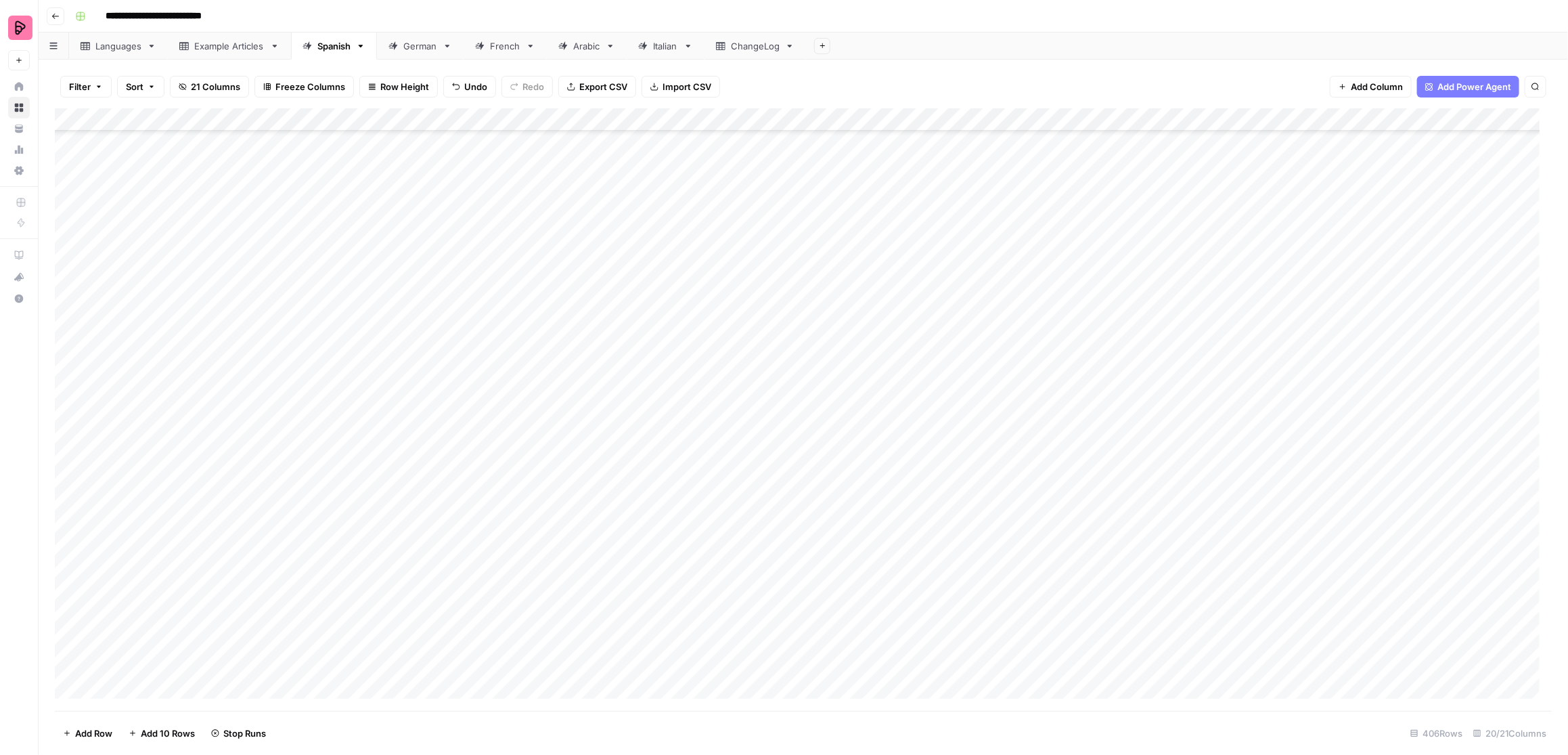
scroll to position [8655, 0]
click at [785, 420] on div "Add Column" at bounding box center [803, 409] width 1498 height 603
click at [786, 443] on div "Add Column" at bounding box center [803, 409] width 1498 height 603
click at [785, 459] on div "Add Column" at bounding box center [803, 409] width 1498 height 603
click at [782, 481] on div "Add Column" at bounding box center [803, 409] width 1498 height 603
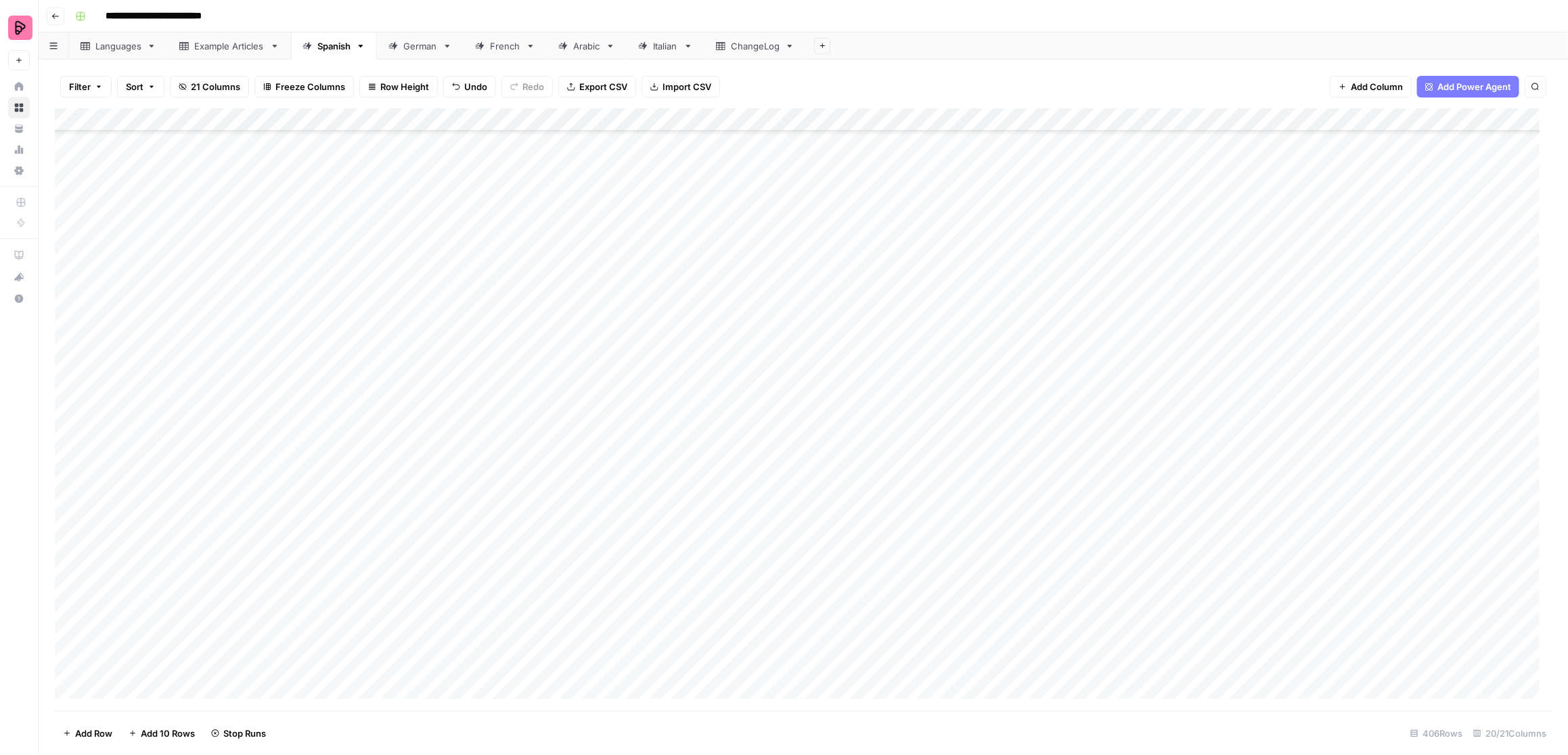
click at [785, 510] on div "Add Column" at bounding box center [803, 409] width 1498 height 603
click at [782, 531] on div "Add Column" at bounding box center [803, 409] width 1498 height 603
click at [781, 560] on div "Add Column" at bounding box center [803, 409] width 1498 height 603
click at [781, 577] on div "Add Column" at bounding box center [803, 409] width 1498 height 603
click at [782, 596] on div "Add Column" at bounding box center [803, 409] width 1498 height 603
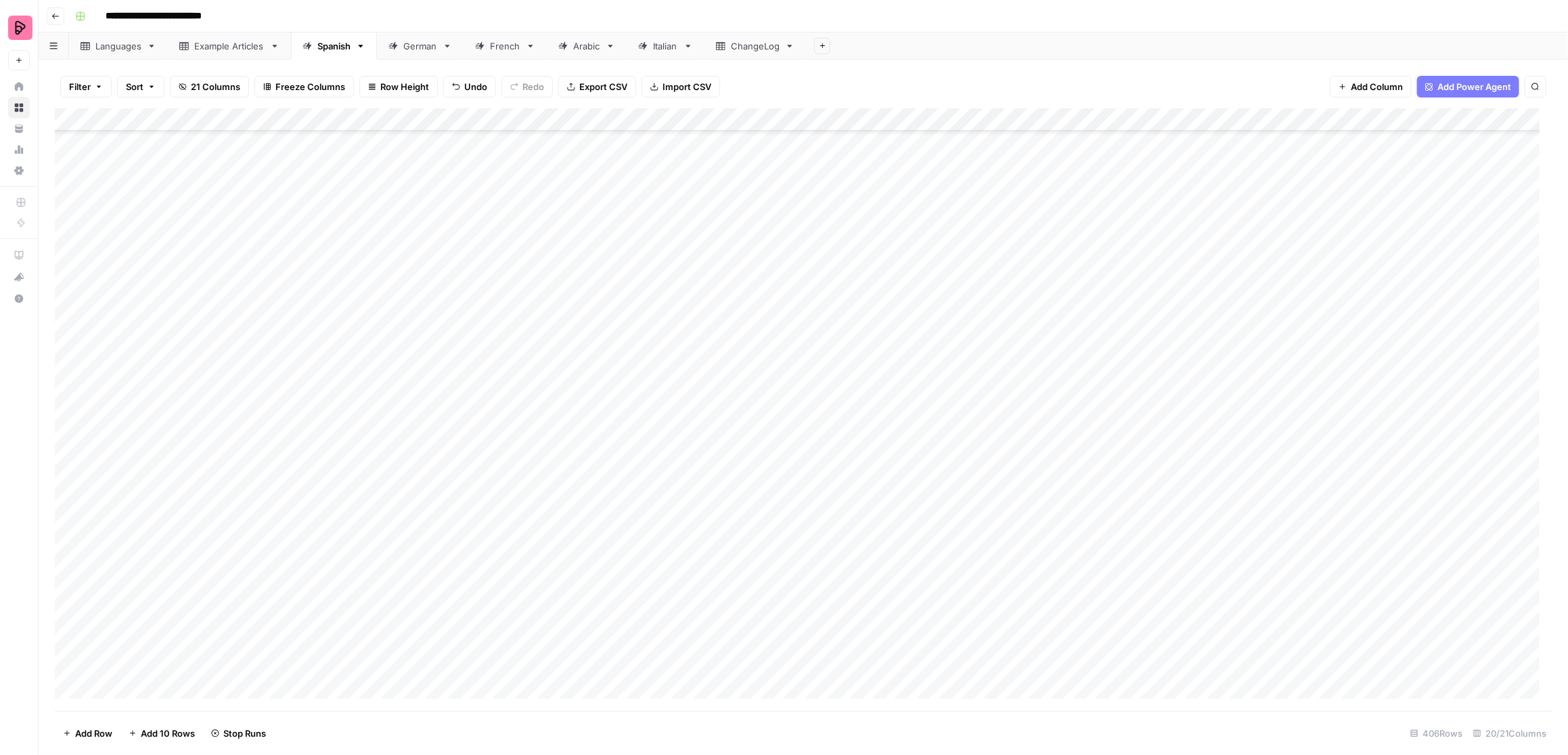
click at [779, 623] on div "Add Column" at bounding box center [803, 409] width 1498 height 603
click at [777, 500] on div "Add Column" at bounding box center [803, 409] width 1498 height 603
click at [784, 526] on div "Add Column" at bounding box center [803, 409] width 1498 height 603
click at [785, 554] on div "Add Column" at bounding box center [803, 409] width 1498 height 603
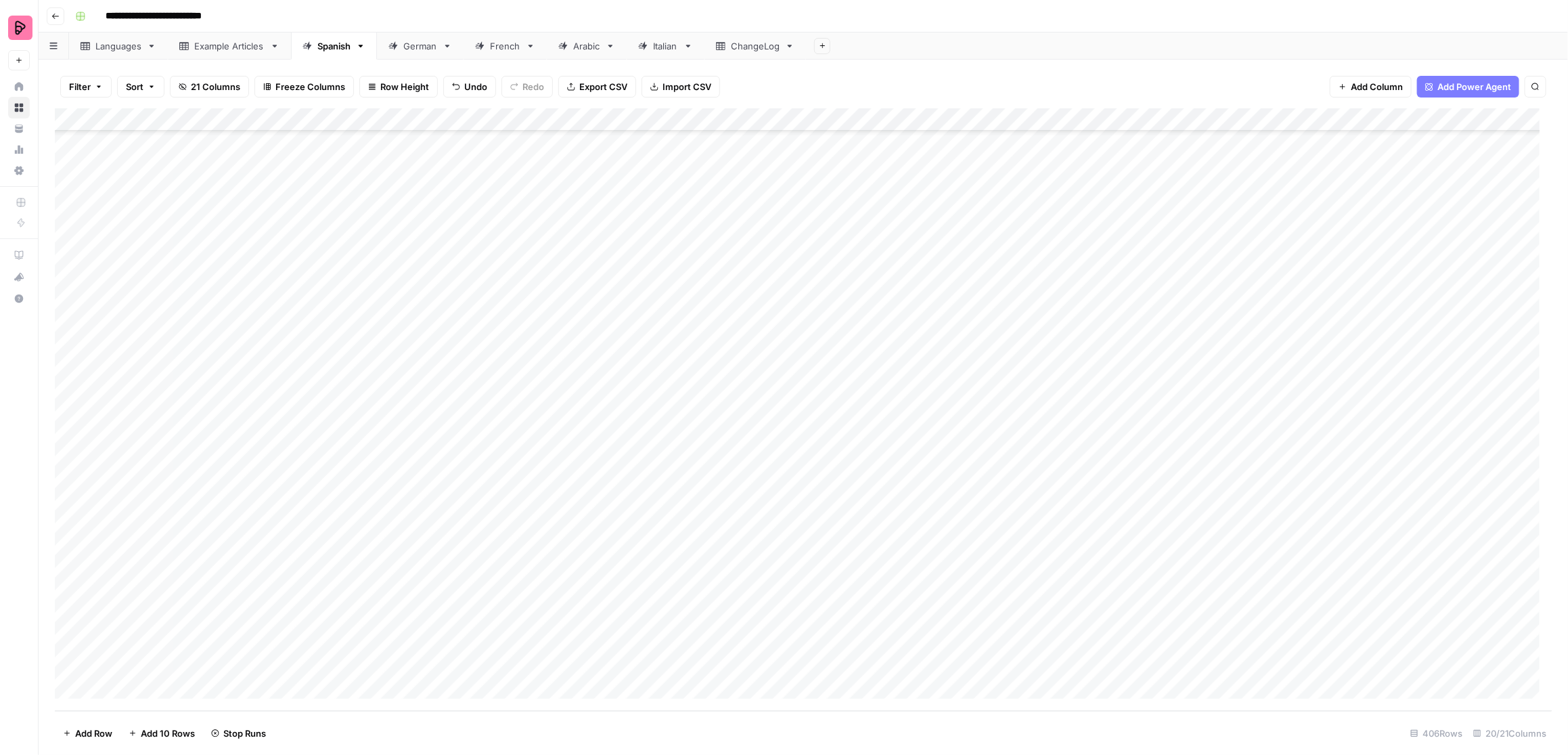
click at [784, 570] on div "Add Column" at bounding box center [803, 409] width 1498 height 603
click at [783, 548] on div "Add Column" at bounding box center [803, 409] width 1498 height 603
click at [784, 596] on div "Add Column" at bounding box center [803, 409] width 1498 height 603
click at [788, 618] on div "Add Column" at bounding box center [803, 409] width 1498 height 603
click at [779, 629] on div "Add Column" at bounding box center [803, 409] width 1498 height 603
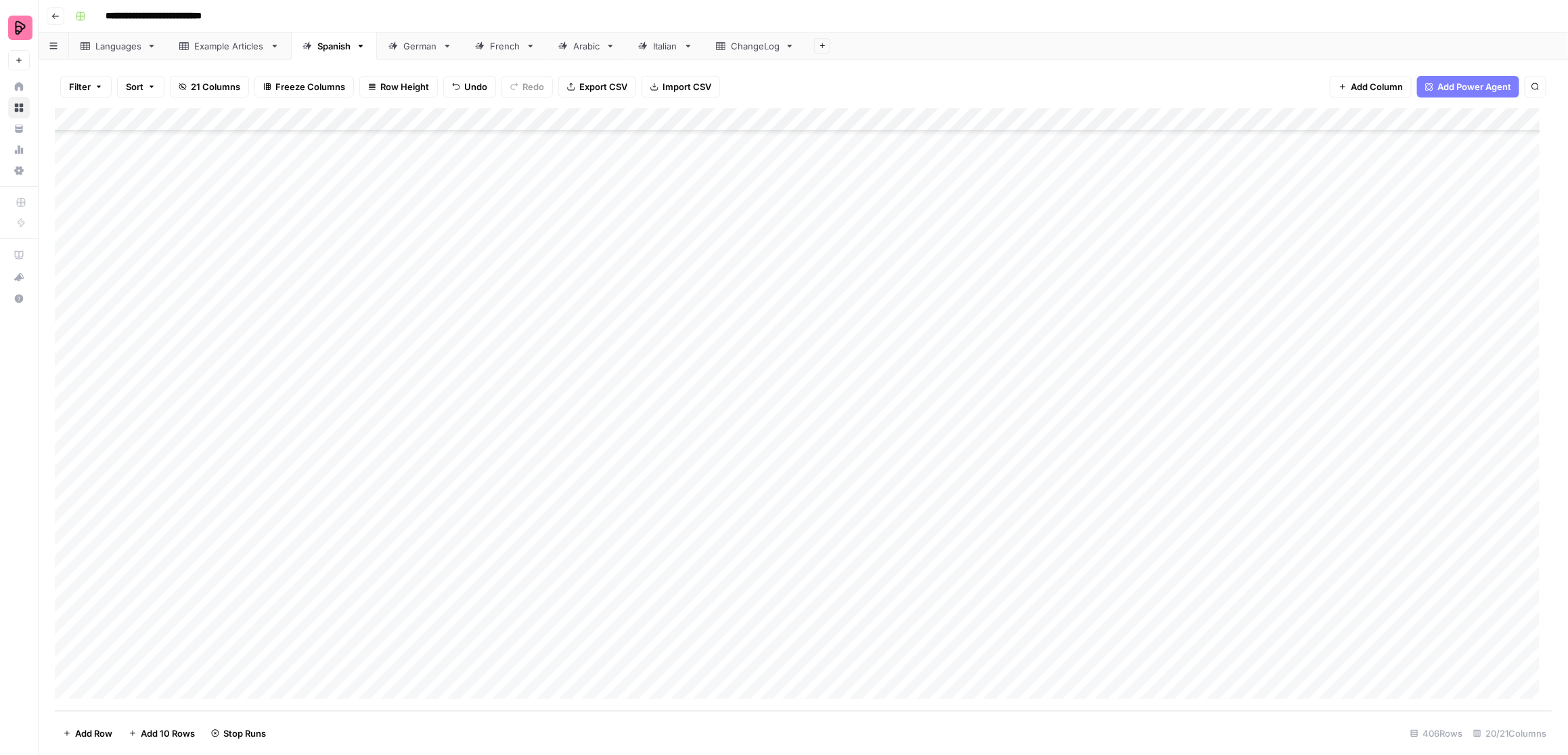
click at [780, 629] on div "Add Column" at bounding box center [803, 409] width 1498 height 603
click at [424, 48] on div "German" at bounding box center [420, 46] width 34 height 13
click at [335, 55] on link "Spanish" at bounding box center [334, 46] width 86 height 27
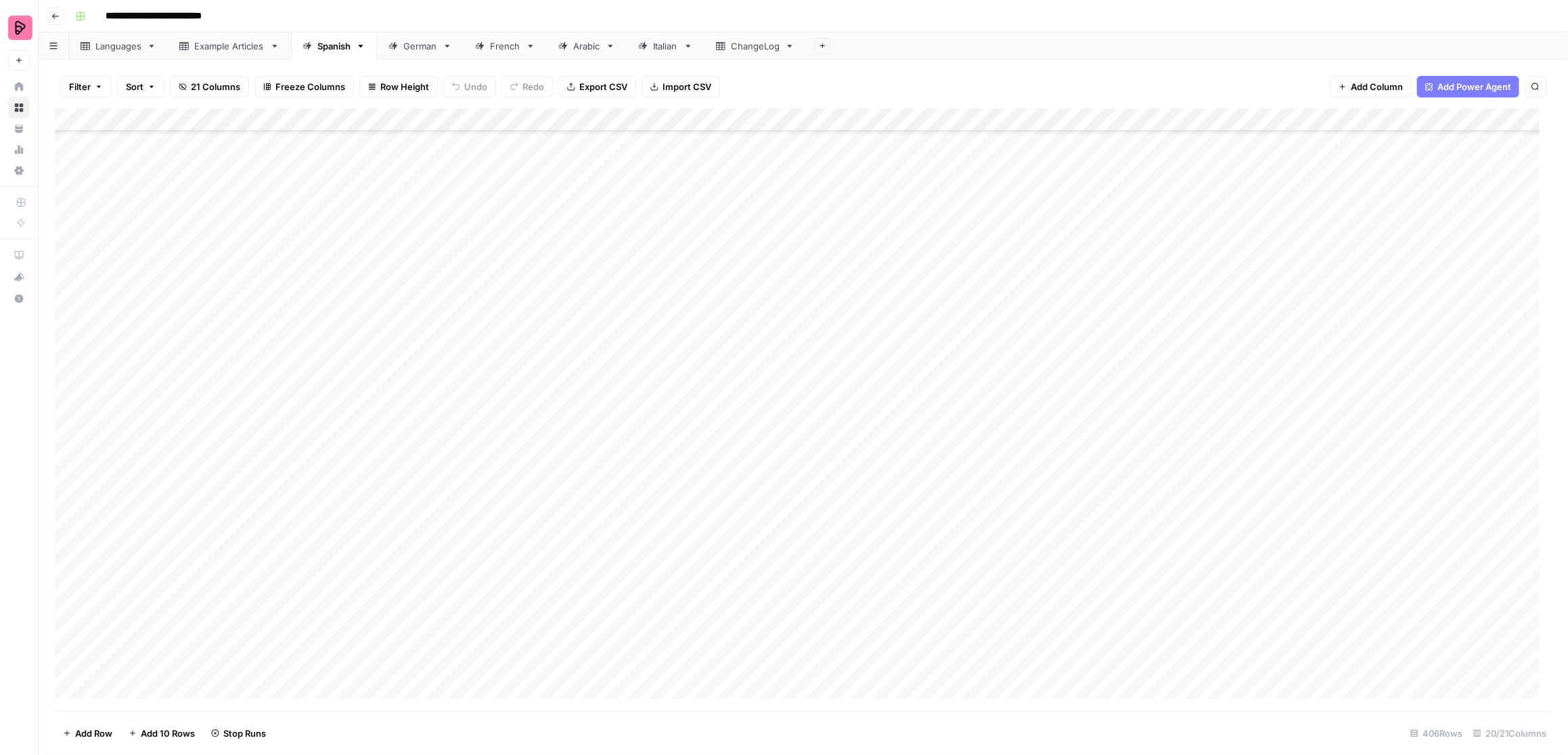
scroll to position [8594, 0]
click at [424, 49] on div "German" at bounding box center [420, 46] width 34 height 13
click at [323, 47] on div "Spanish" at bounding box center [333, 46] width 33 height 13
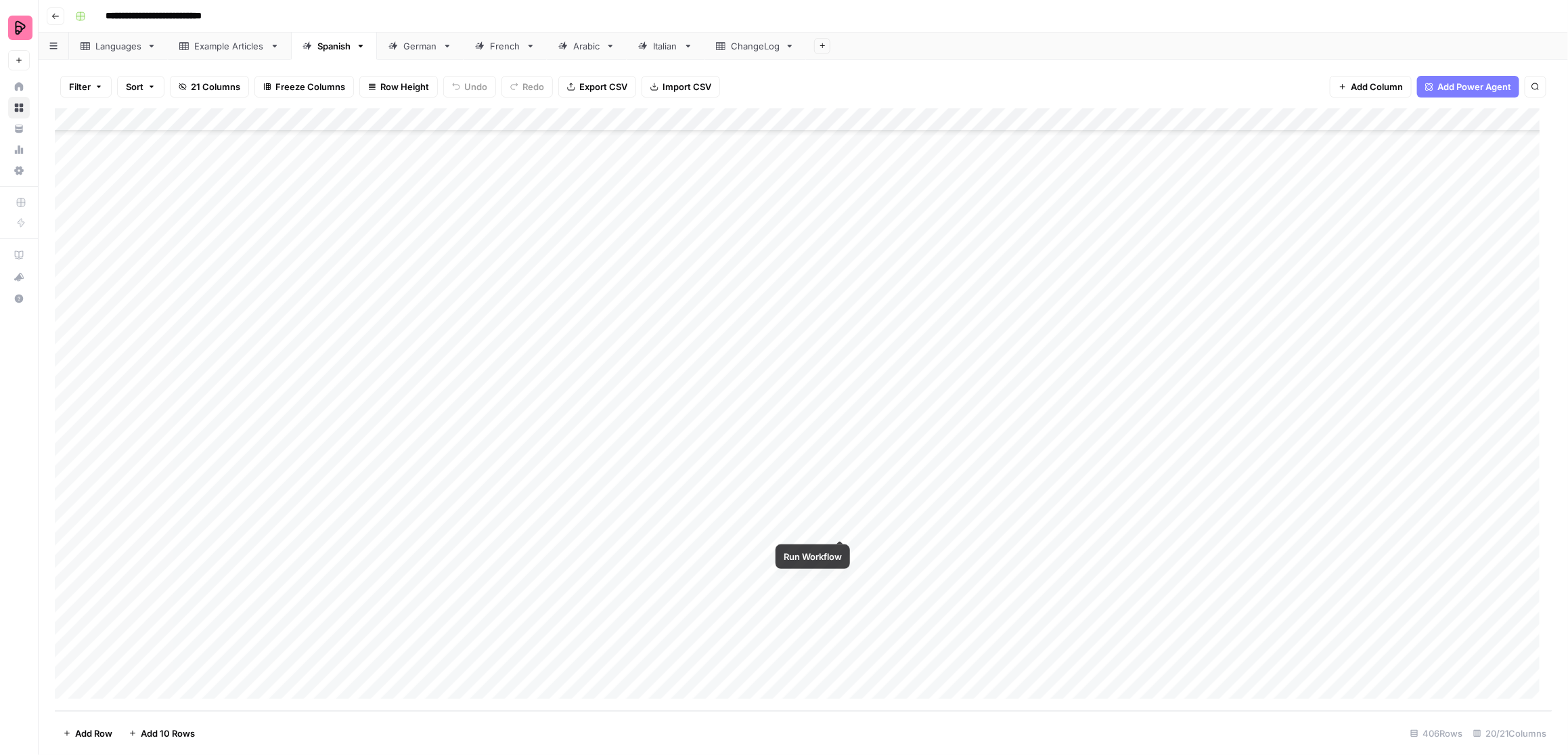
click at [836, 527] on div "Add Column" at bounding box center [803, 409] width 1498 height 603
click at [405, 49] on div "German" at bounding box center [420, 46] width 34 height 13
click at [319, 54] on link "Spanish" at bounding box center [334, 46] width 86 height 27
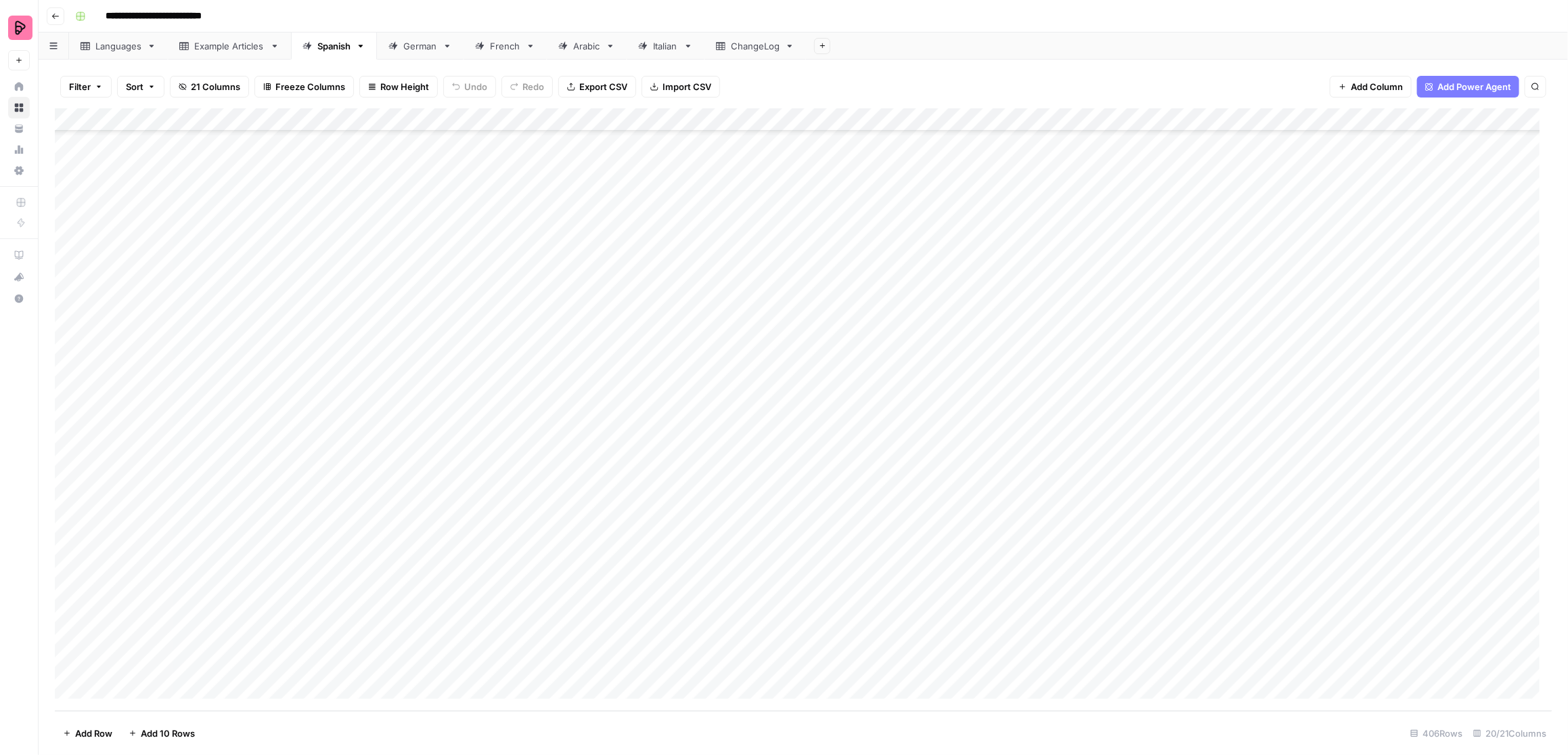
click at [819, 528] on div "Add Column" at bounding box center [803, 409] width 1498 height 603
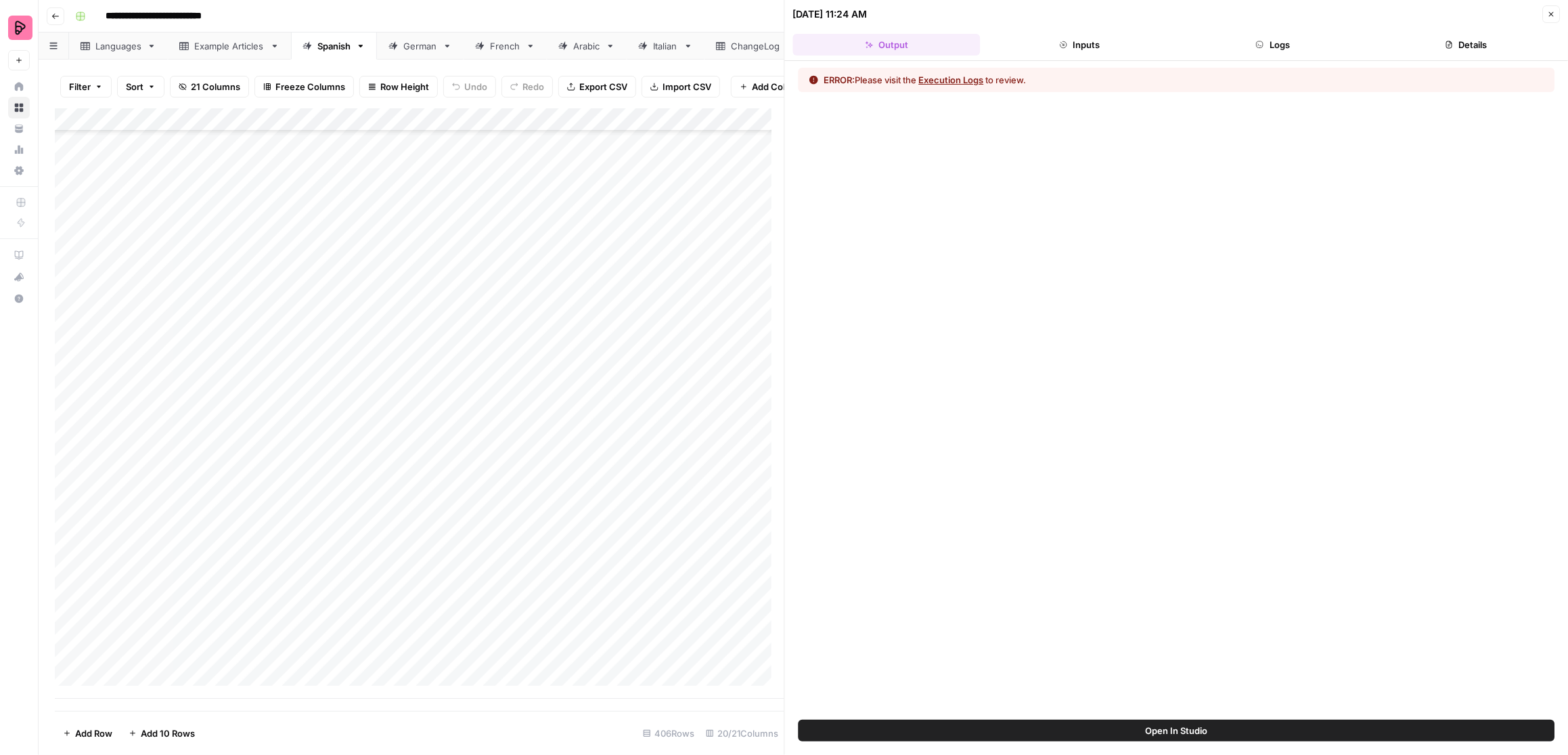
click at [1242, 34] on button "Logs" at bounding box center [1273, 44] width 187 height 22
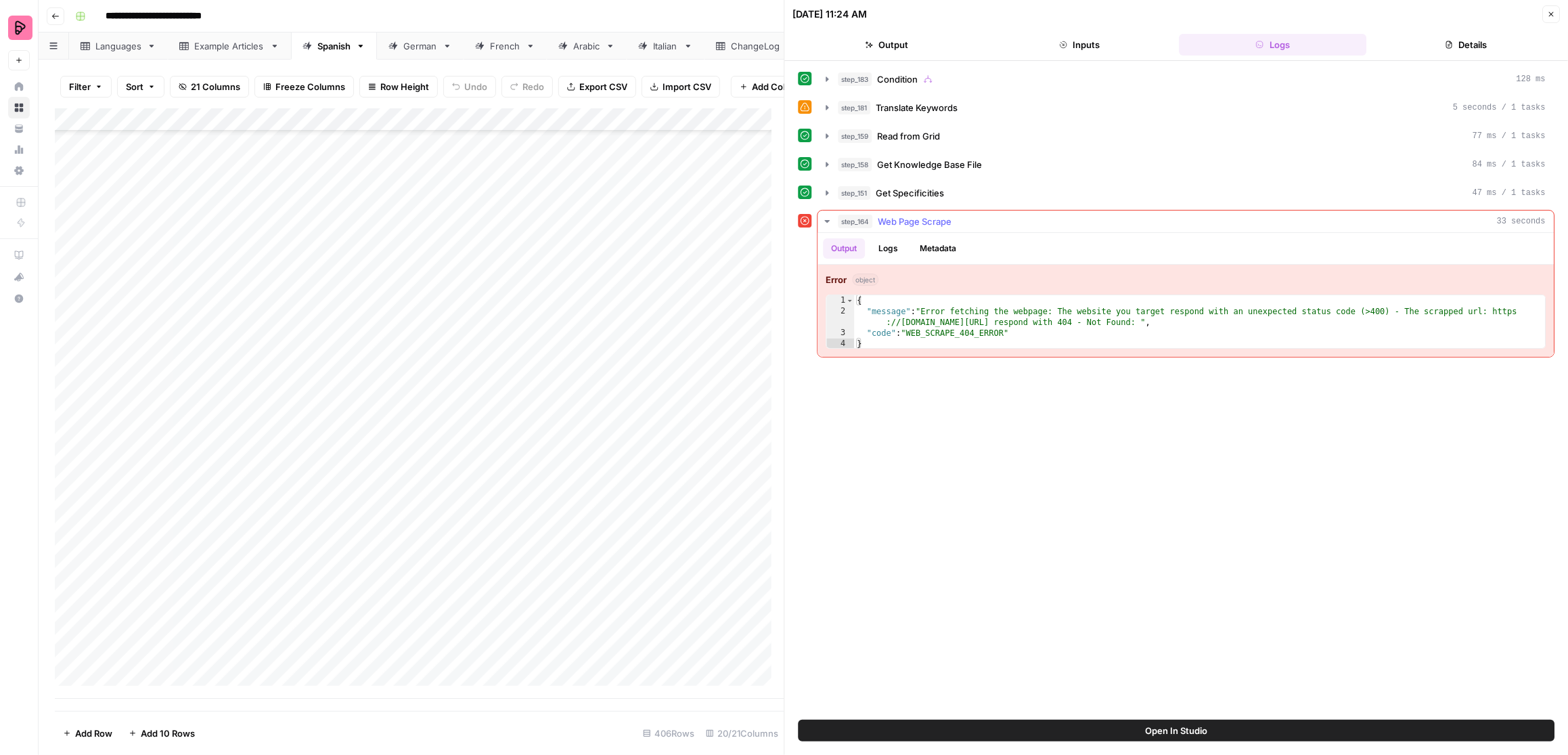
type textarea "**********"
drag, startPoint x: 1496, startPoint y: 309, endPoint x: 1087, endPoint y: 319, distance: 409.1
click at [1087, 319] on div "{ "message" : "Error fetching the webpage: The website you target respond with …" at bounding box center [1201, 333] width 692 height 76
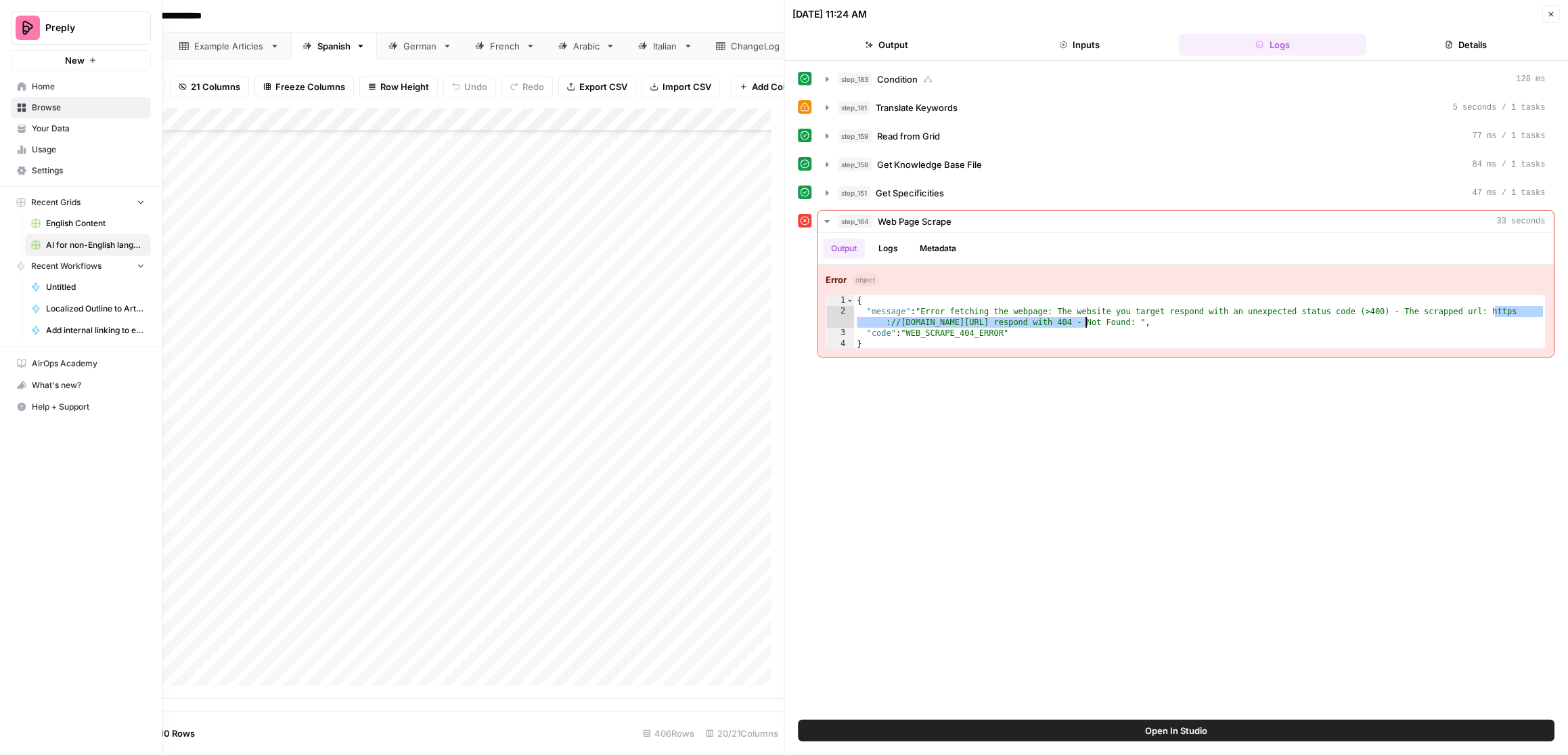
click at [98, 222] on span "English Content" at bounding box center [95, 223] width 99 height 12
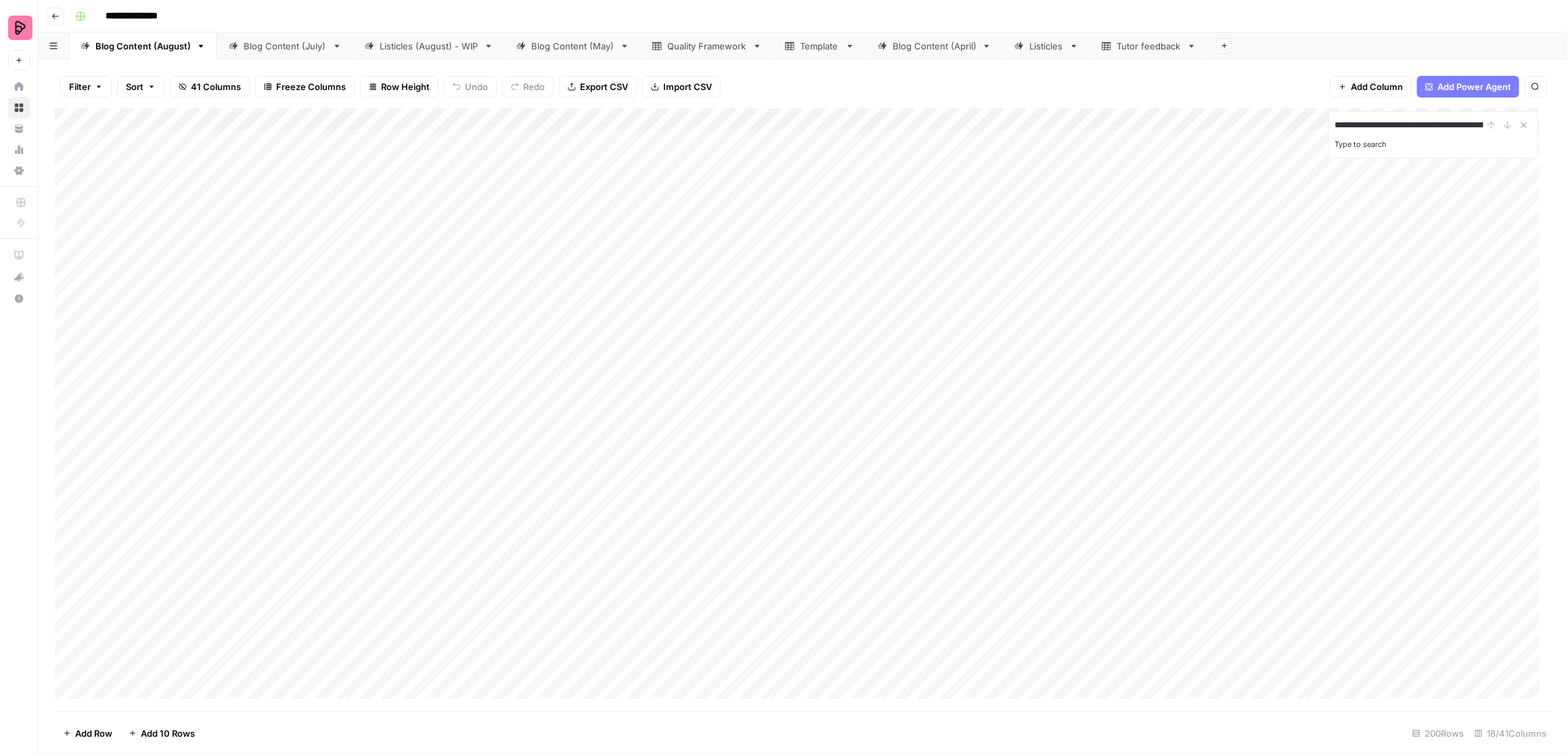
scroll to position [0, 58]
type input "**********"
click at [276, 46] on div "Blog Content (July)" at bounding box center [285, 46] width 83 height 13
type input "**********"
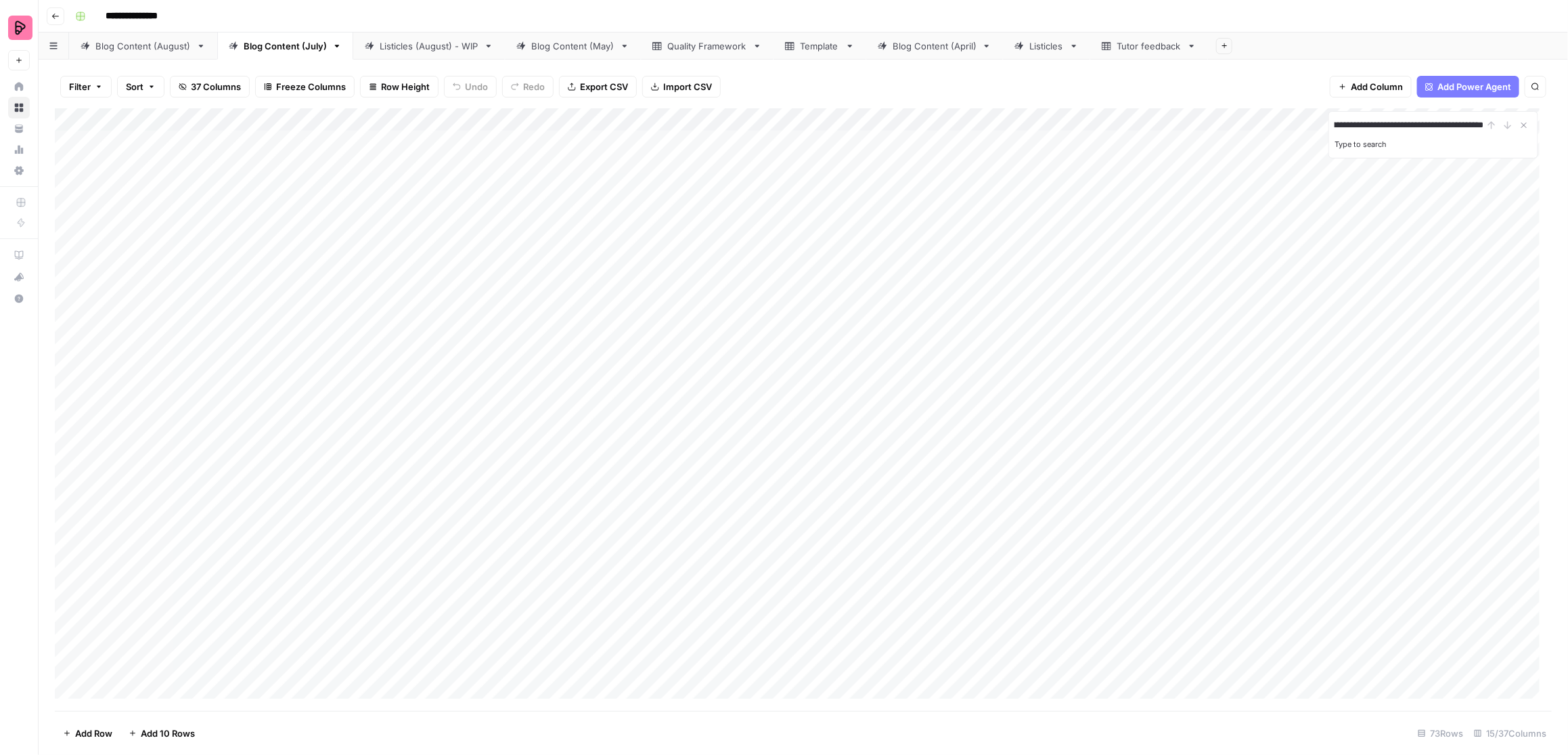
click at [431, 46] on div "Listicles (August) - WIP" at bounding box center [429, 46] width 99 height 13
click at [567, 45] on div "Blog Content (May)" at bounding box center [572, 46] width 83 height 13
type input "**********"
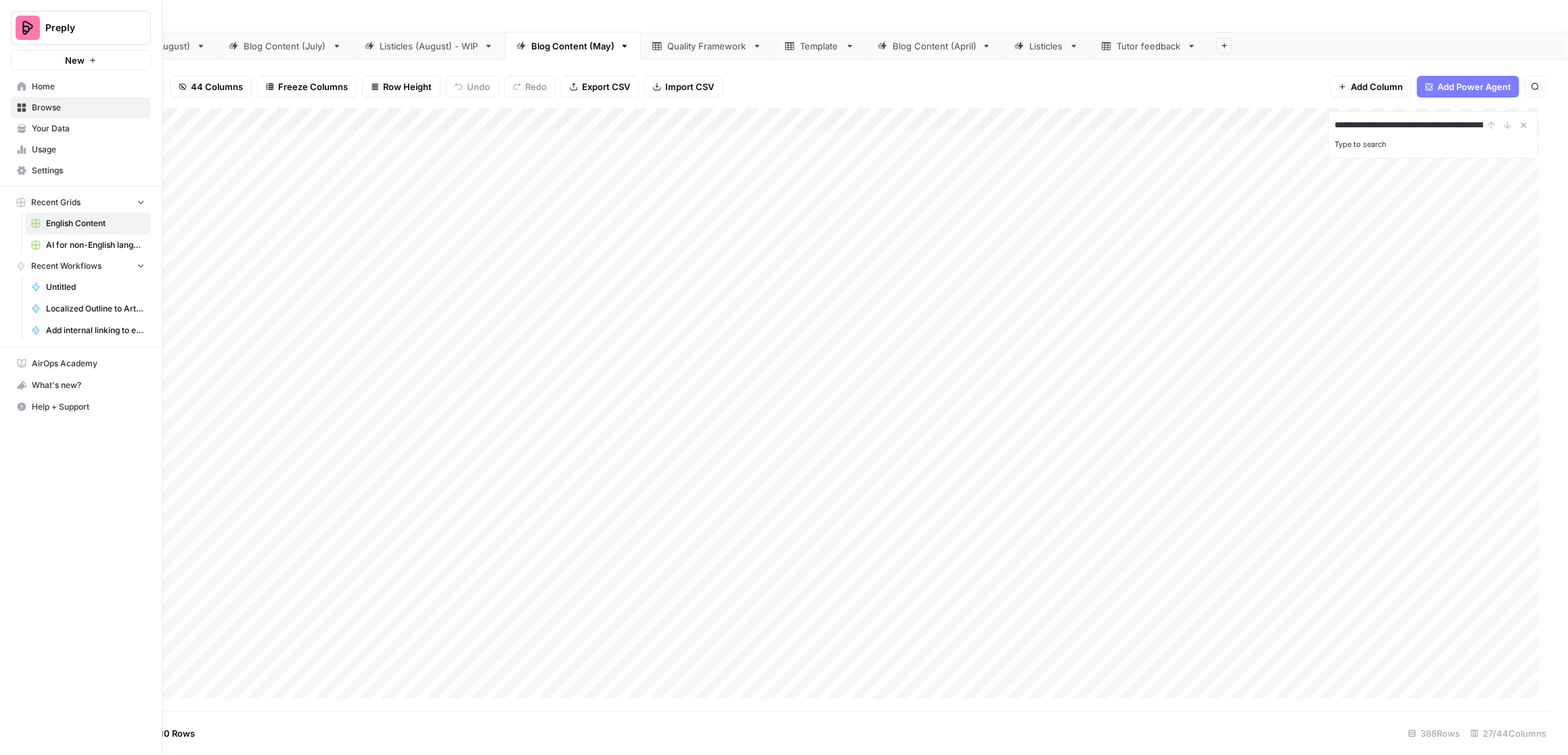
click at [97, 249] on span "AI for non-English languages" at bounding box center [95, 245] width 99 height 12
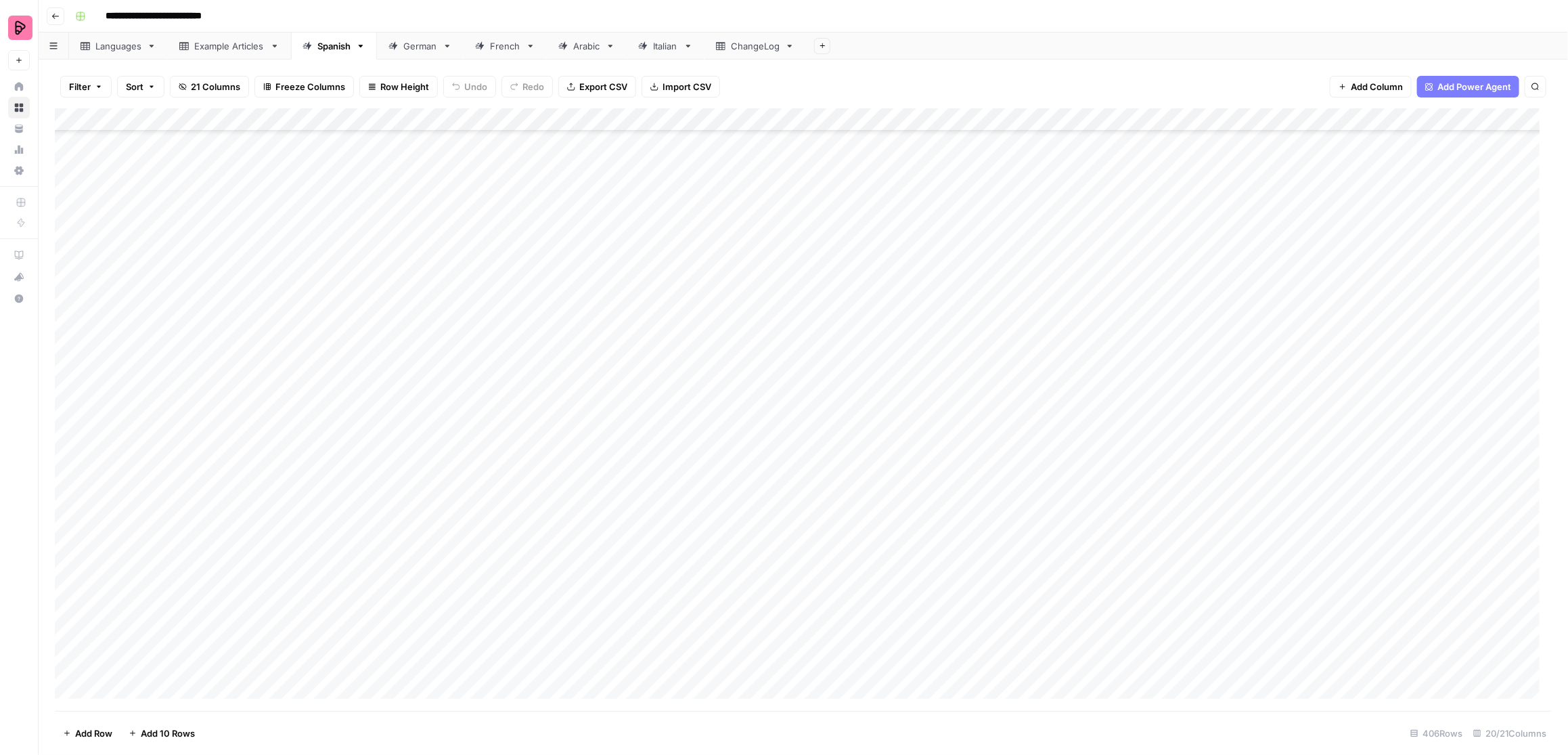
scroll to position [8799, 0]
click at [817, 526] on div "Add Column" at bounding box center [803, 409] width 1498 height 603
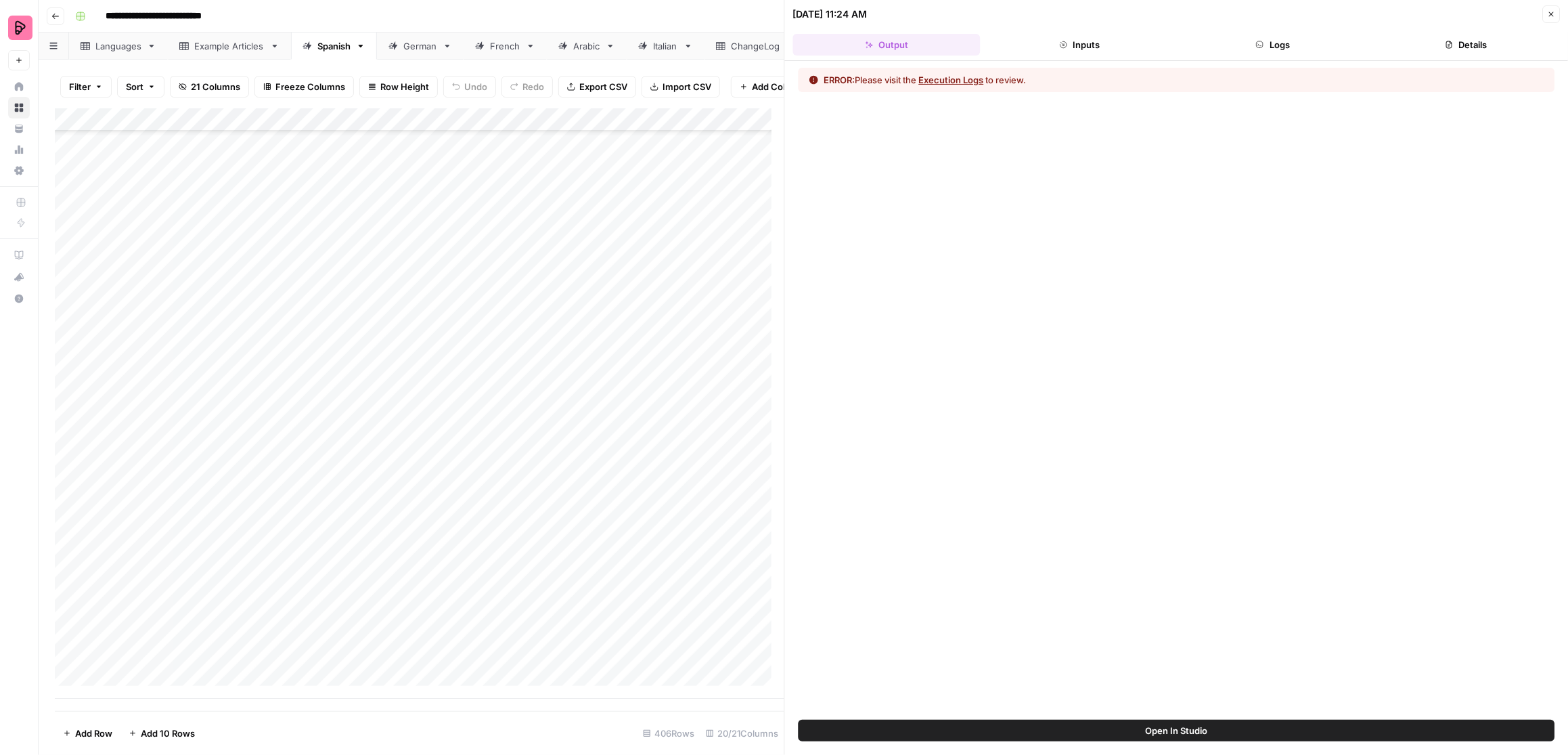
click at [1242, 41] on button "Logs" at bounding box center [1273, 44] width 187 height 22
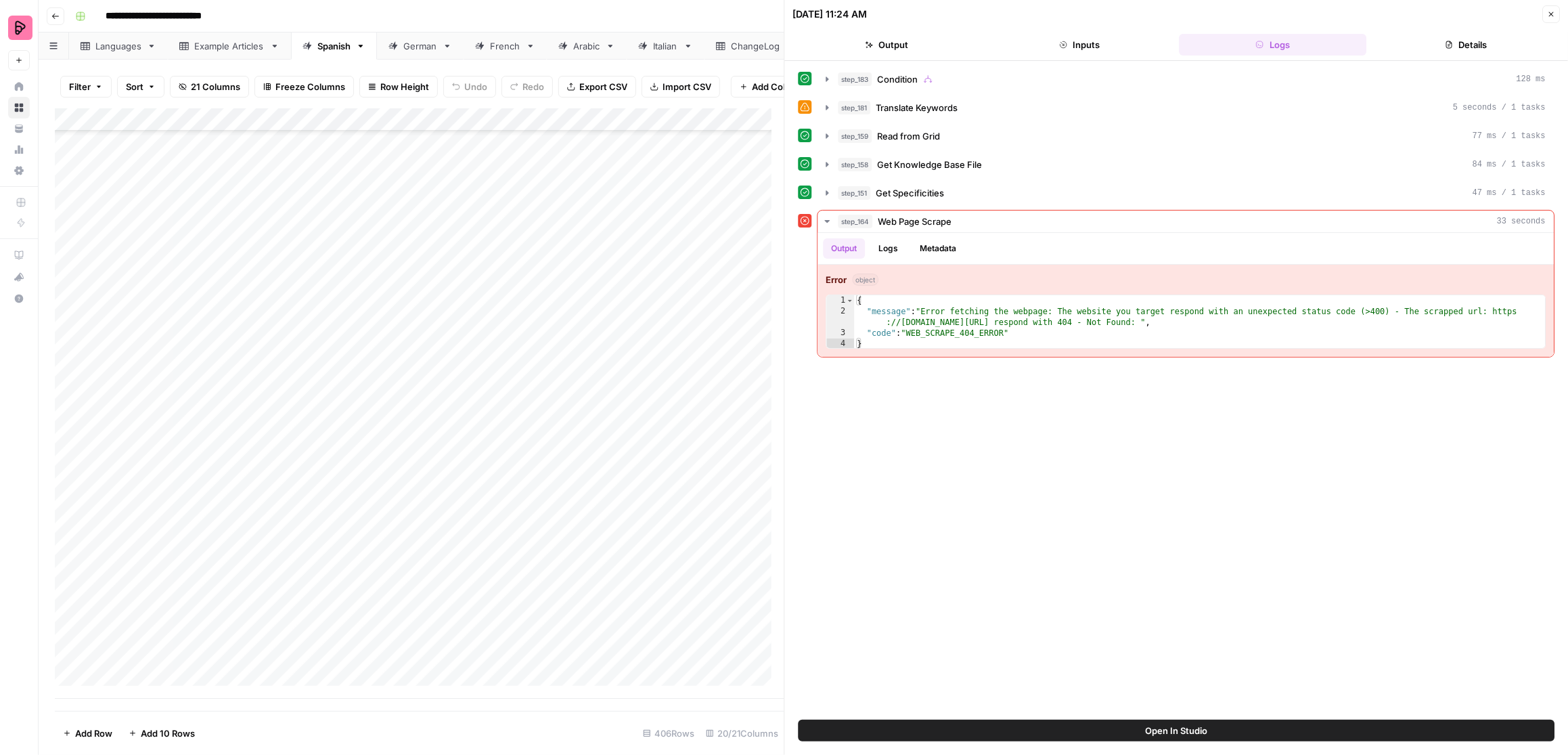
click at [1242, 13] on icon "button" at bounding box center [1551, 14] width 8 height 8
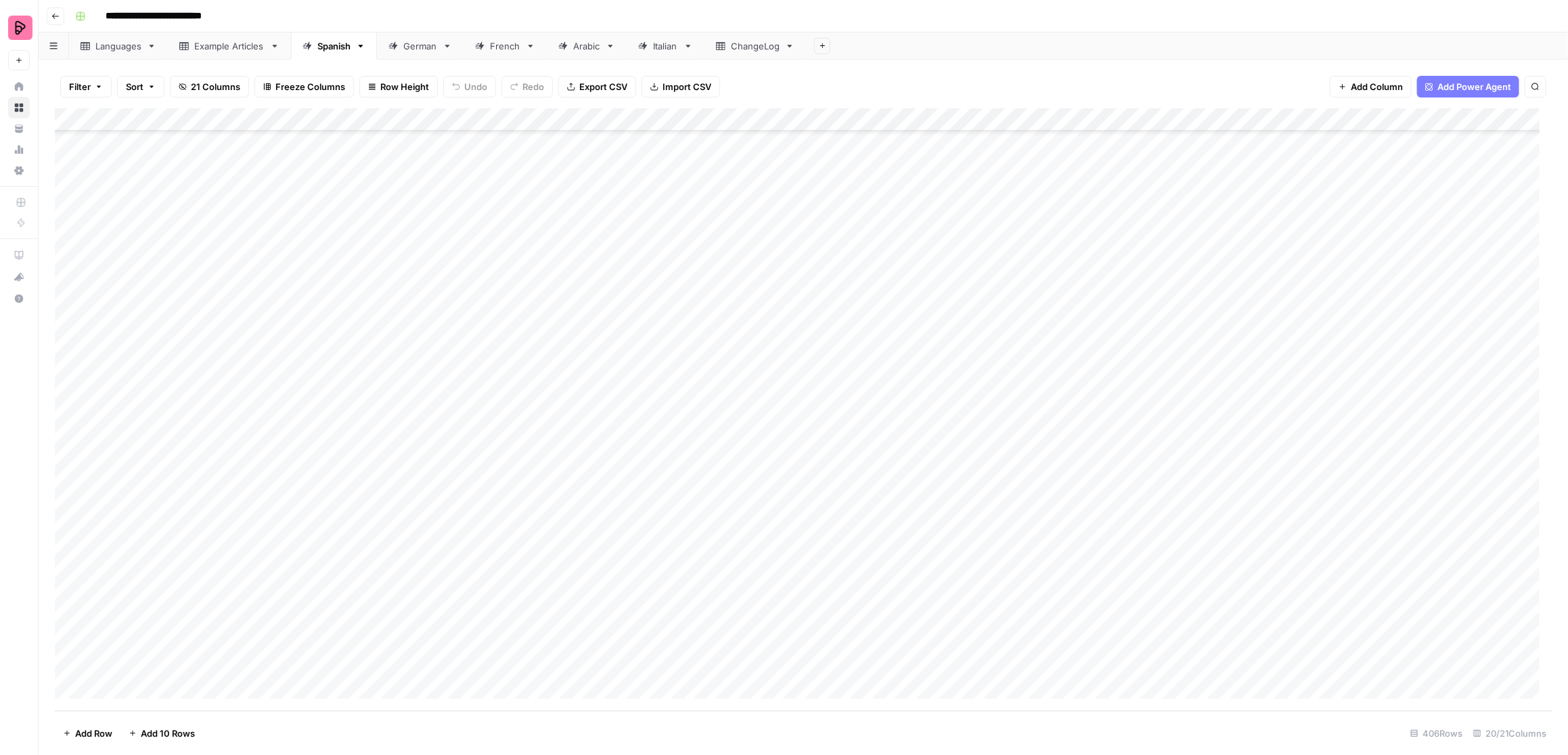
click at [356, 529] on div "Add Column" at bounding box center [803, 409] width 1498 height 603
click at [839, 525] on div "Add Column" at bounding box center [803, 409] width 1498 height 603
